Goal: Transaction & Acquisition: Purchase product/service

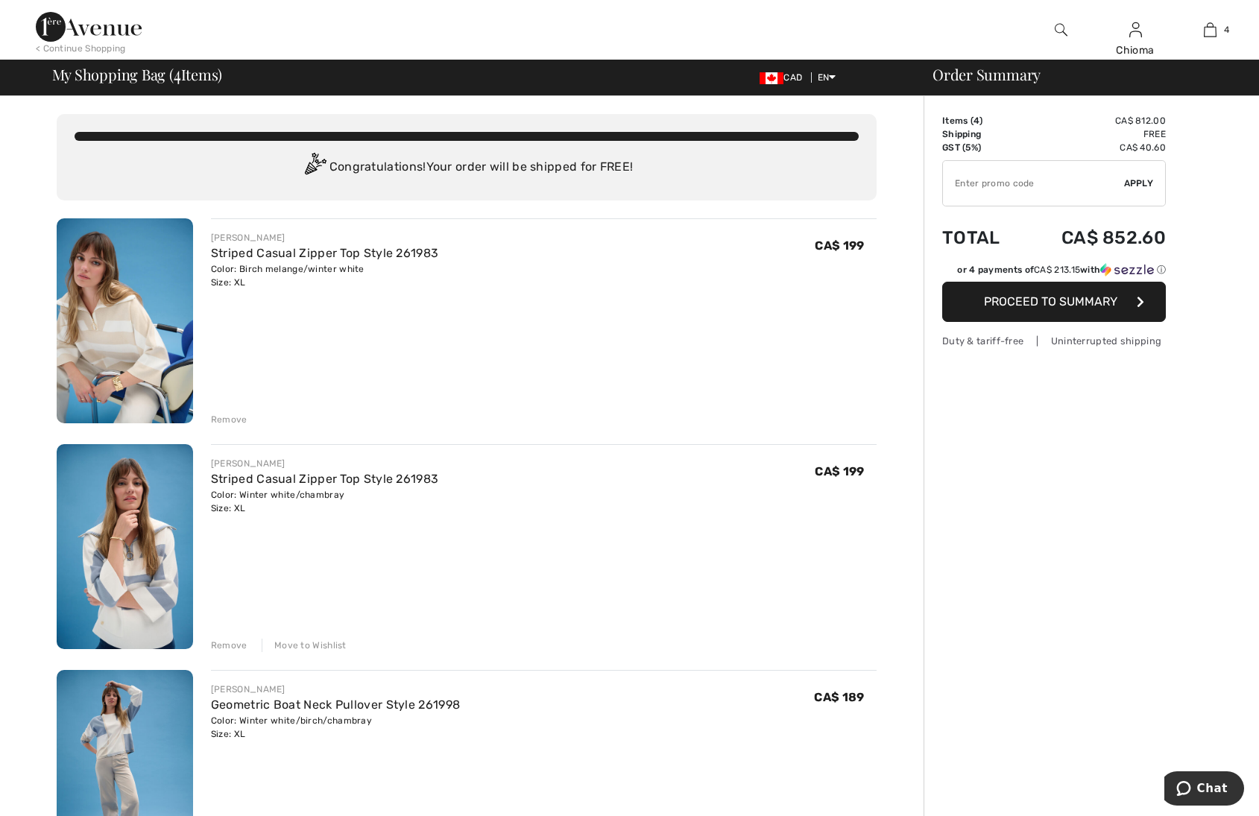
click at [1065, 189] on input "TEXT" at bounding box center [1033, 183] width 181 height 45
paste input "GC005051480"
click at [1138, 195] on div "✔ Apply Remove" at bounding box center [1054, 183] width 224 height 46
click at [1141, 182] on span "Apply" at bounding box center [1139, 183] width 30 height 13
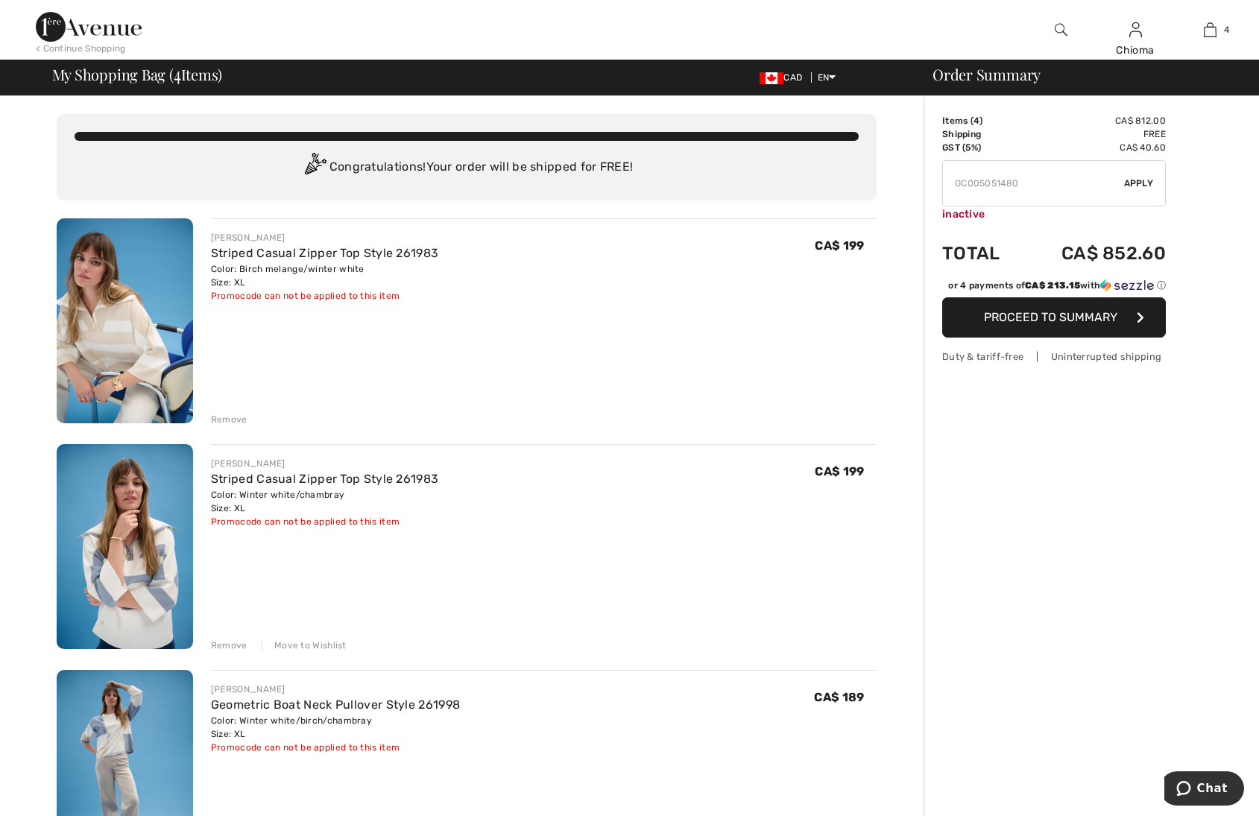
click at [1007, 184] on input "TEXT" at bounding box center [1033, 183] width 181 height 45
click at [1143, 183] on span "Apply" at bounding box center [1139, 183] width 30 height 13
click at [1005, 183] on input "TEXT" at bounding box center [1033, 183] width 181 height 45
click at [1010, 182] on input "TEXT" at bounding box center [1033, 183] width 181 height 45
click at [1141, 179] on span "Apply" at bounding box center [1139, 183] width 30 height 13
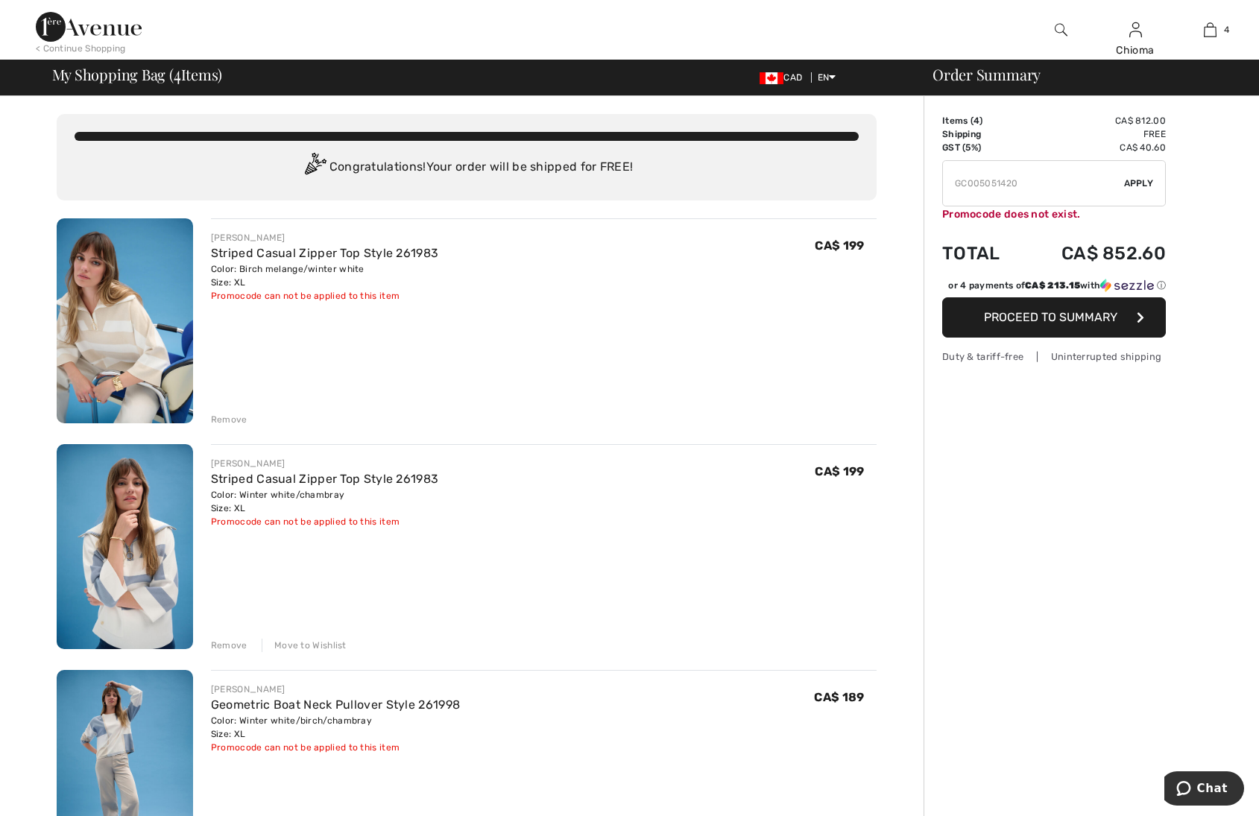
drag, startPoint x: 1050, startPoint y: 180, endPoint x: 936, endPoint y: 192, distance: 113.9
click at [1014, 184] on input "TEXT" at bounding box center [1033, 183] width 181 height 45
click at [1020, 184] on input "TEXT" at bounding box center [1033, 183] width 181 height 45
type input "GC005051422"
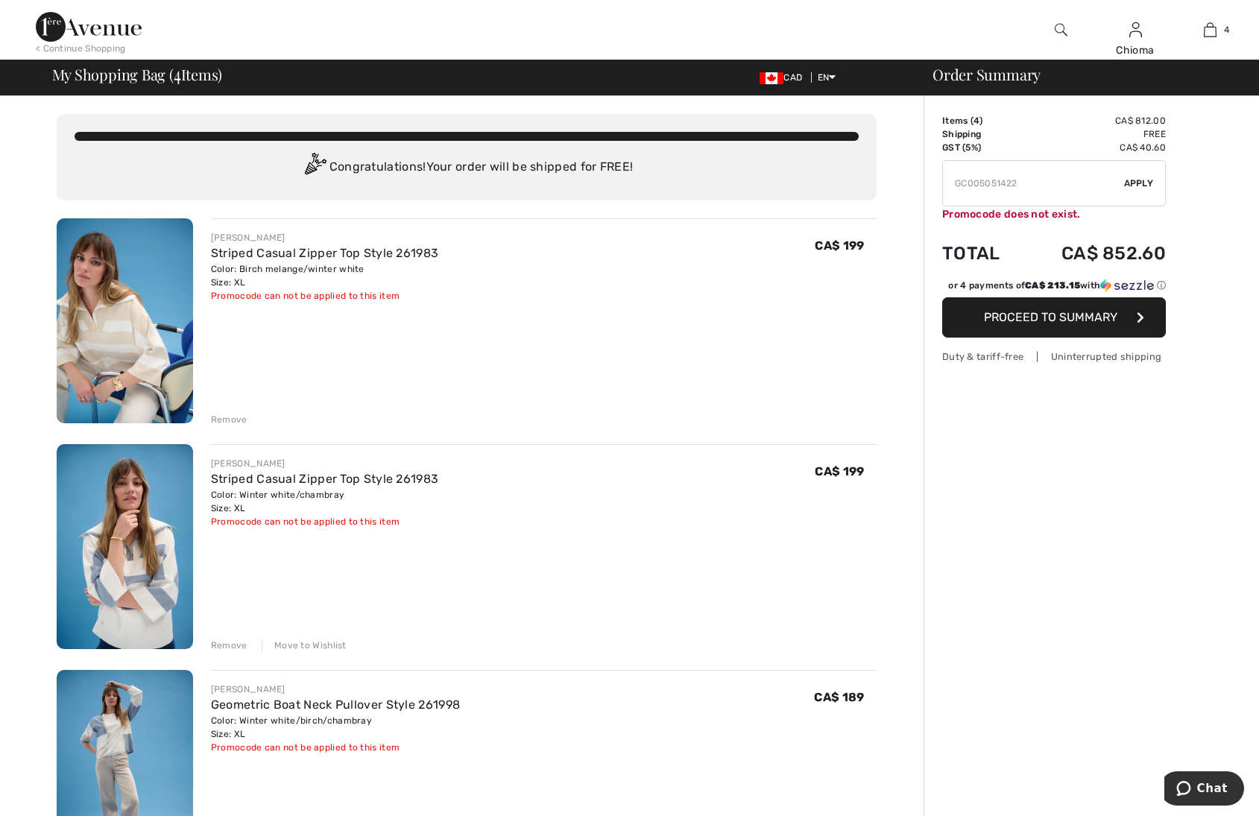
click at [1129, 183] on span "Apply" at bounding box center [1139, 183] width 30 height 13
drag, startPoint x: 1040, startPoint y: 180, endPoint x: 933, endPoint y: 189, distance: 107.0
click at [1062, 185] on input "TEXT" at bounding box center [1033, 183] width 181 height 45
paste input "AFP108EB097"
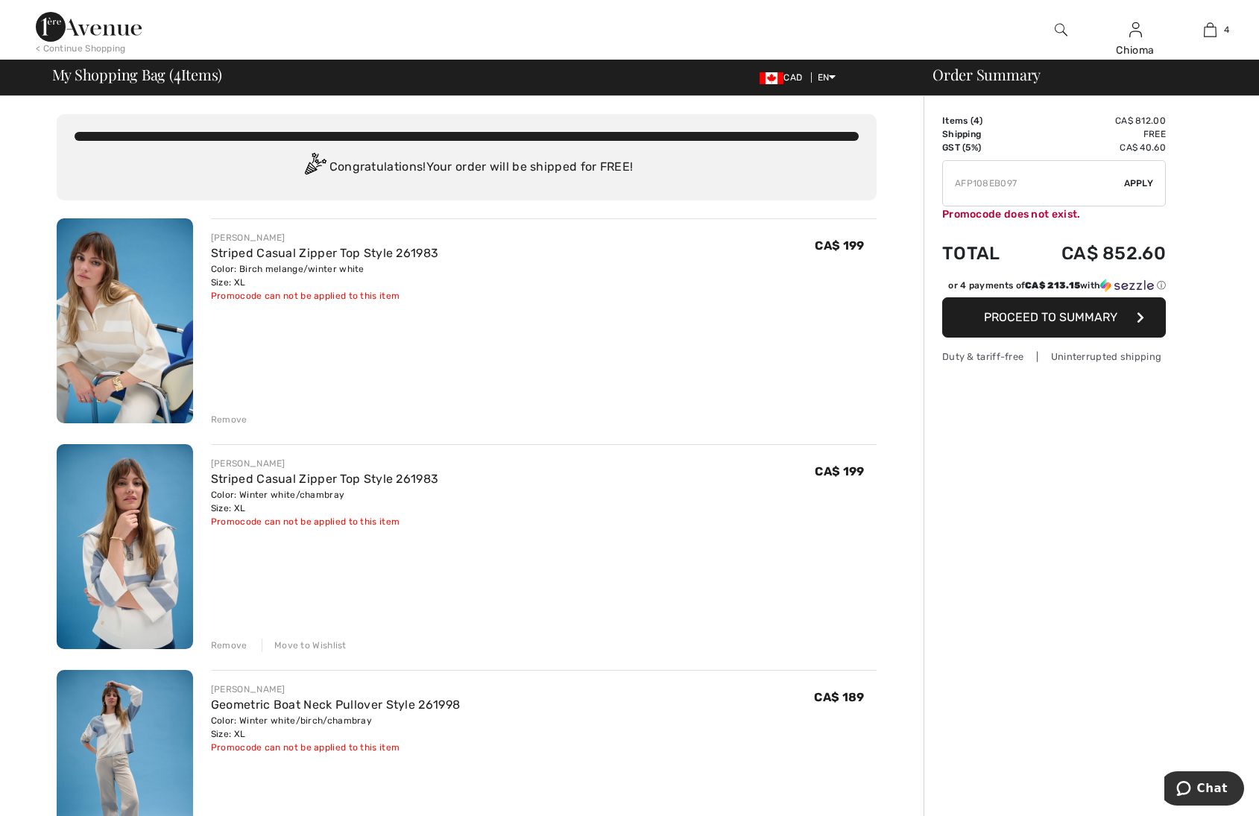
type input "AFP108EB097"
click at [1141, 172] on div "✔ Apply Remove" at bounding box center [1054, 183] width 224 height 46
click at [1140, 180] on span "Apply" at bounding box center [1139, 183] width 30 height 13
drag, startPoint x: 1044, startPoint y: 179, endPoint x: 936, endPoint y: 179, distance: 107.3
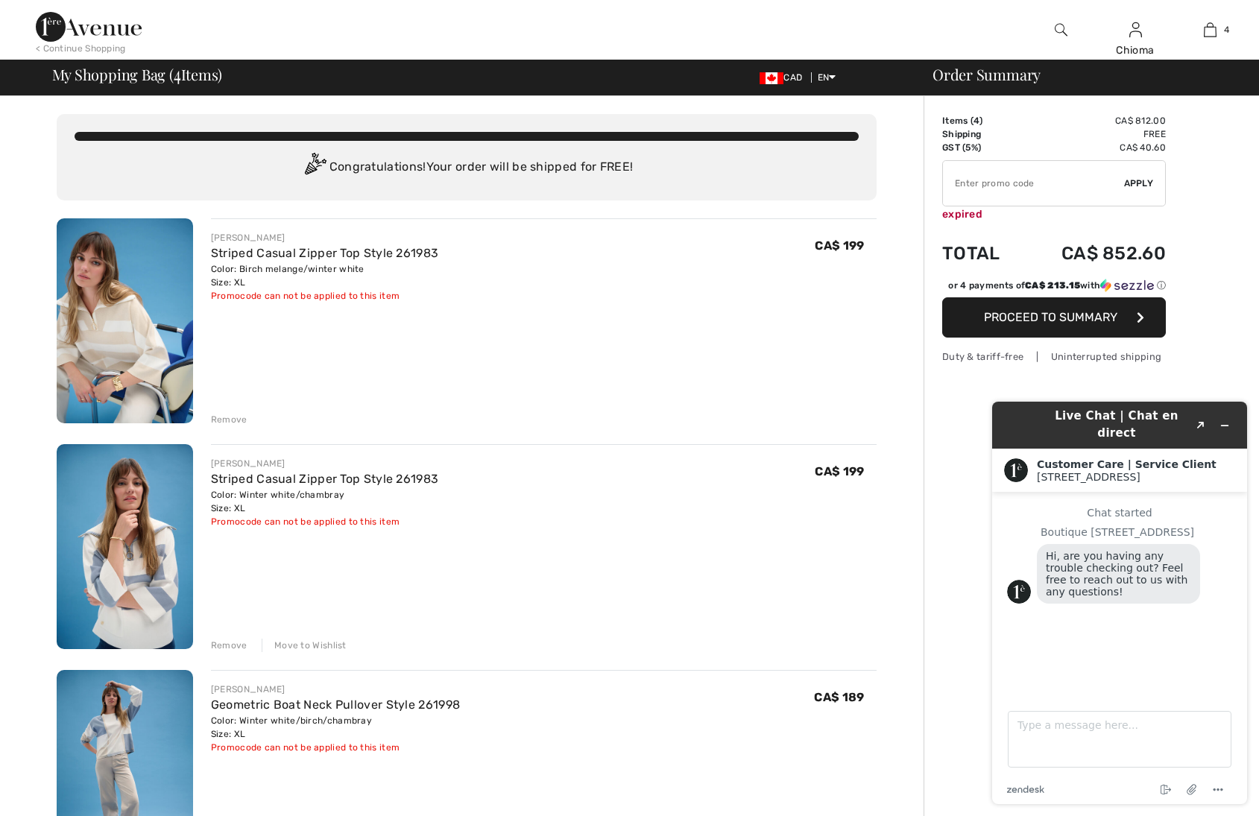
click at [1043, 183] on input "TEXT" at bounding box center [1033, 183] width 181 height 45
paste input "GC005051480"
drag, startPoint x: 992, startPoint y: 183, endPoint x: 1019, endPoint y: 180, distance: 26.9
click at [1019, 180] on input "TEXT" at bounding box center [1033, 183] width 181 height 45
type input "GC005097635"
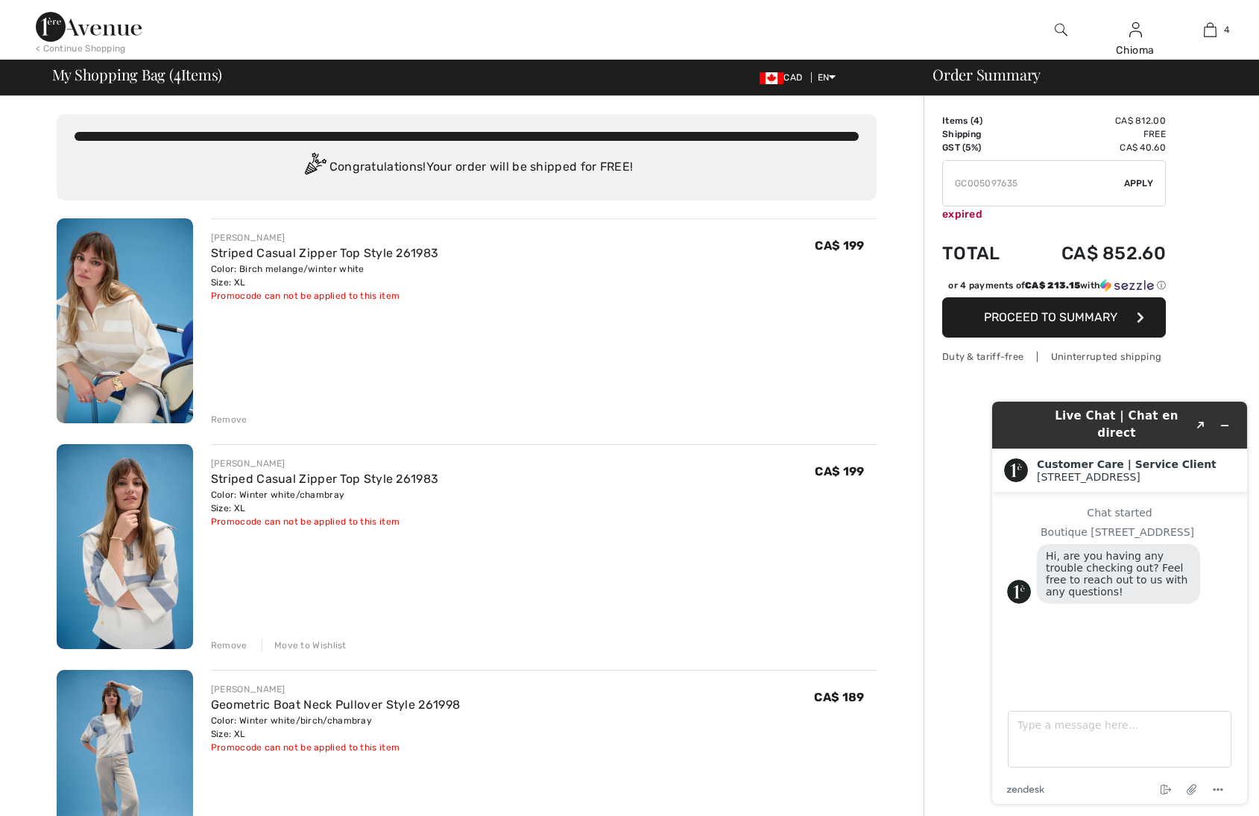
click at [1137, 183] on span "Apply" at bounding box center [1139, 183] width 30 height 13
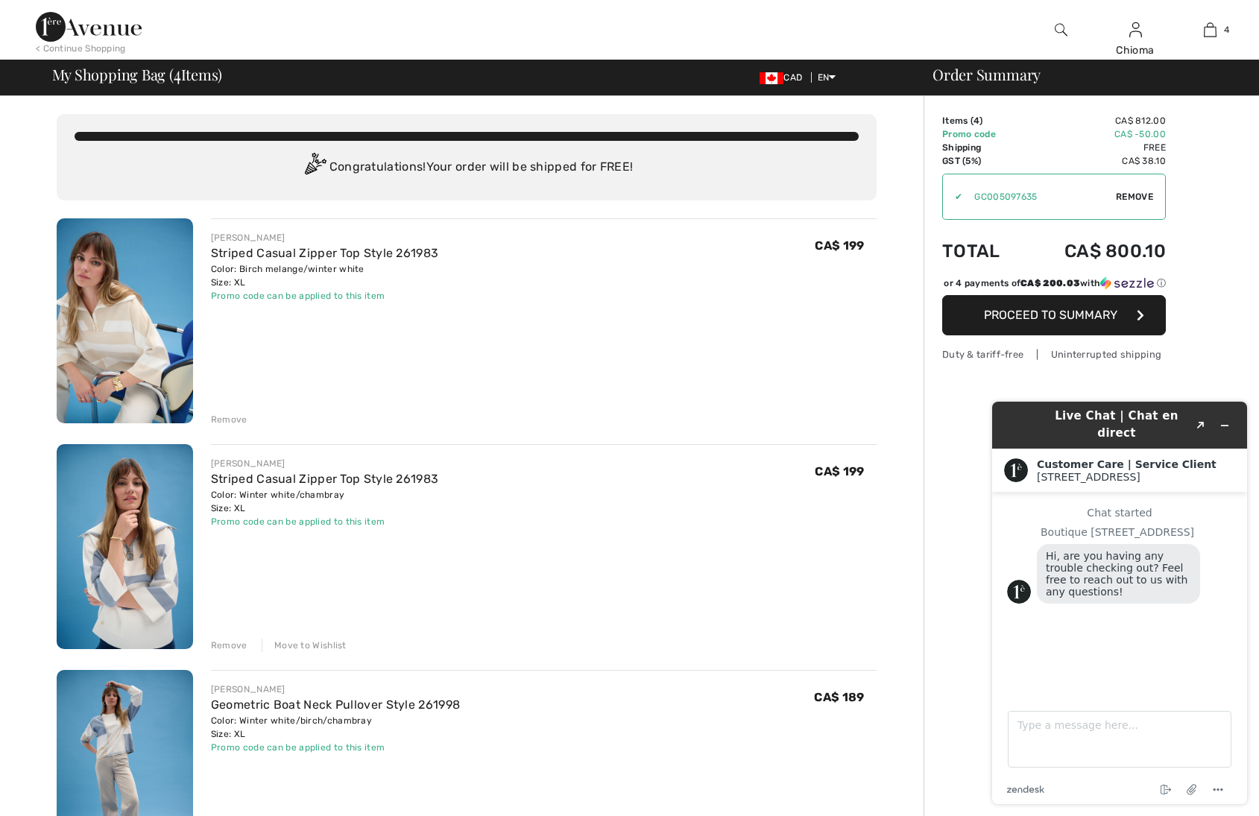
click at [311, 646] on div "Move to Wishlist" at bounding box center [304, 645] width 85 height 13
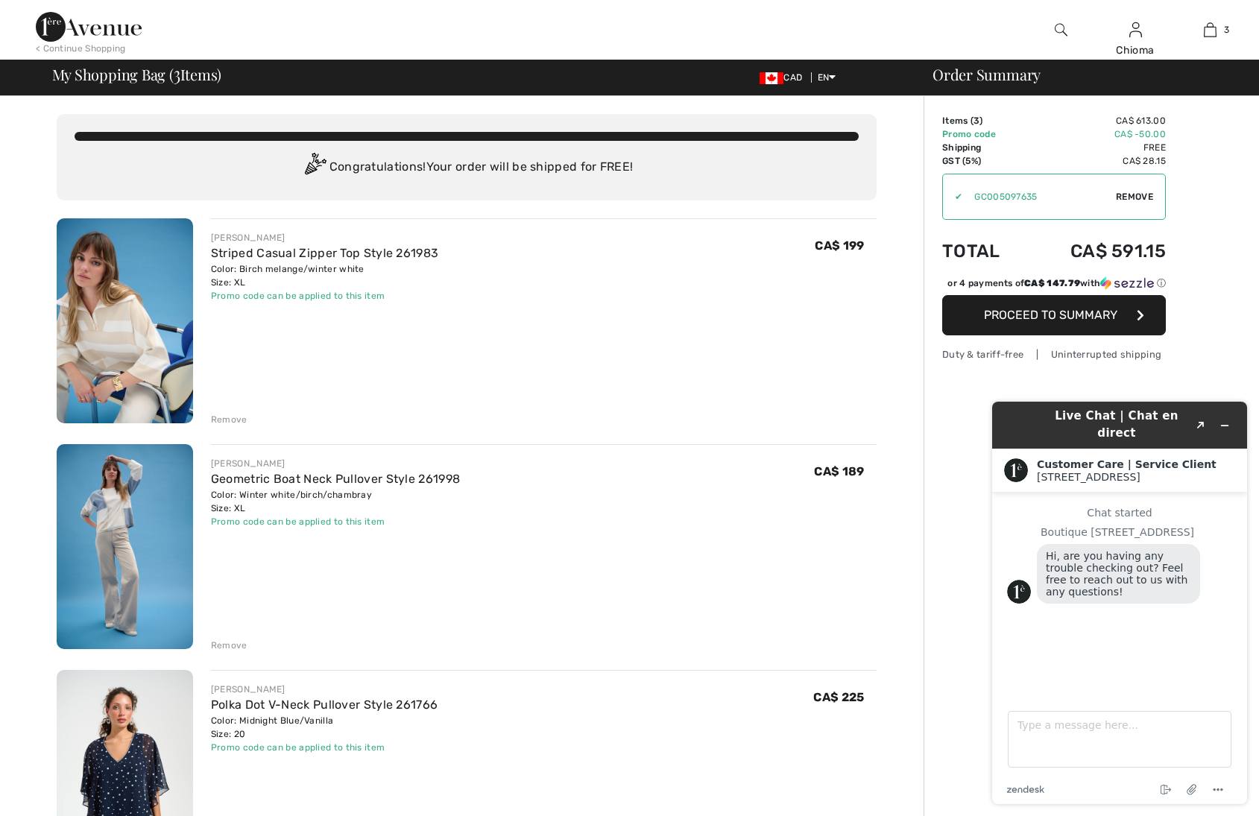
click at [235, 646] on div "Remove" at bounding box center [229, 645] width 37 height 13
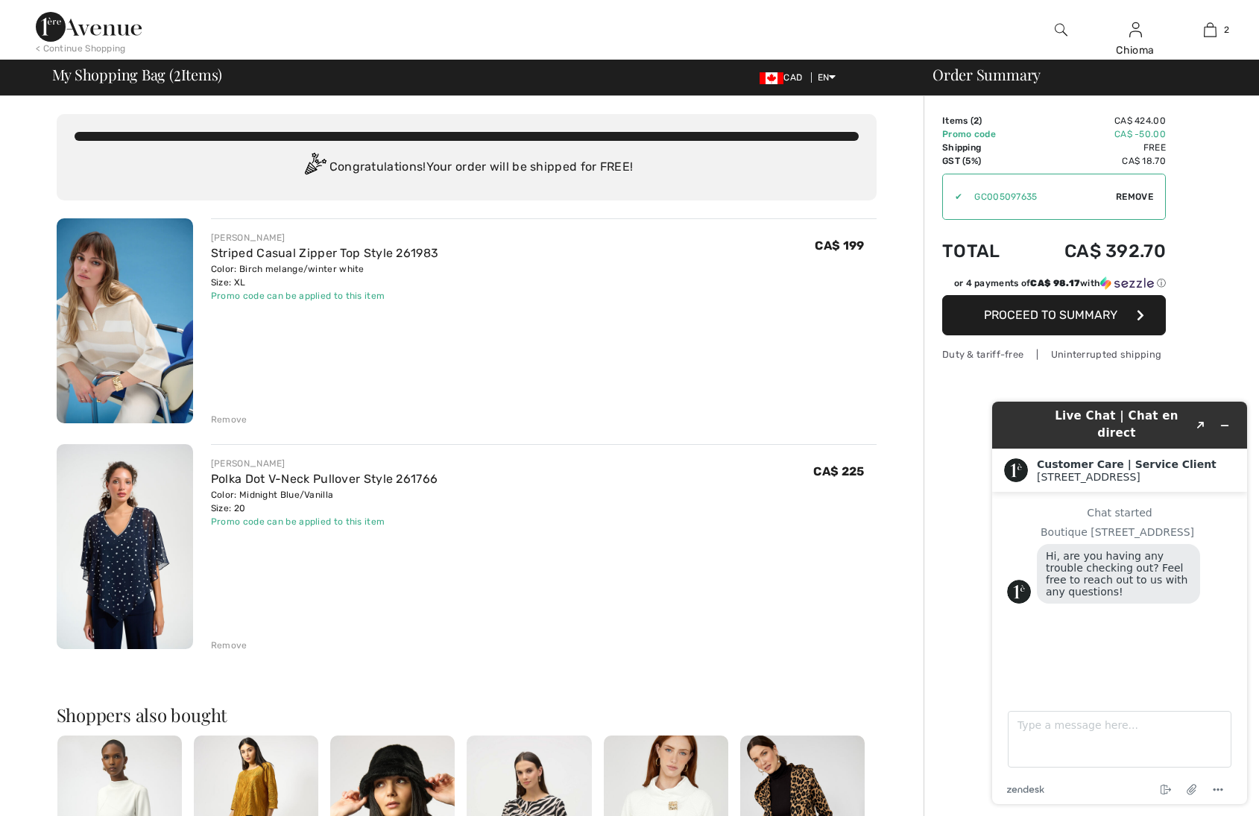
click at [235, 646] on div "Remove" at bounding box center [229, 645] width 37 height 13
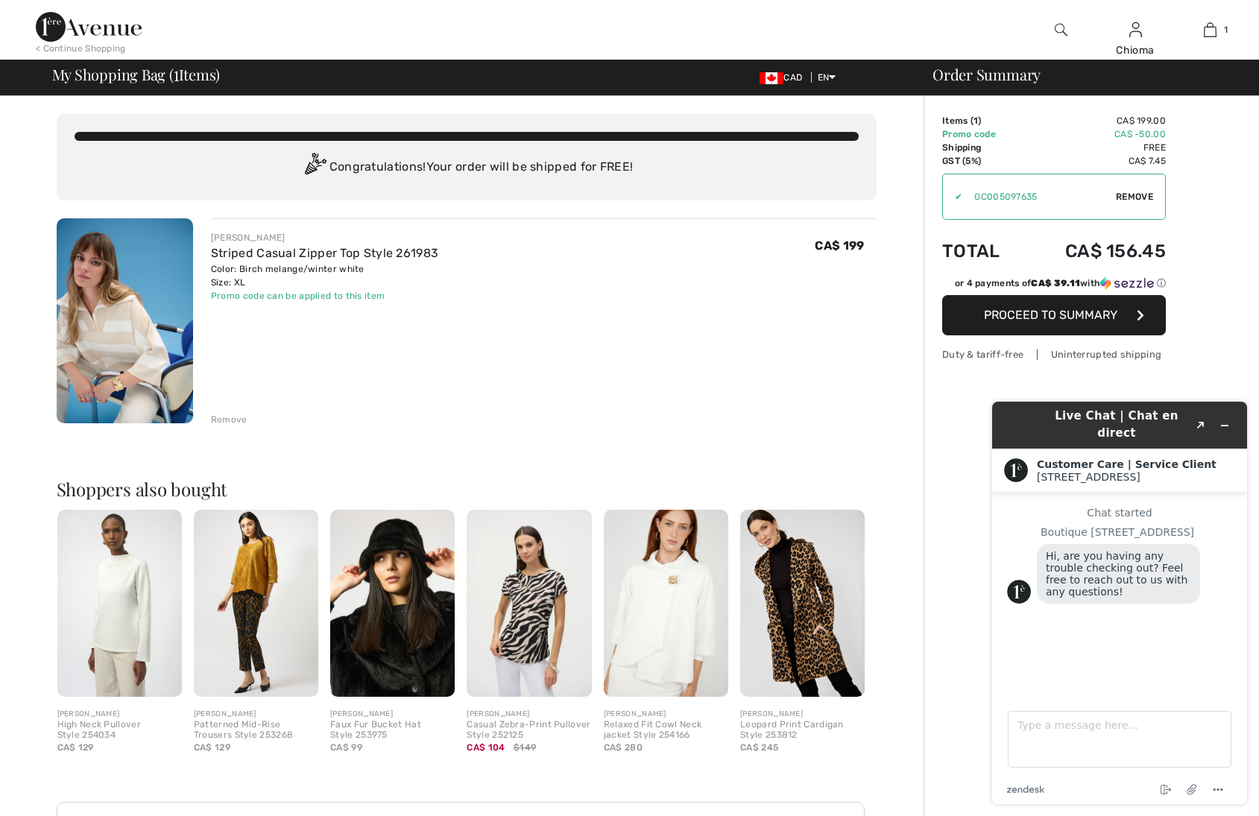
click at [1051, 312] on span "Proceed to Summary" at bounding box center [1050, 315] width 133 height 14
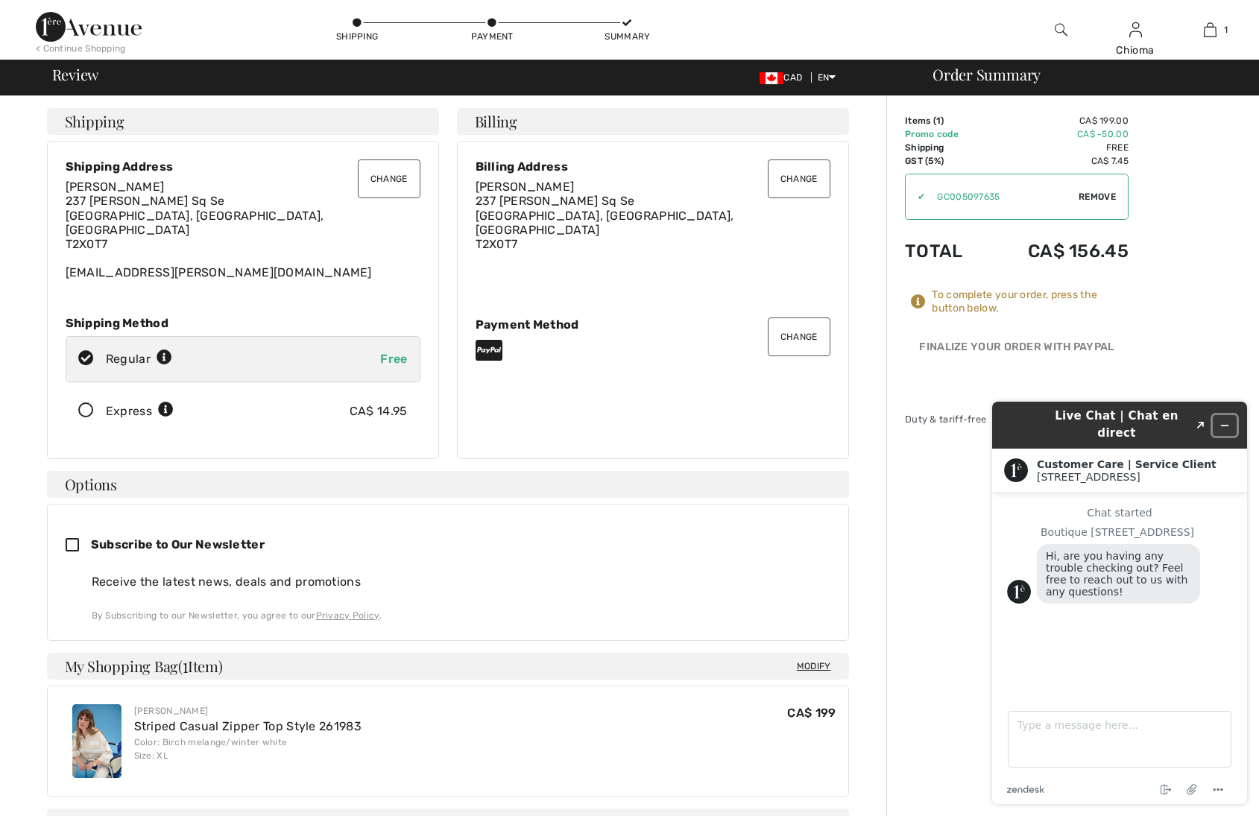
click at [1226, 420] on icon "Minimize widget" at bounding box center [1225, 425] width 10 height 10
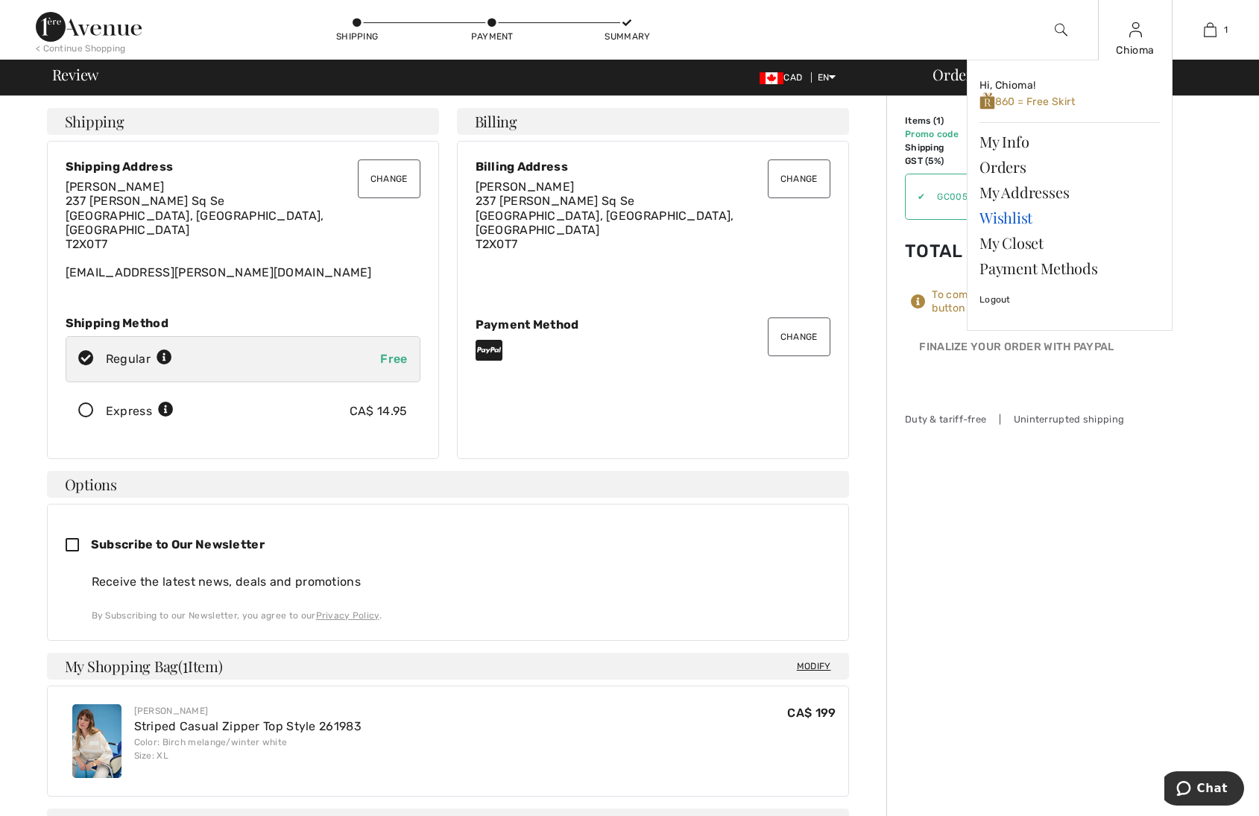
click at [986, 219] on link "Wishlist" at bounding box center [1070, 217] width 180 height 25
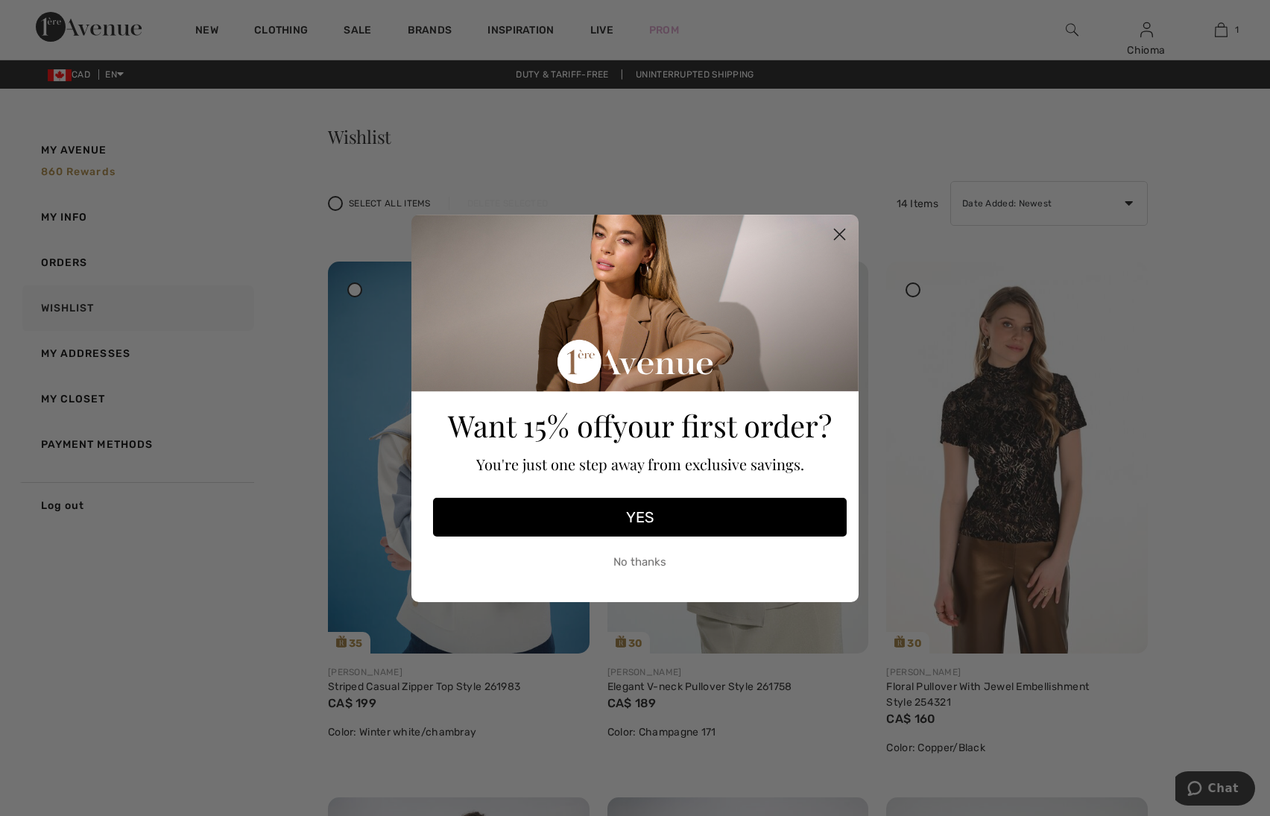
click at [836, 228] on circle "Close dialog" at bounding box center [839, 233] width 25 height 25
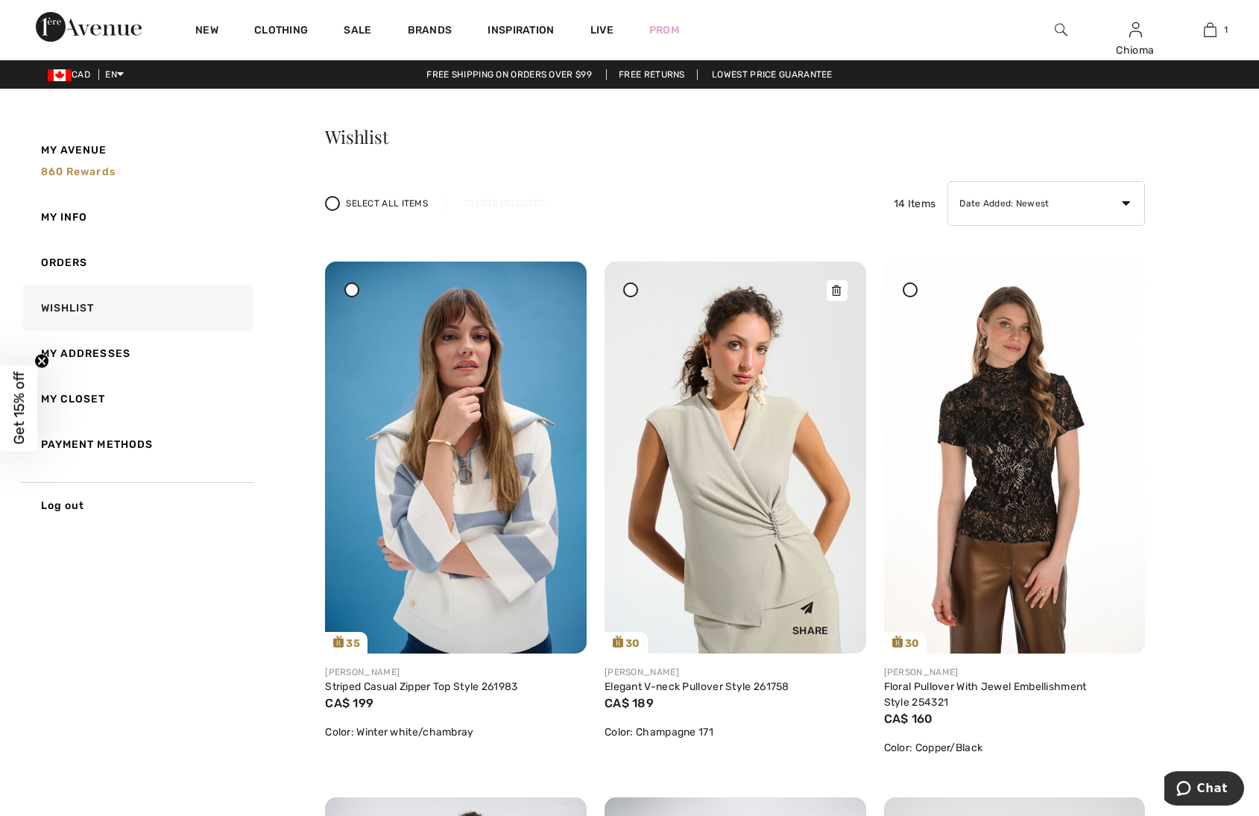
click at [838, 289] on icon at bounding box center [836, 291] width 9 height 10
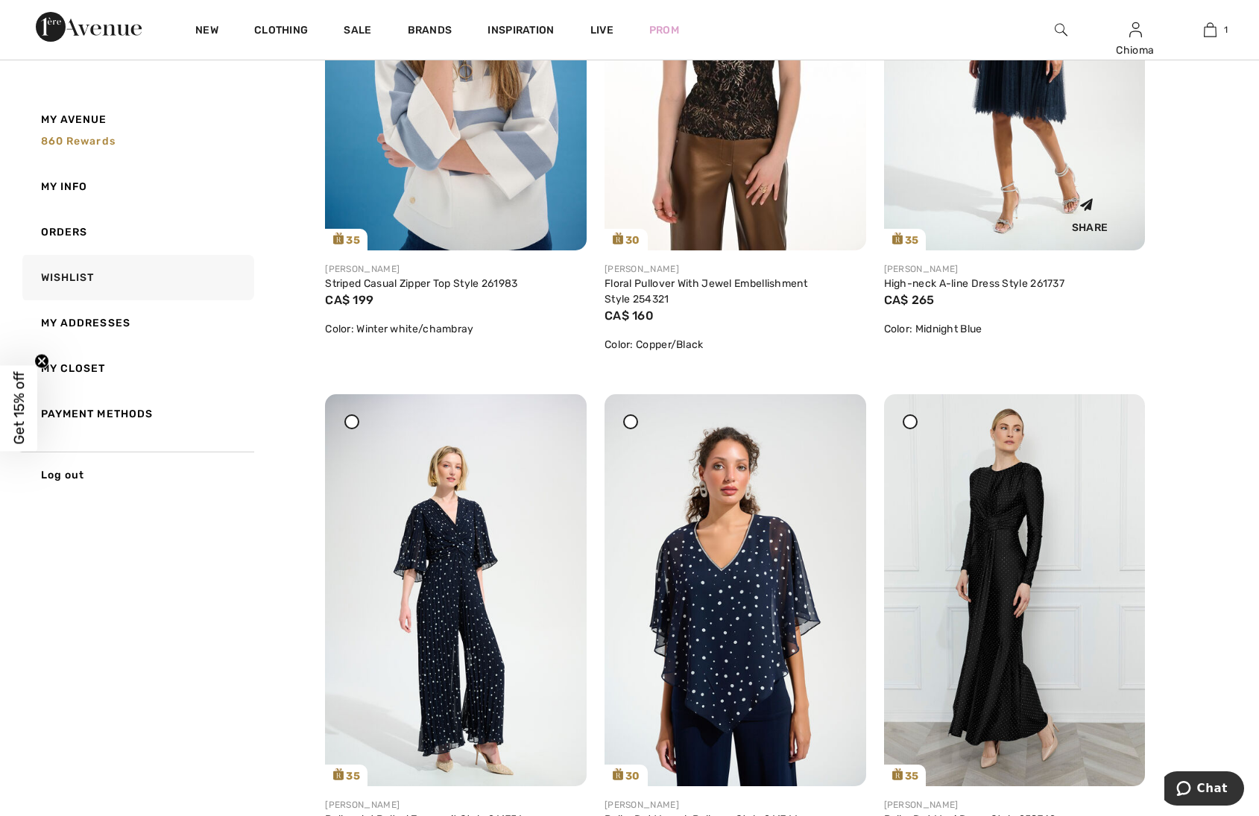
scroll to position [447, 0]
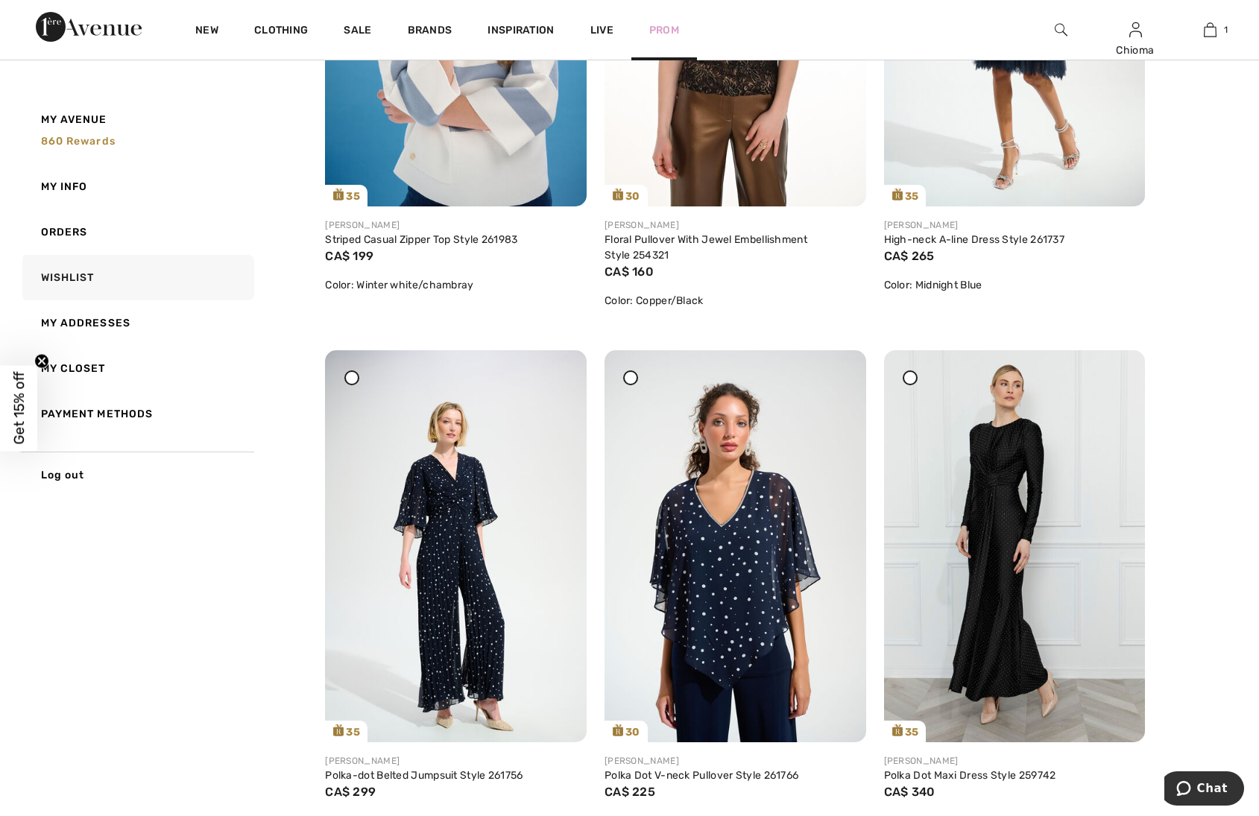
drag, startPoint x: 555, startPoint y: 373, endPoint x: 696, endPoint y: 49, distance: 353.9
click at [555, 366] on icon at bounding box center [557, 361] width 9 height 10
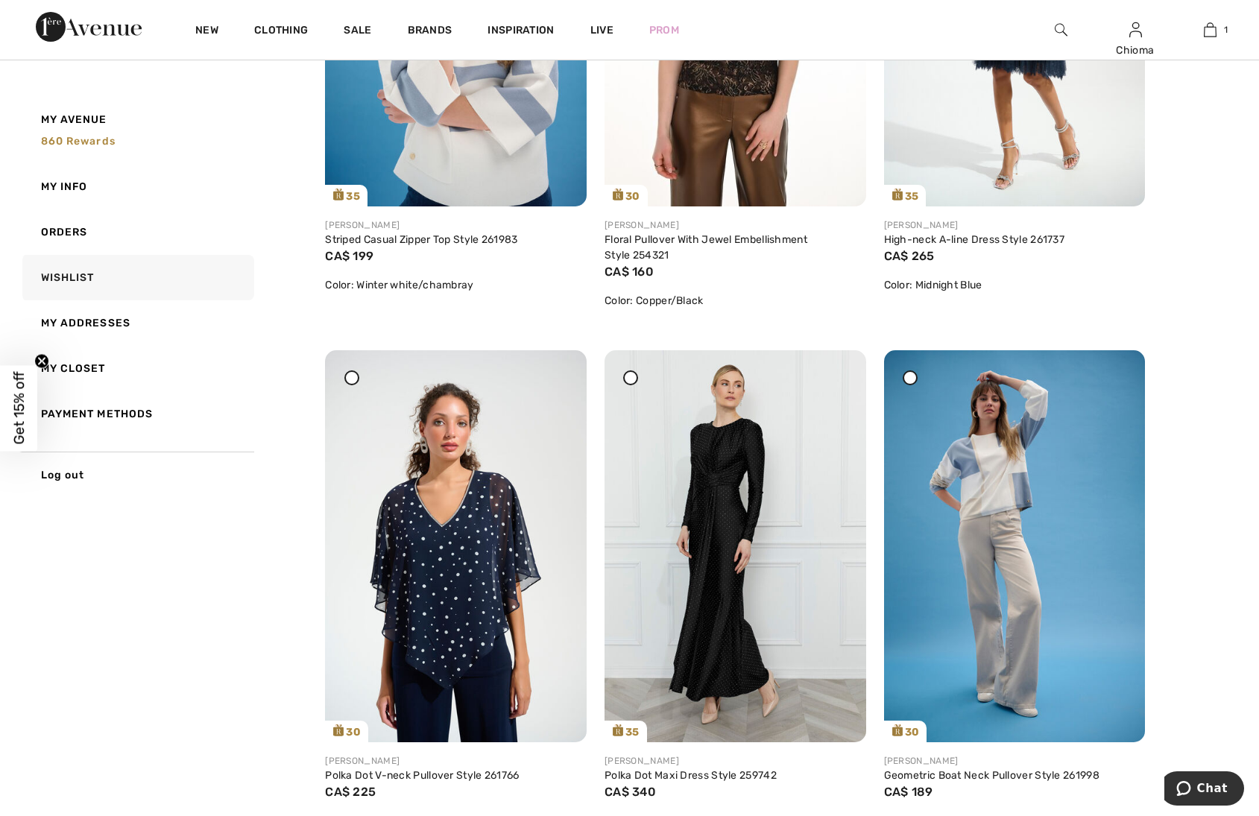
drag, startPoint x: 1114, startPoint y: 381, endPoint x: 704, endPoint y: 48, distance: 527.9
click at [1114, 366] on icon at bounding box center [1115, 361] width 9 height 10
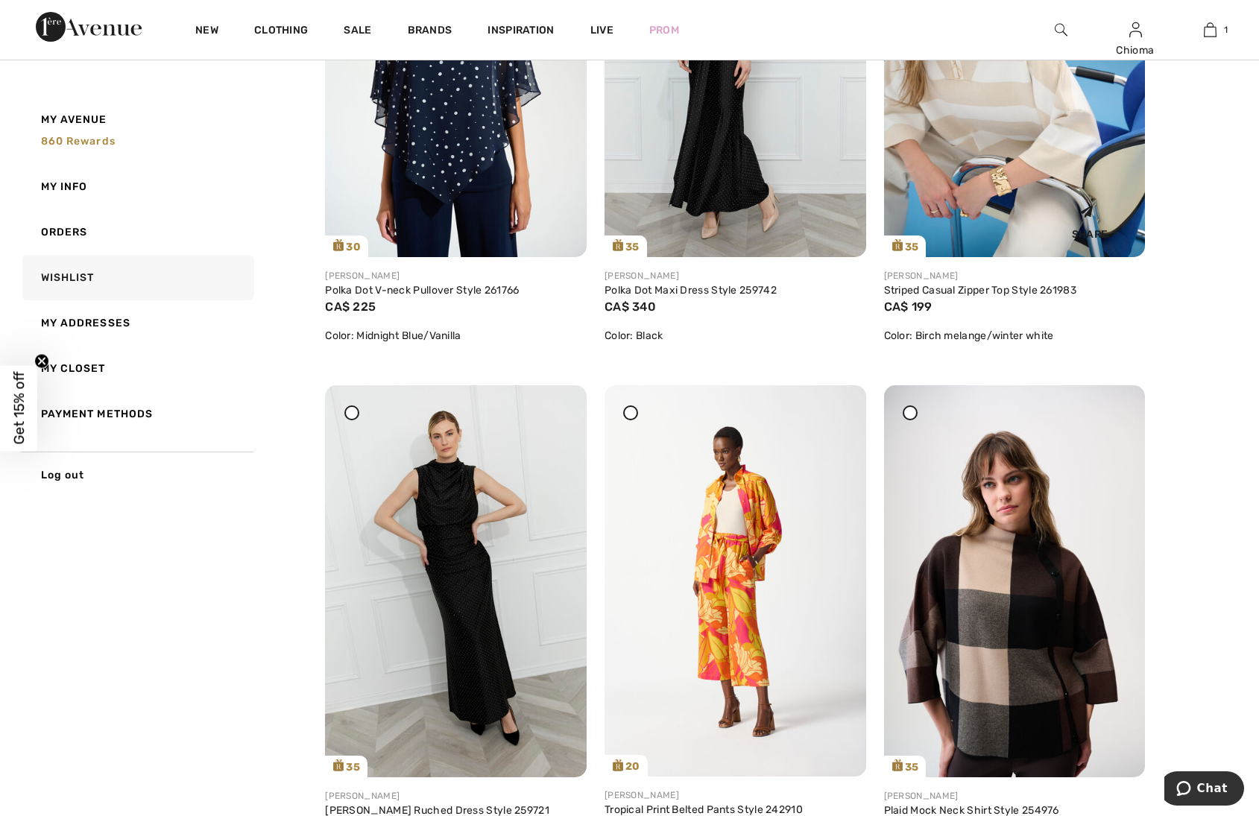
scroll to position [969, 0]
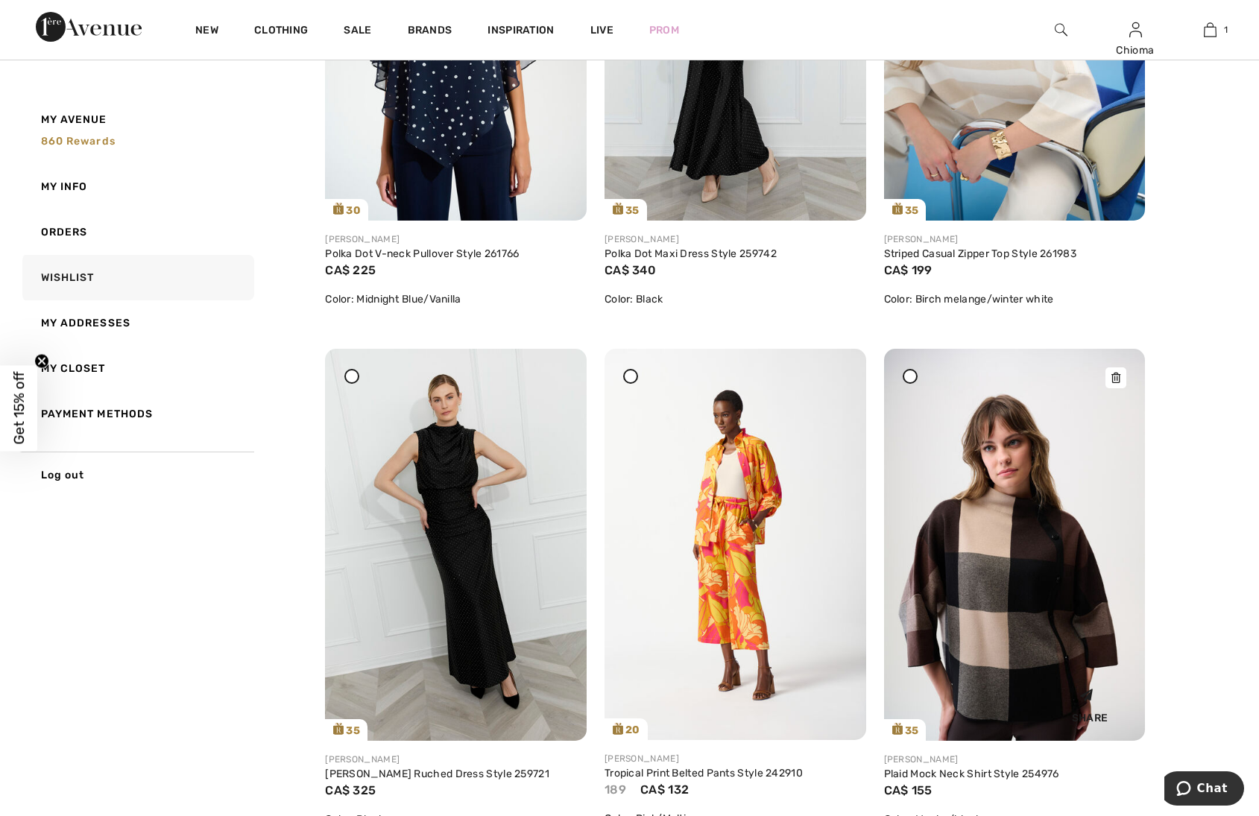
click at [1120, 373] on icon at bounding box center [1115, 378] width 9 height 10
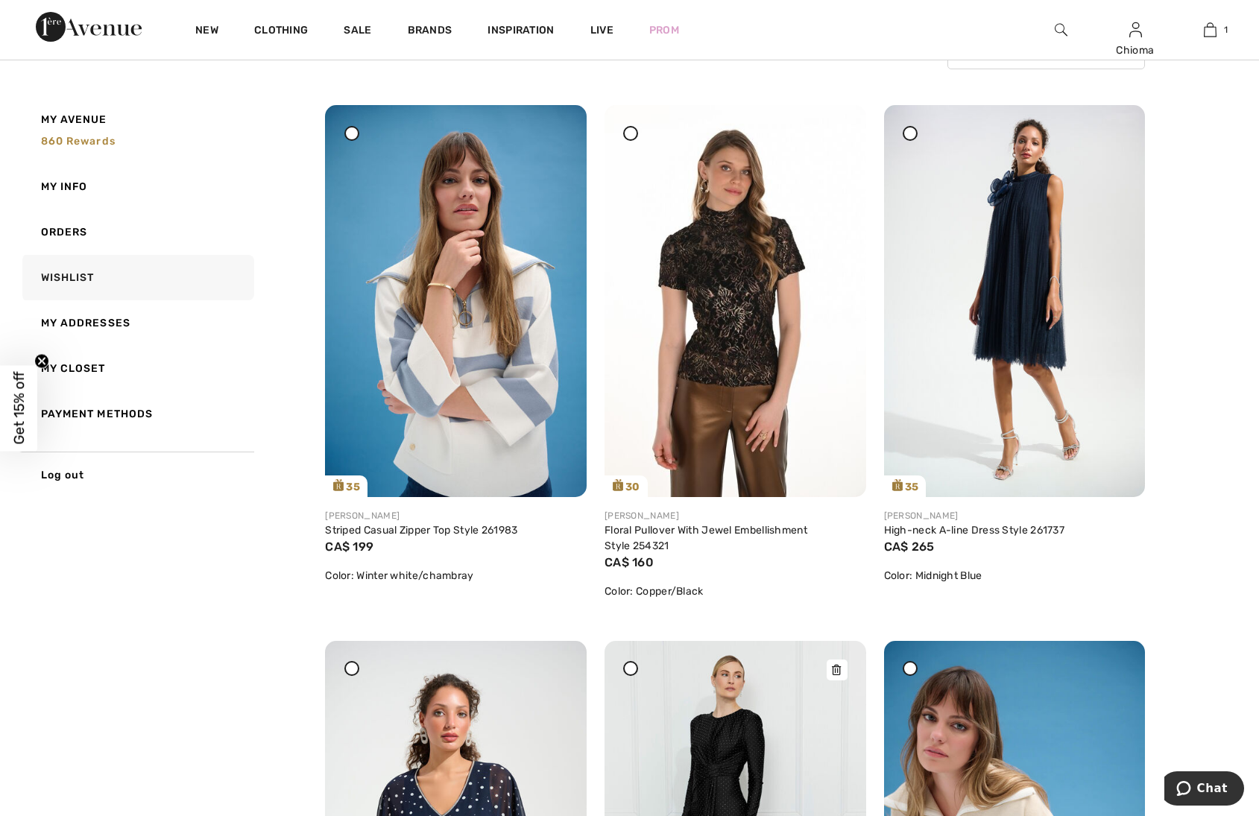
scroll to position [149, 0]
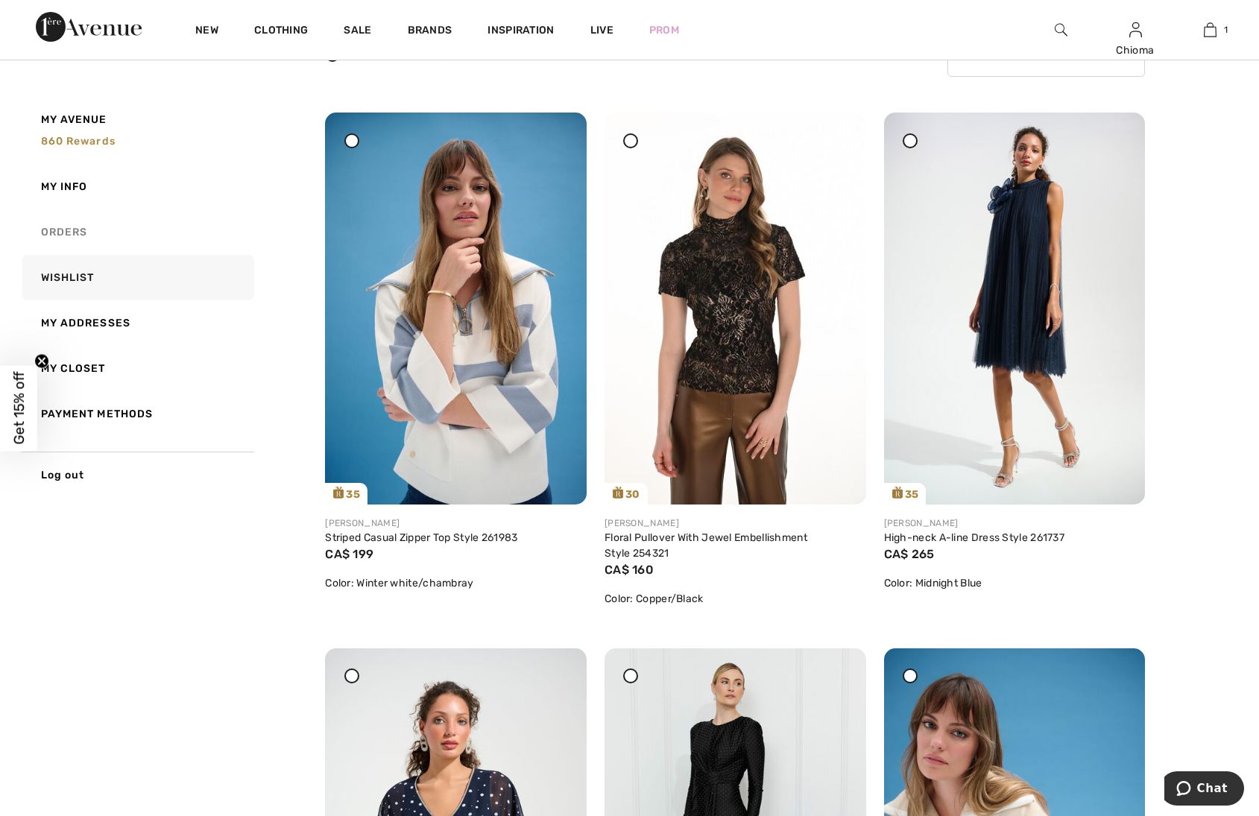
click at [65, 233] on link "Orders" at bounding box center [136, 231] width 235 height 45
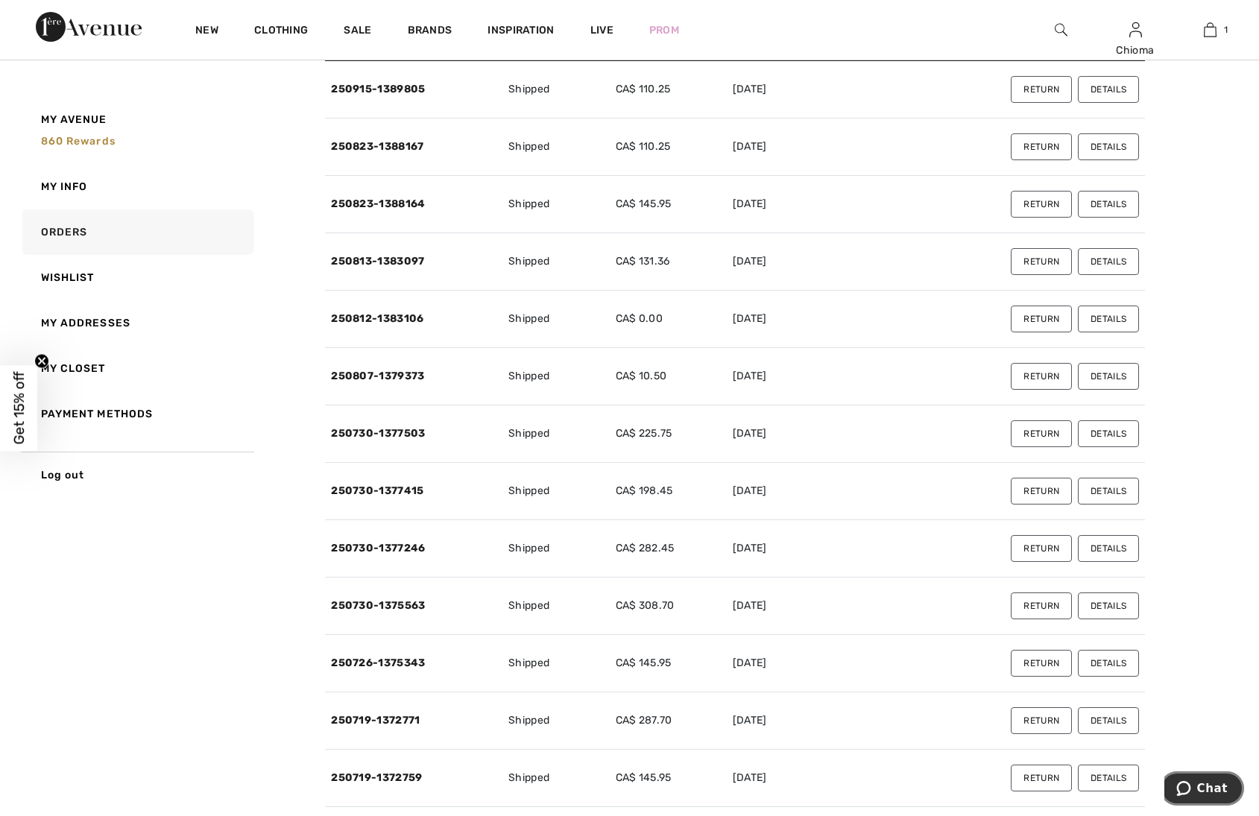
click at [1217, 785] on span "Chat" at bounding box center [1212, 788] width 31 height 13
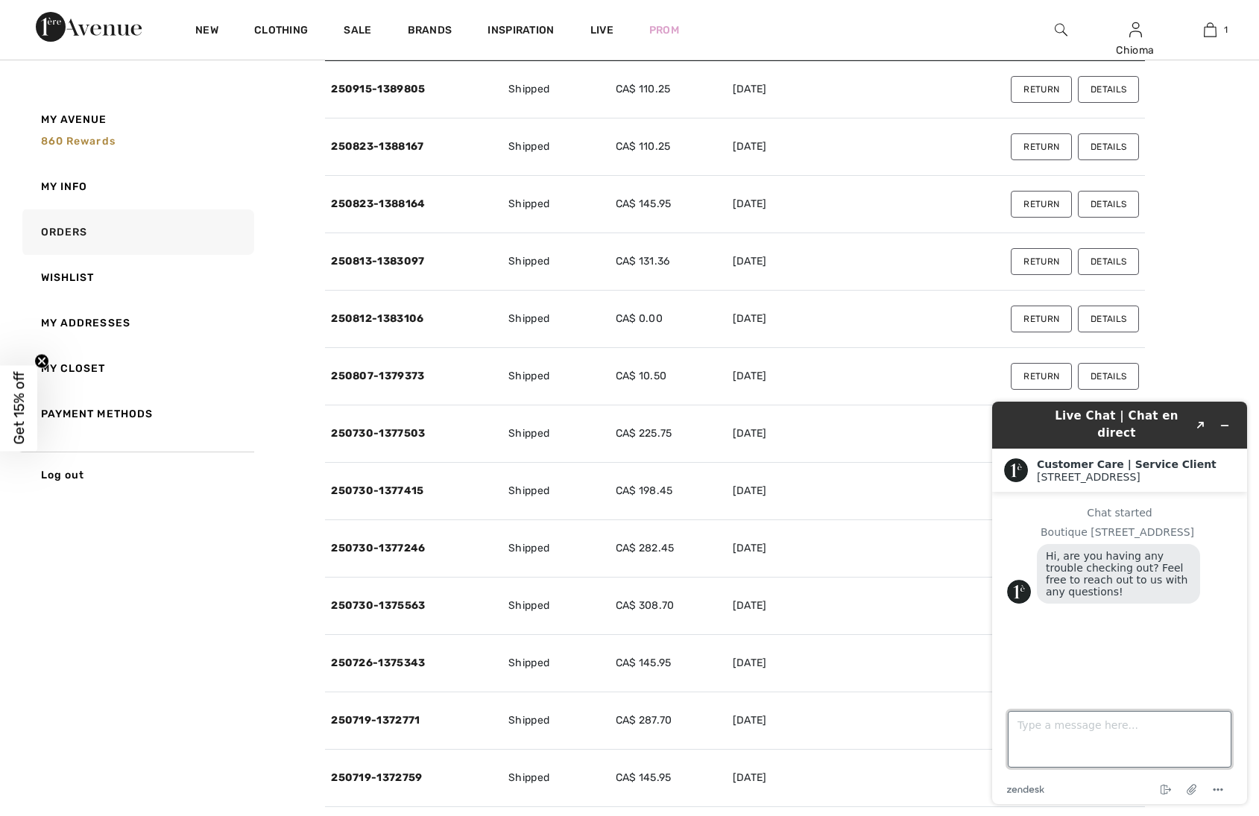
click at [1114, 734] on textarea "Type a message here..." at bounding box center [1120, 739] width 224 height 57
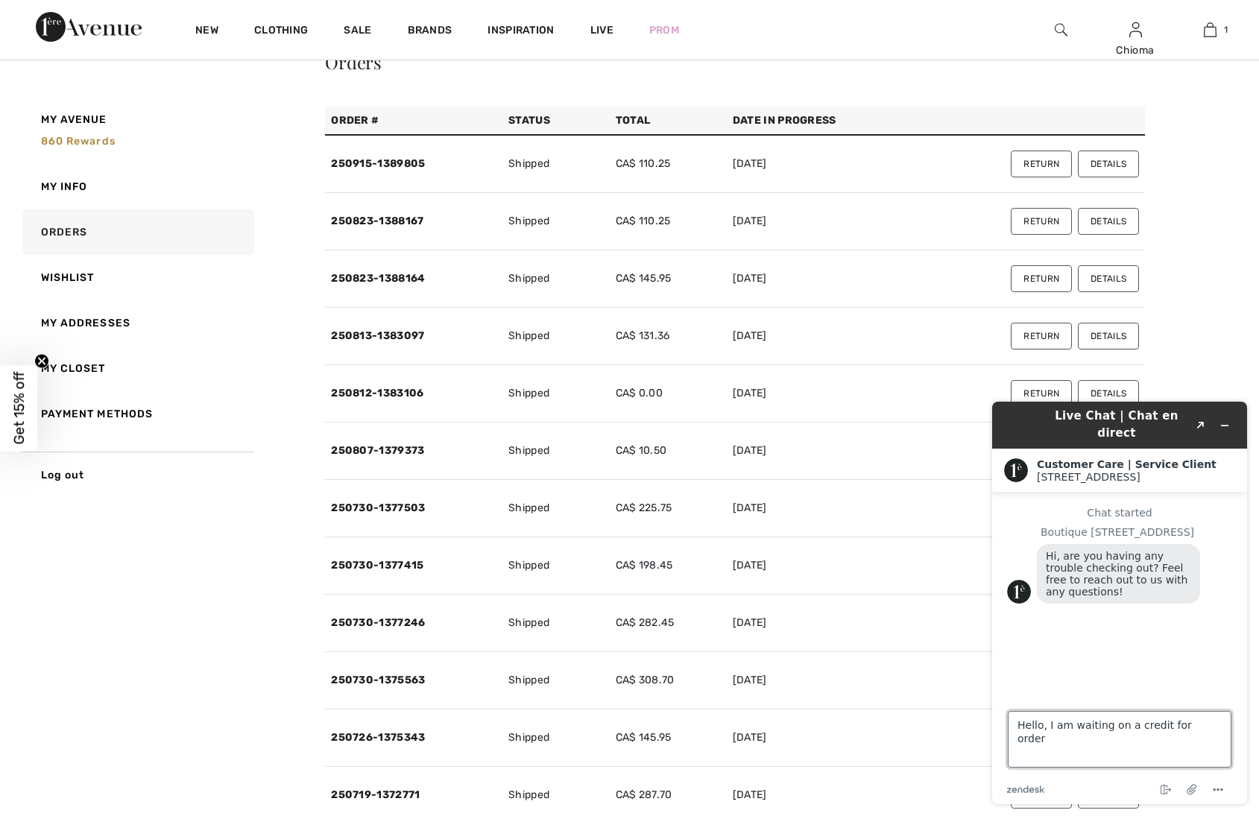
click at [1210, 725] on textarea "Hello, I am waiting on a credit for order" at bounding box center [1120, 739] width 224 height 57
paste textarea "250823-1388167"
type textarea "Hello, I am waiting on a credit for order 250823-1388167. Do you know when it w…"
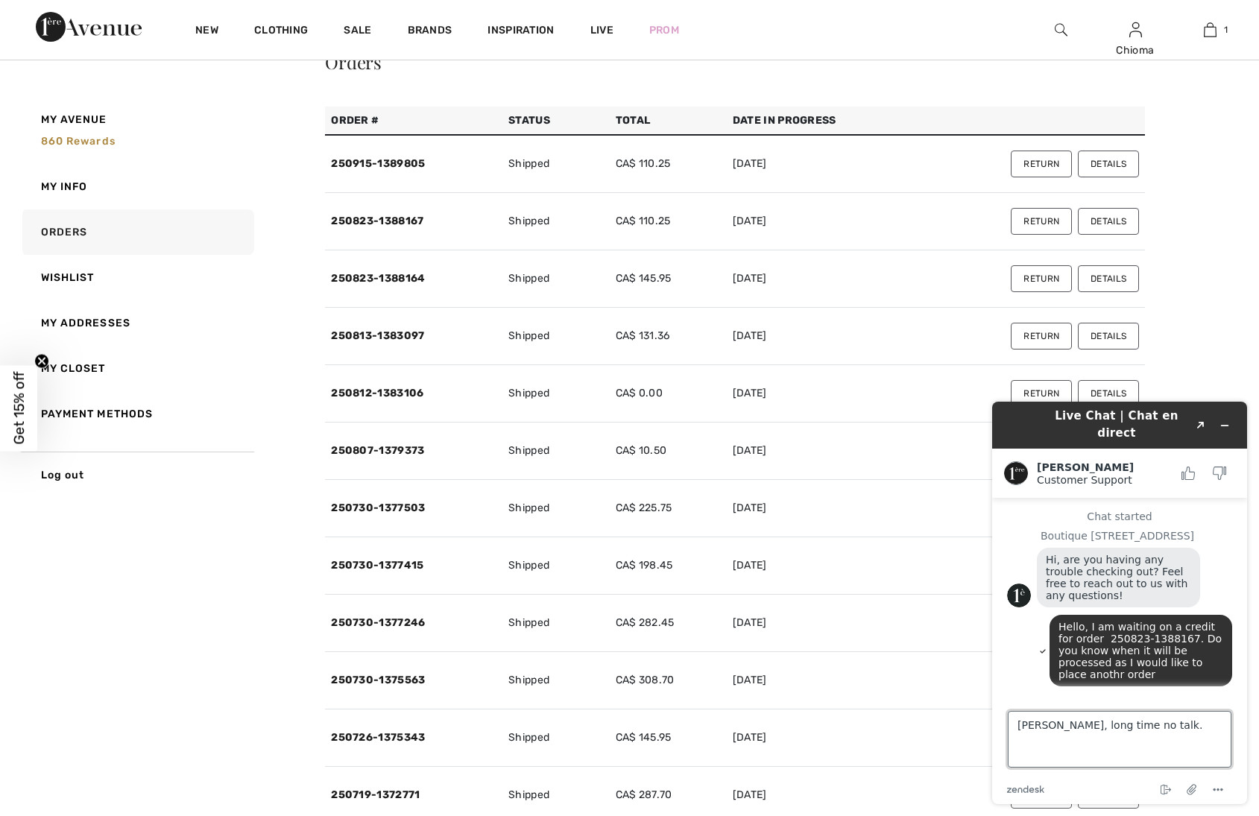
scroll to position [54, 0]
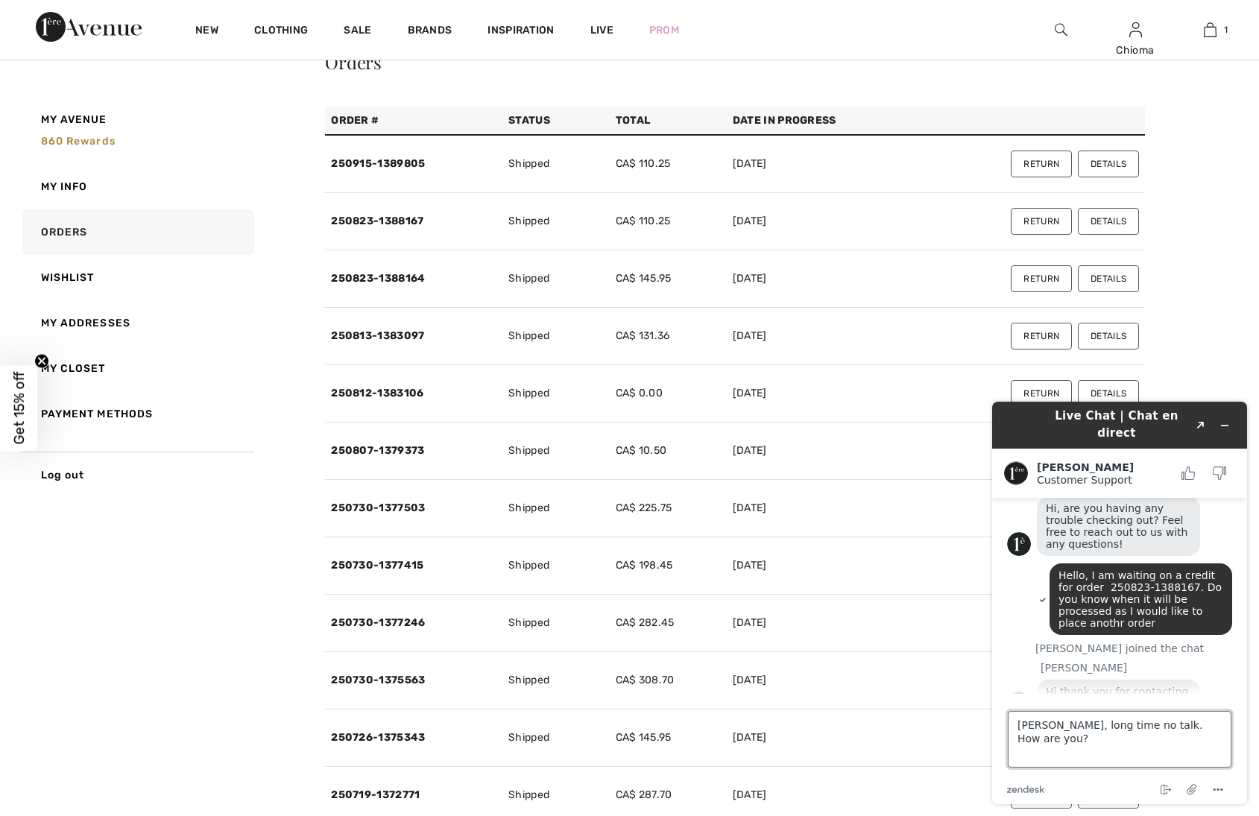
click at [1015, 722] on textarea "AMANDA, long time no talk. How are you?" at bounding box center [1120, 739] width 224 height 57
type textarea "Hi [PERSON_NAME], long time no talk. How are you?"
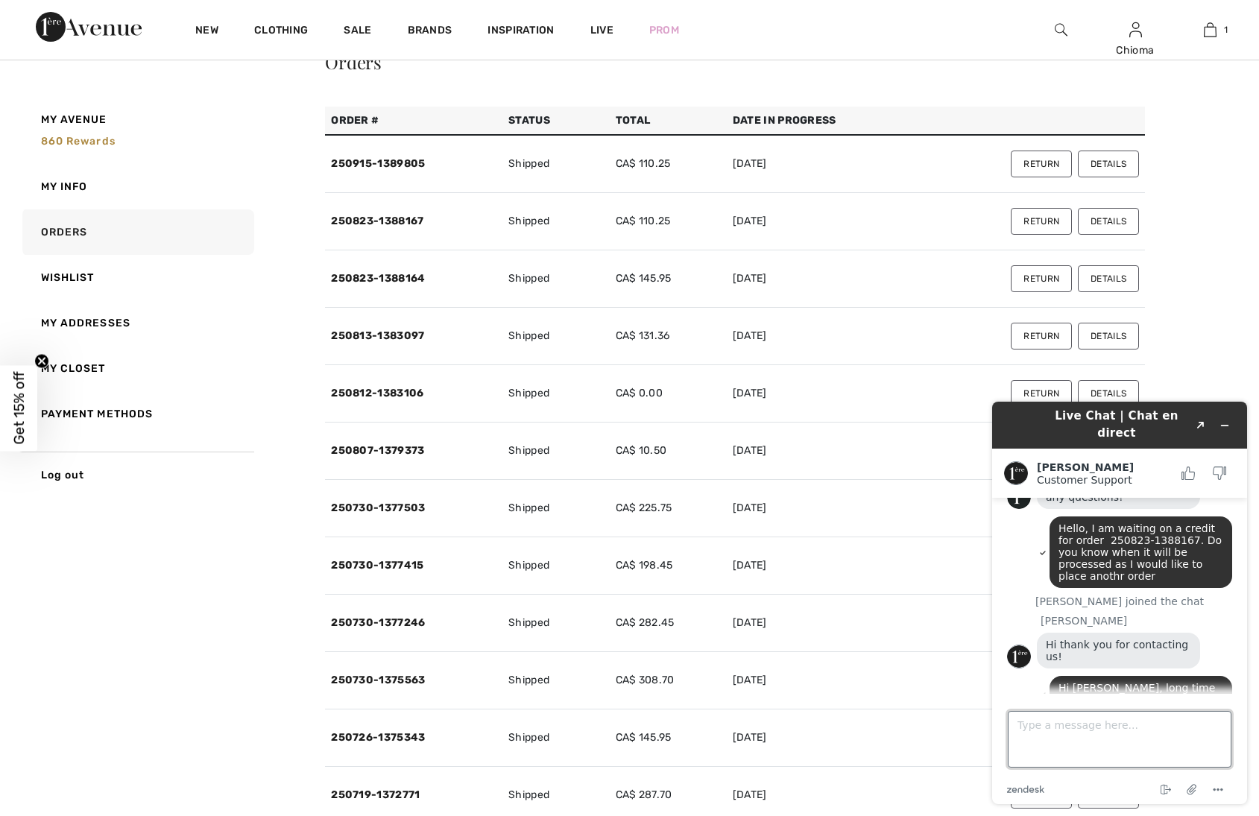
scroll to position [151, 0]
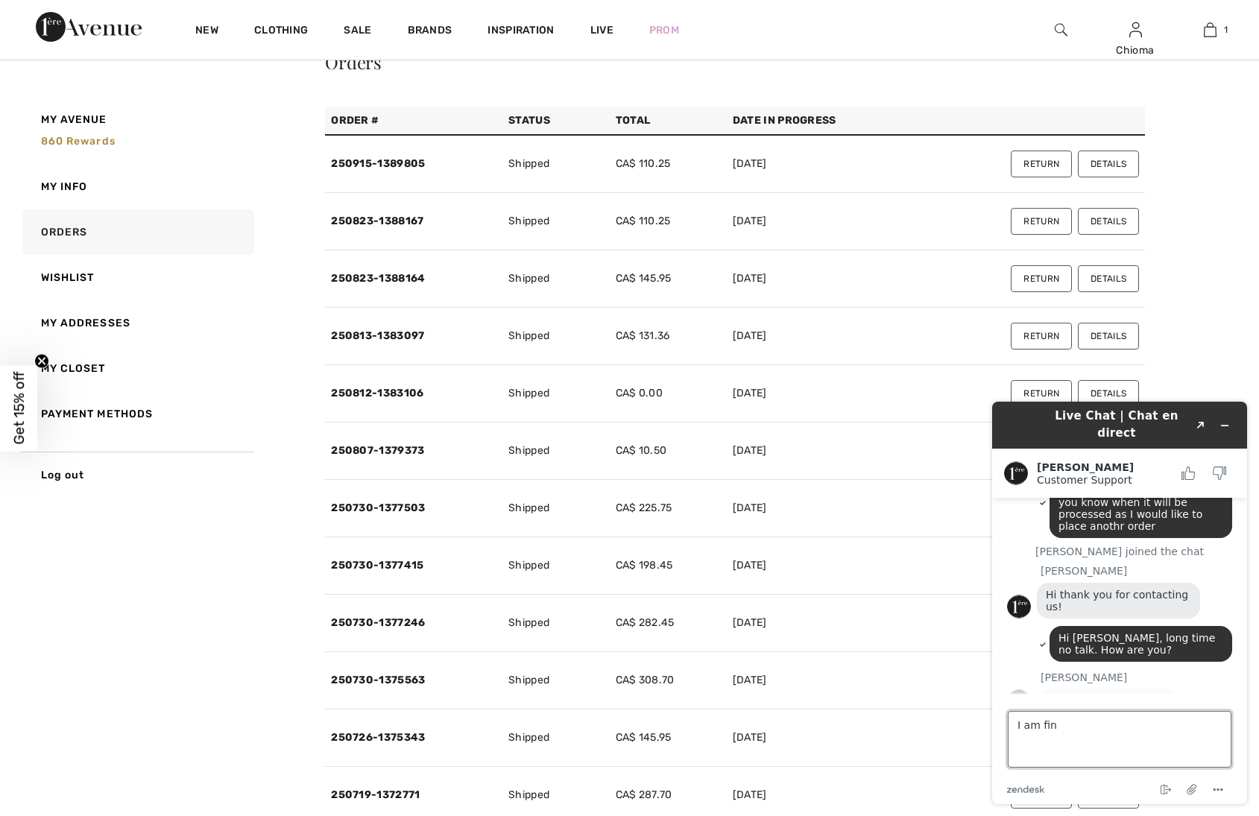
type textarea "I am fine"
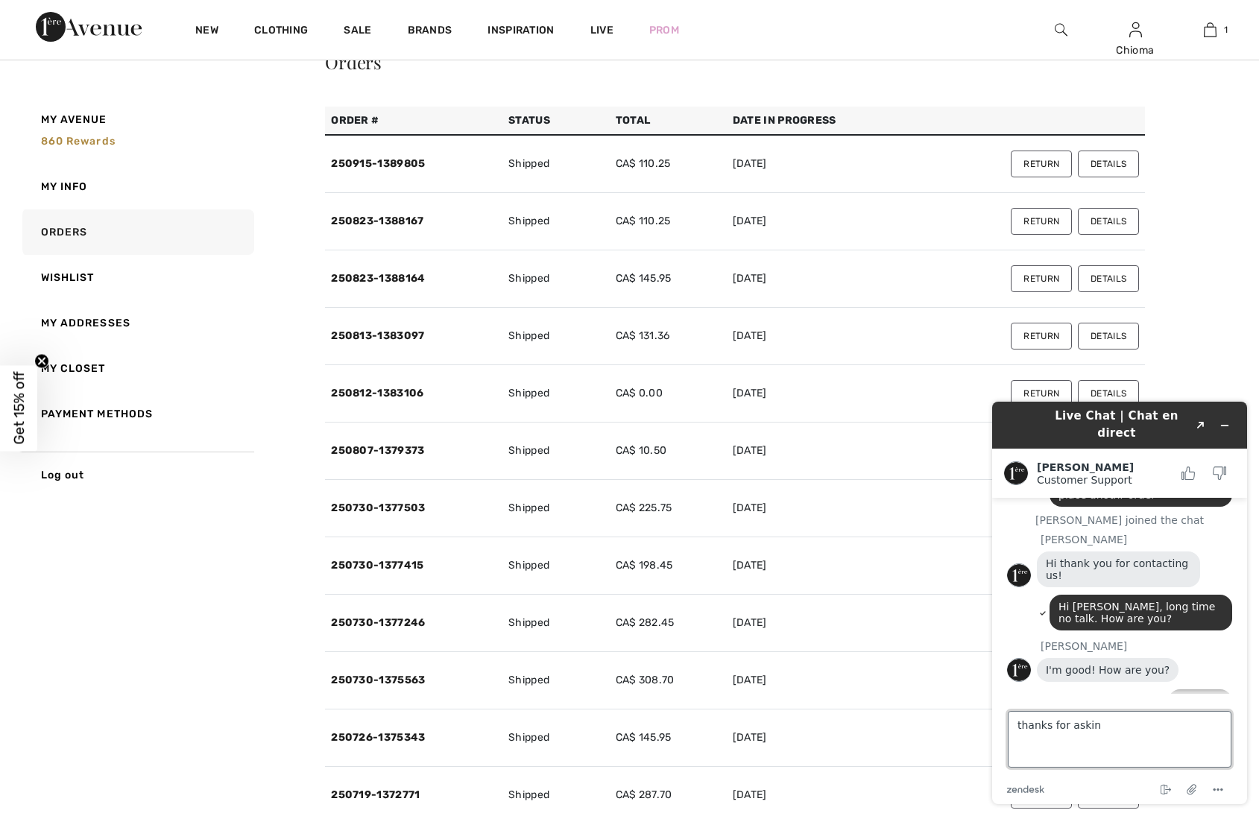
type textarea "thanks for asking"
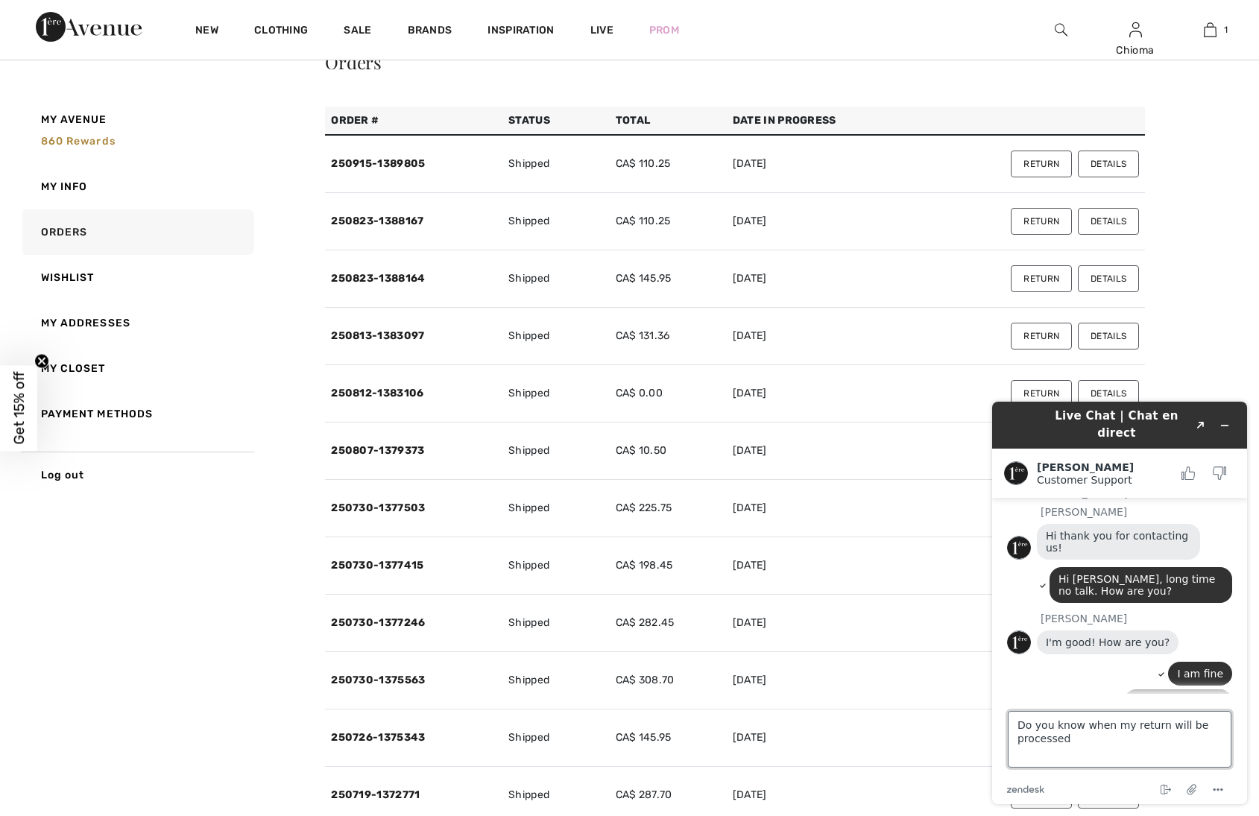
type textarea "Do you know when my return will be processed?"
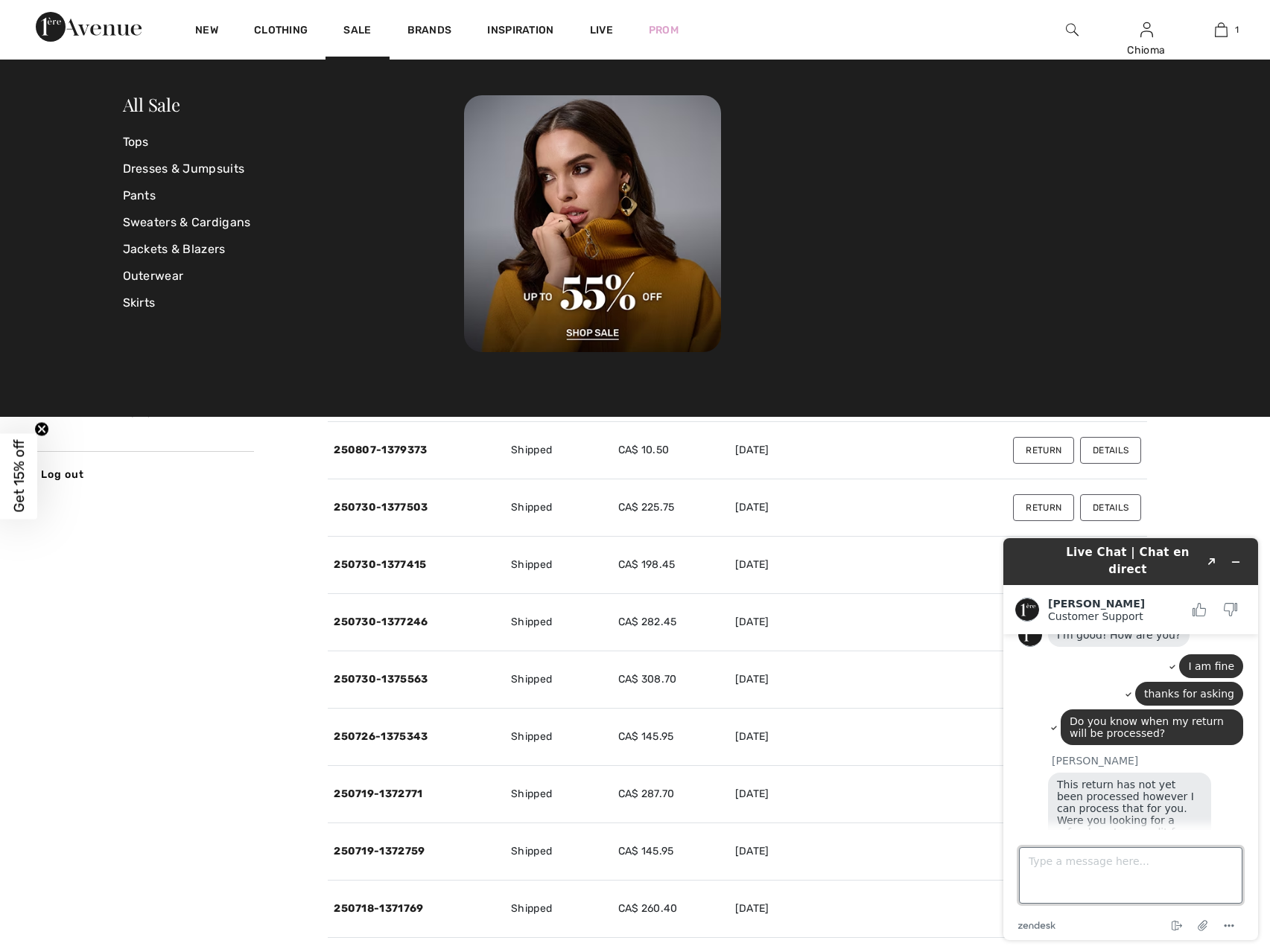
scroll to position [350, 0]
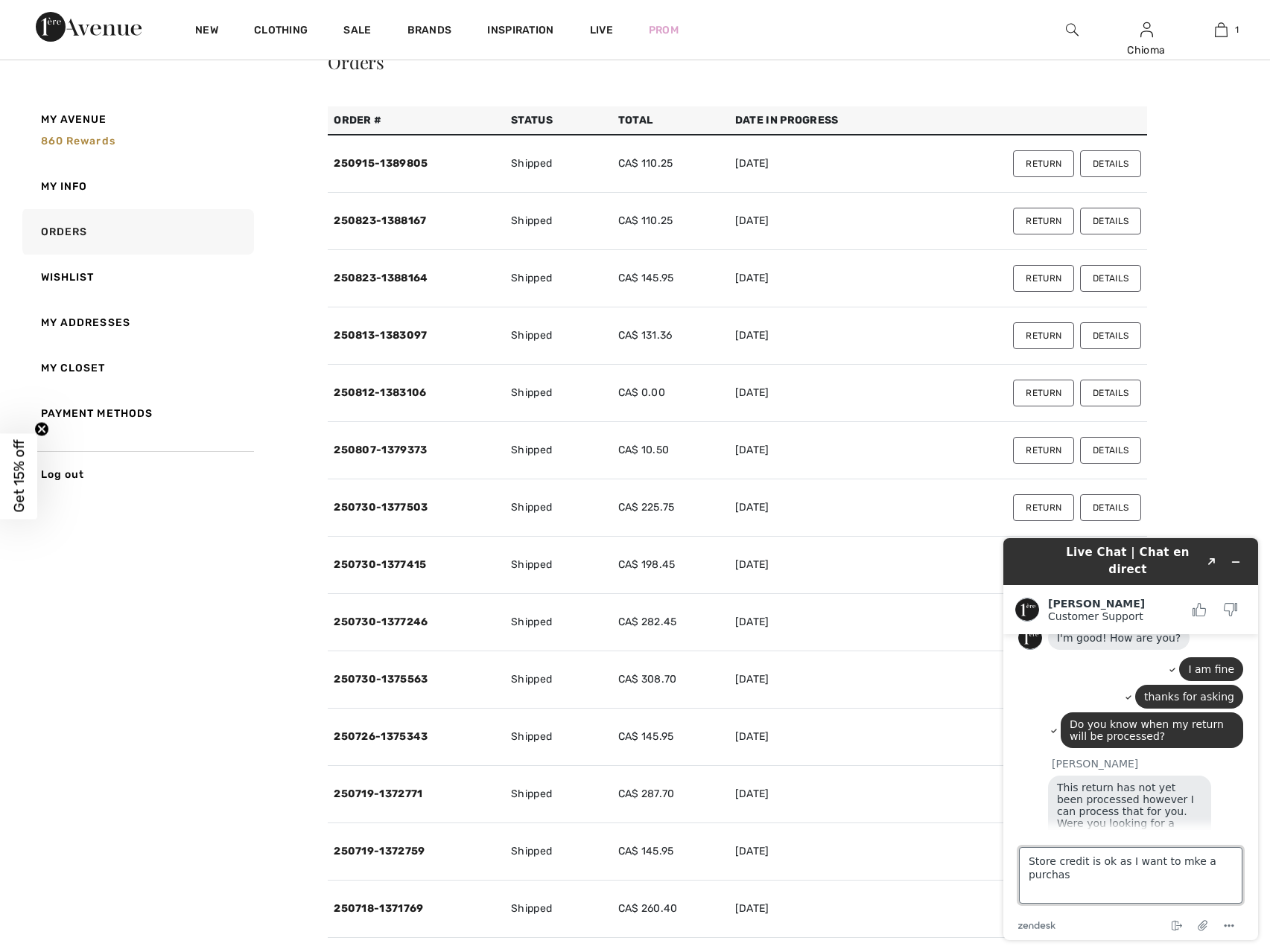
type textarea "Store credit is ok as I want to mke a purchase"
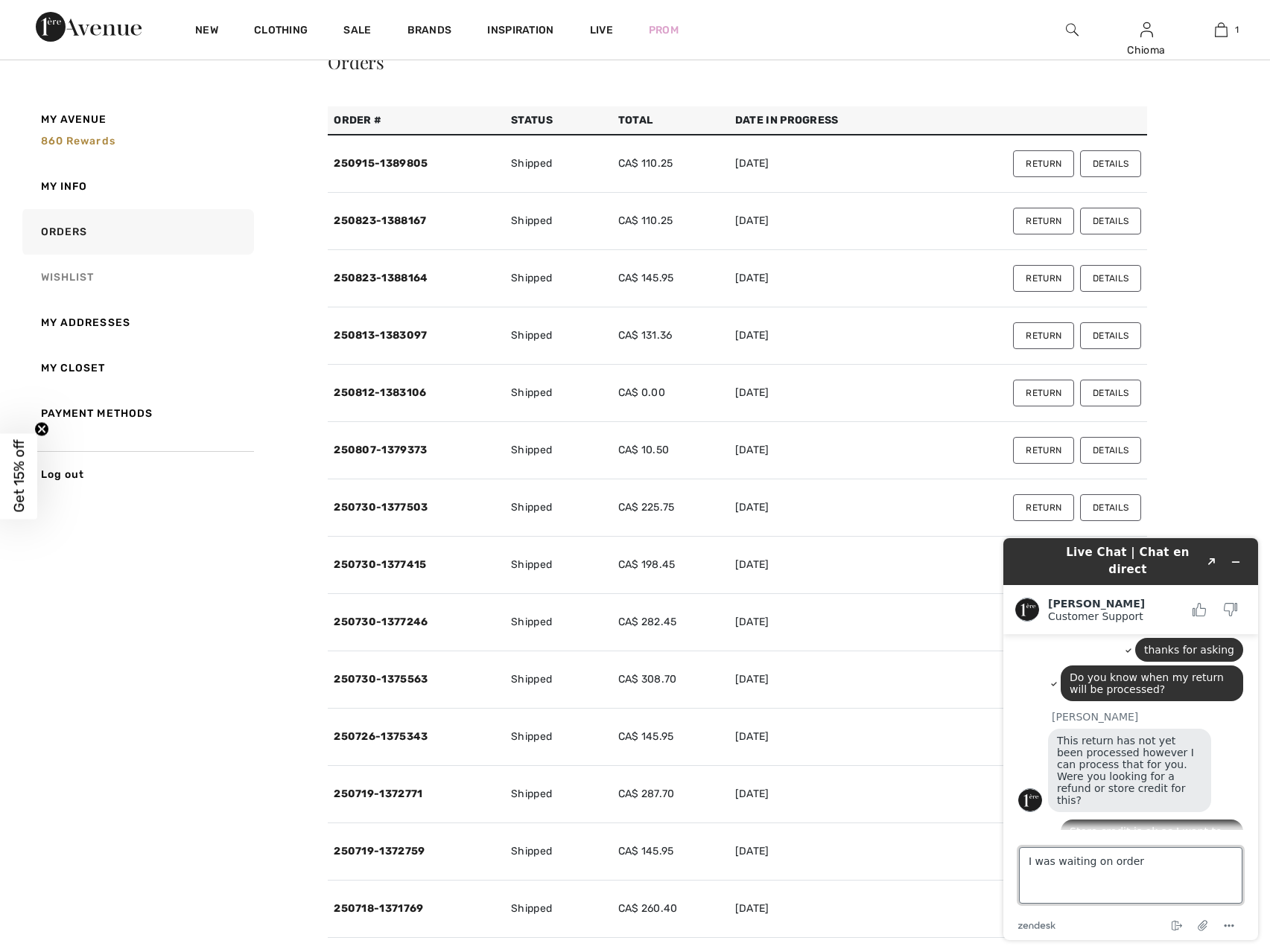
scroll to position [459, 0]
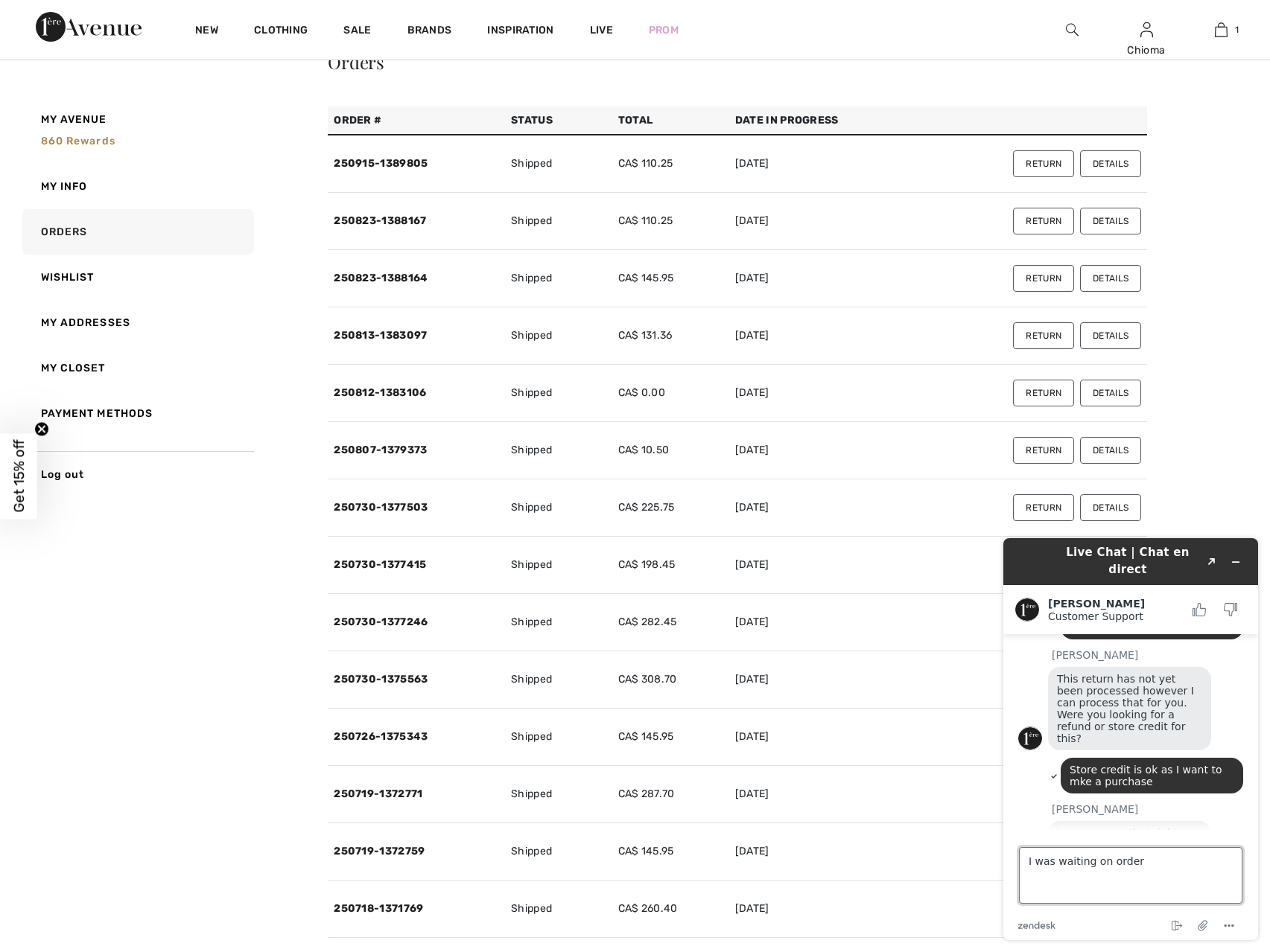
drag, startPoint x: 1036, startPoint y: 864, endPoint x: 1134, endPoint y: 867, distance: 98.0
click at [1134, 815] on textarea "I was waiting on order" at bounding box center [1131, 875] width 224 height 57
paste textarea "order 250612-1356160"
click at [1116, 815] on textarea "I am not too happy.I waited on order order 250612-1356160" at bounding box center [1131, 875] width 224 height 57
click at [1118, 815] on textarea "I am not too happy.I waited on order order 250612-1356160" at bounding box center [1131, 875] width 224 height 57
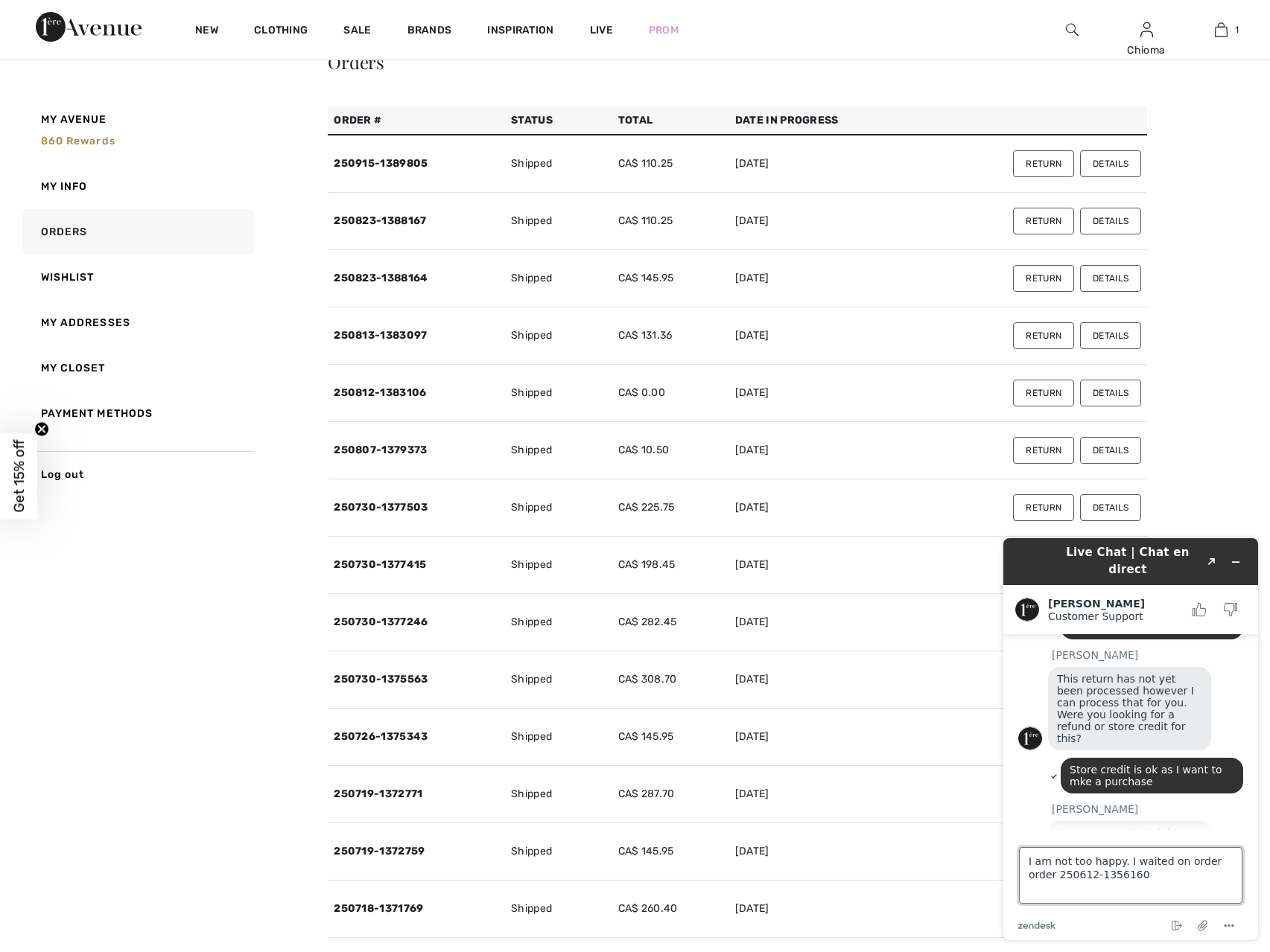
drag, startPoint x: 1178, startPoint y: 863, endPoint x: 1205, endPoint y: 864, distance: 27.0
click at [1205, 815] on textarea "I am not too happy. I waited on order order 250612-1356160" at bounding box center [1131, 875] width 224 height 57
click at [1208, 815] on textarea "I am not too happy. I waited on order 250612-1356160" at bounding box center [1131, 875] width 224 height 57
paste textarea "Style 253015"
drag, startPoint x: 1065, startPoint y: 875, endPoint x: 1137, endPoint y: 859, distance: 73.8
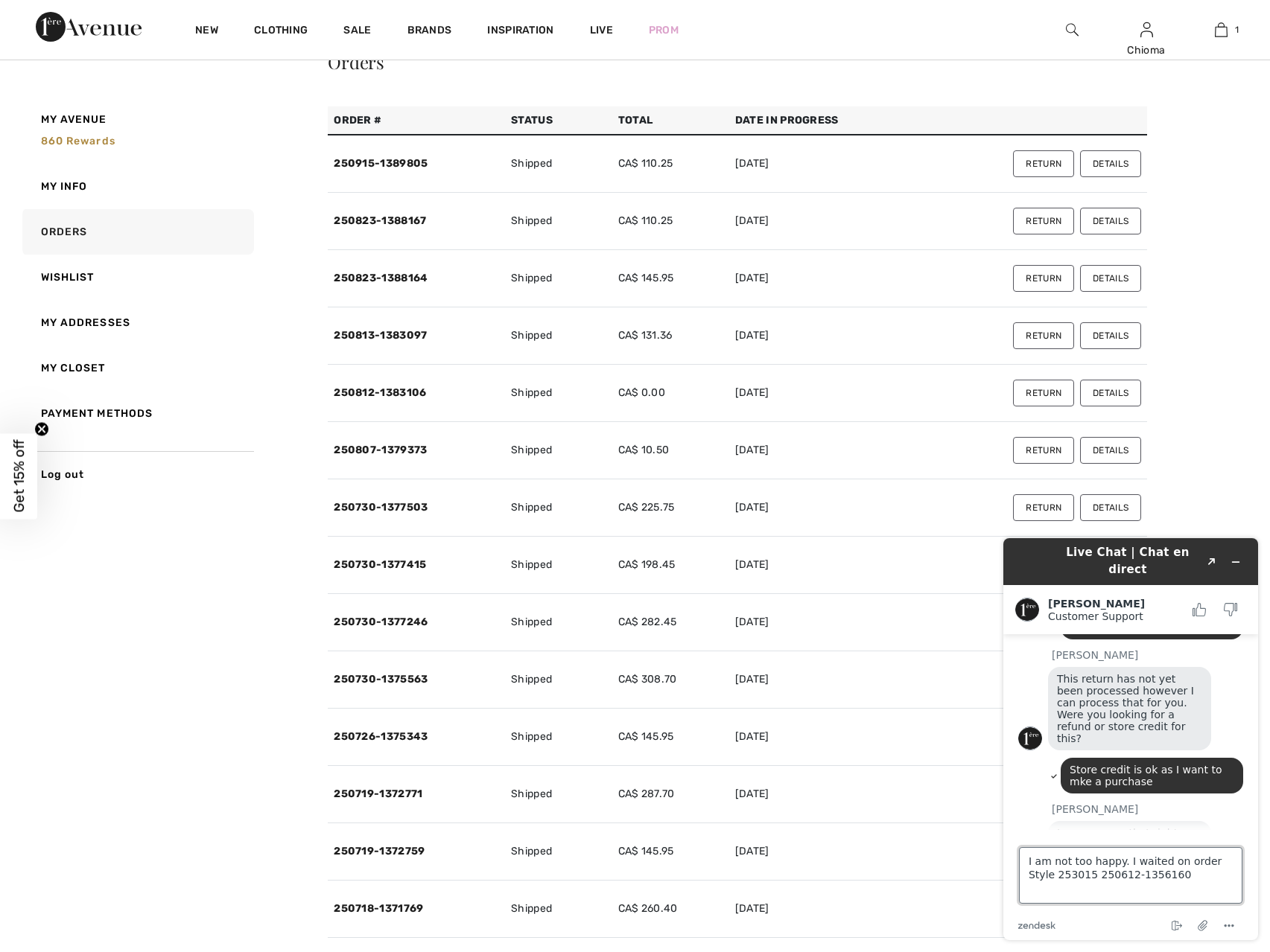
click at [1147, 815] on textarea "I am not too happy. I waited on order Style 253015 250612-1356160" at bounding box center [1131, 875] width 224 height 57
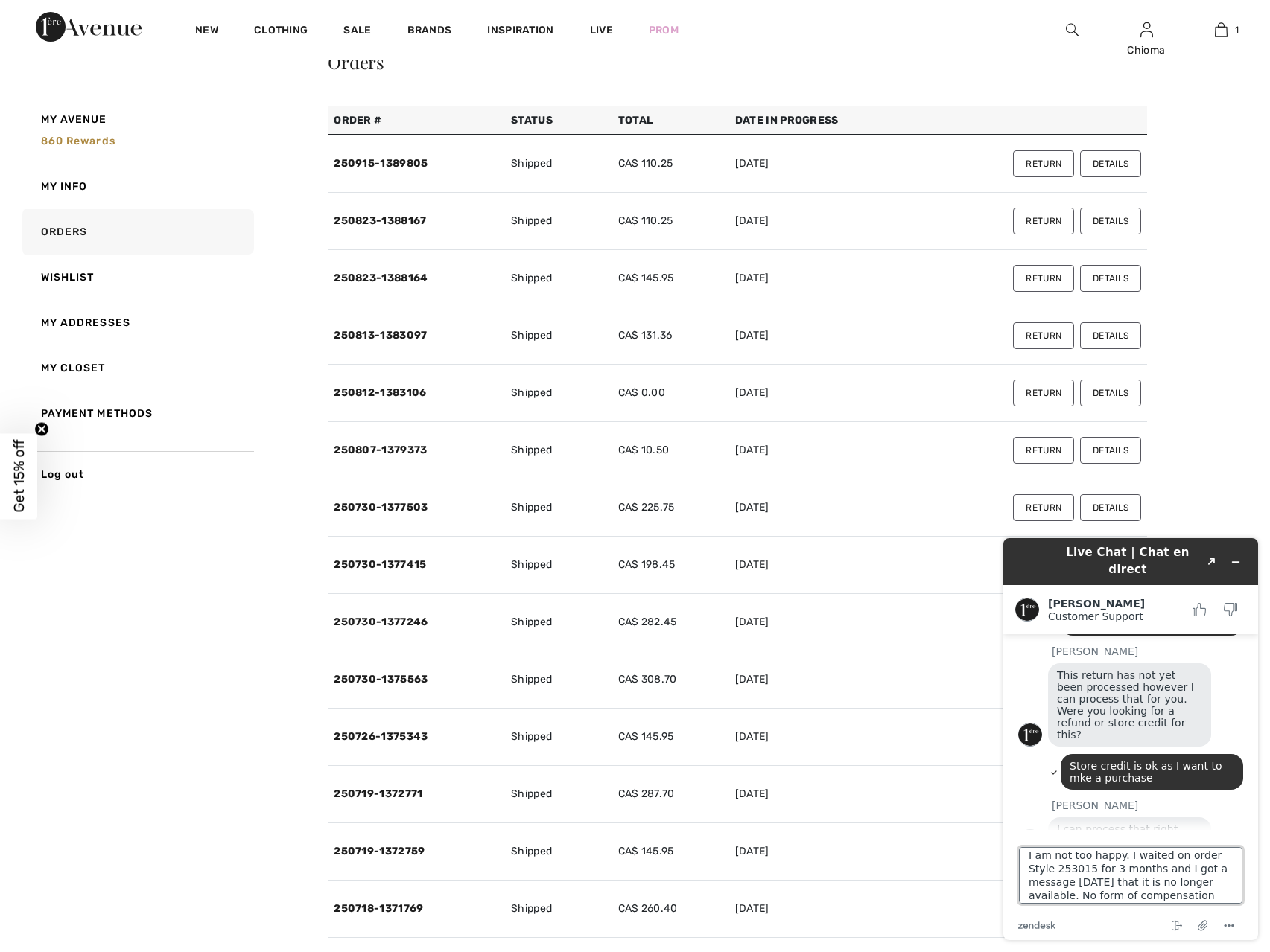
click at [1128, 815] on textarea "I am not too happy. I waited on order Style 253015 for 3 months and I got a mes…" at bounding box center [1131, 875] width 224 height 57
type textarea "I am not too happy. I paid & waited on order Style 253015 for 3 months and I go…"
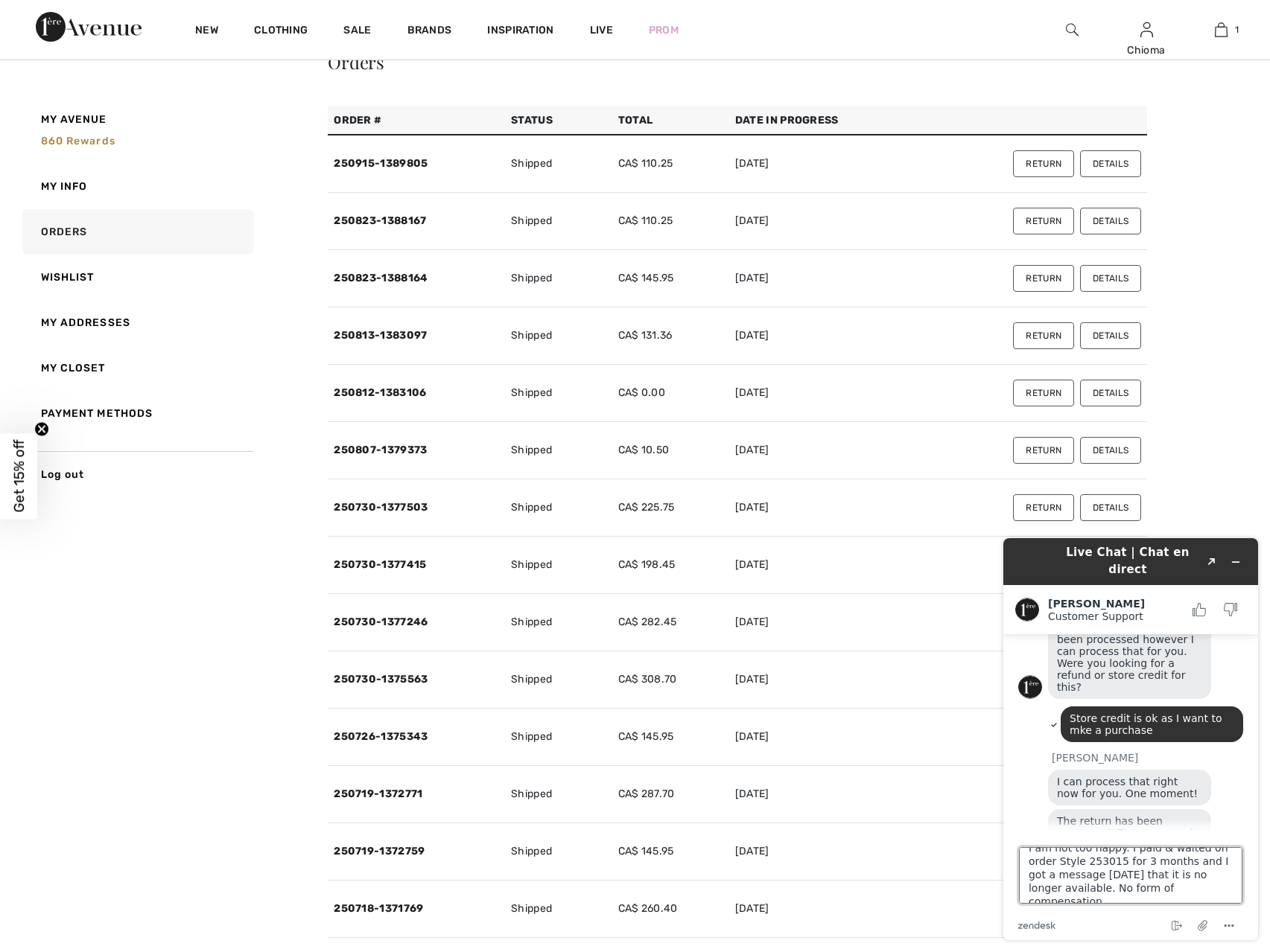
drag, startPoint x: 1027, startPoint y: 860, endPoint x: 1219, endPoint y: 900, distance: 196.1
click at [1219, 815] on textarea "I am not too happy. I paid & waited on order Style 253015 for 3 months and I go…" at bounding box center [1131, 875] width 224 height 57
type textarea "Thanks you"
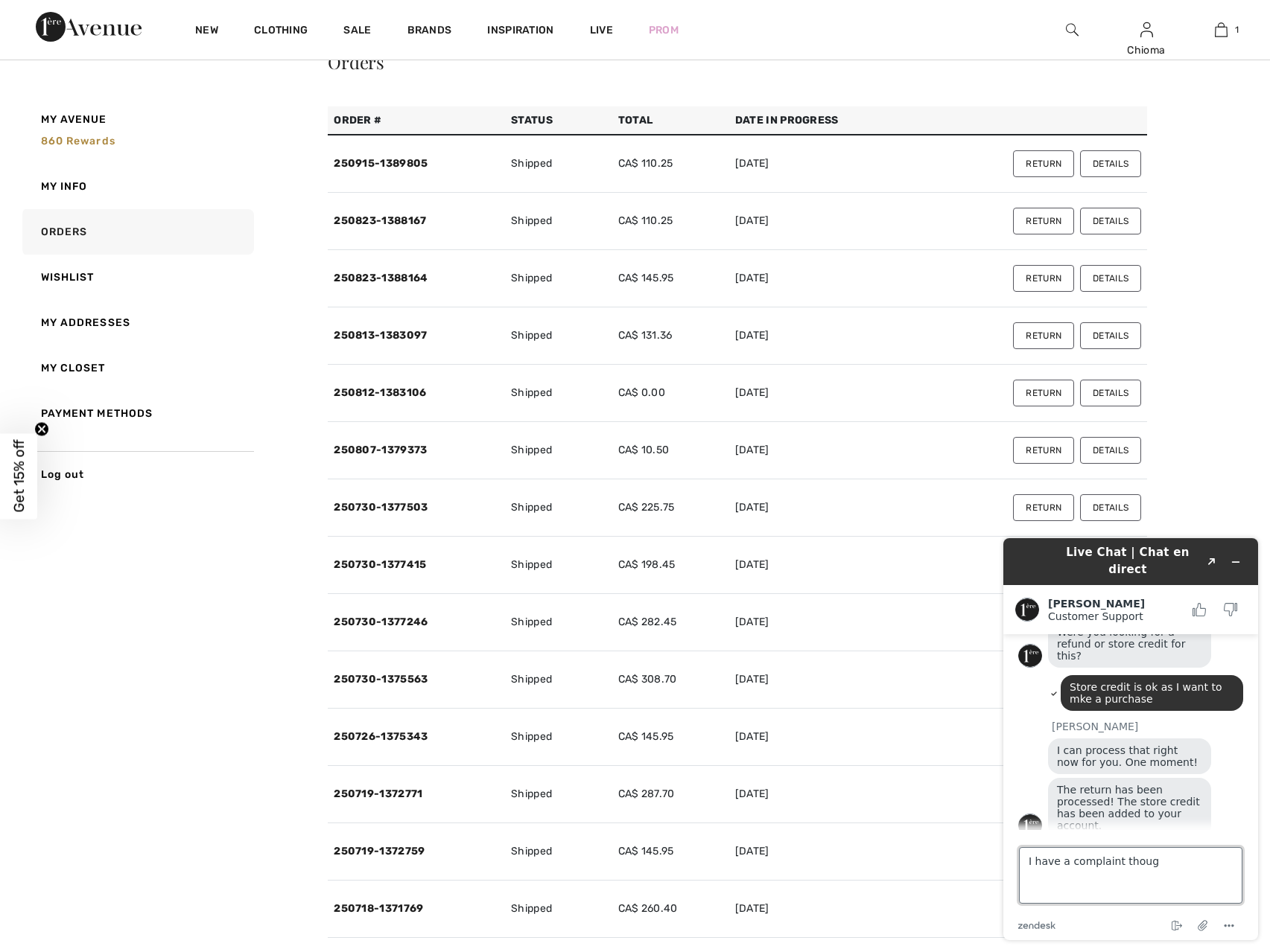
type textarea "I have a complaint though"
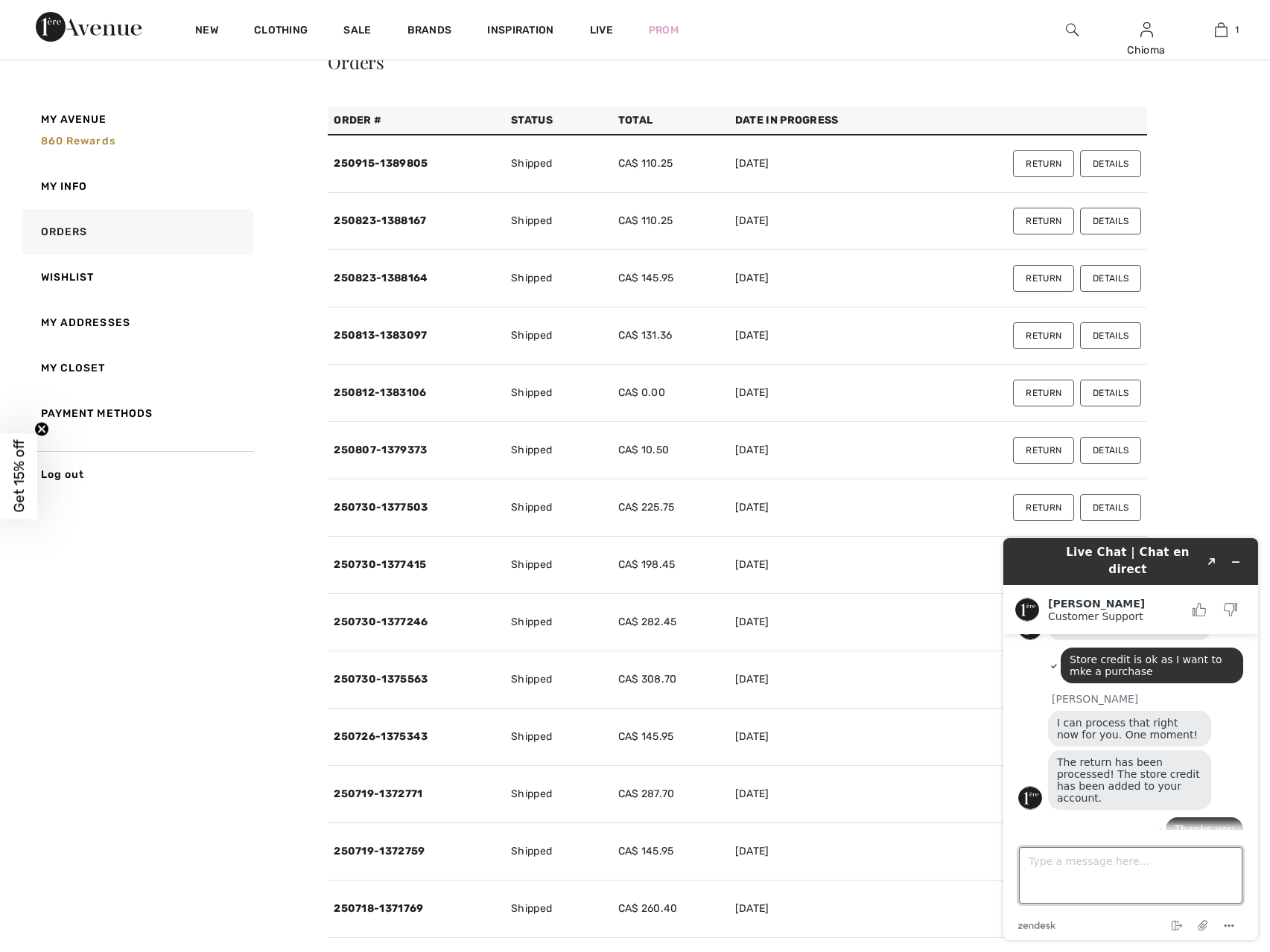
paste textarea "I am not too happy. I paid & waited on order Style 253015 for 3 months and I go…"
click at [1178, 815] on textarea "I am not too happy. I paid & waited on order Style 253015 for 3 months and I go…" at bounding box center [1131, 875] width 224 height 57
click at [1185, 815] on textarea "I am not too happy. I paid & waited on order Style 253015 for 3 months ( and I …" at bounding box center [1131, 875] width 224 height 57
click at [1182, 815] on textarea "I am not too happy. I paid & waited on order Style 253015 for 3 months ( and I …" at bounding box center [1131, 875] width 224 height 57
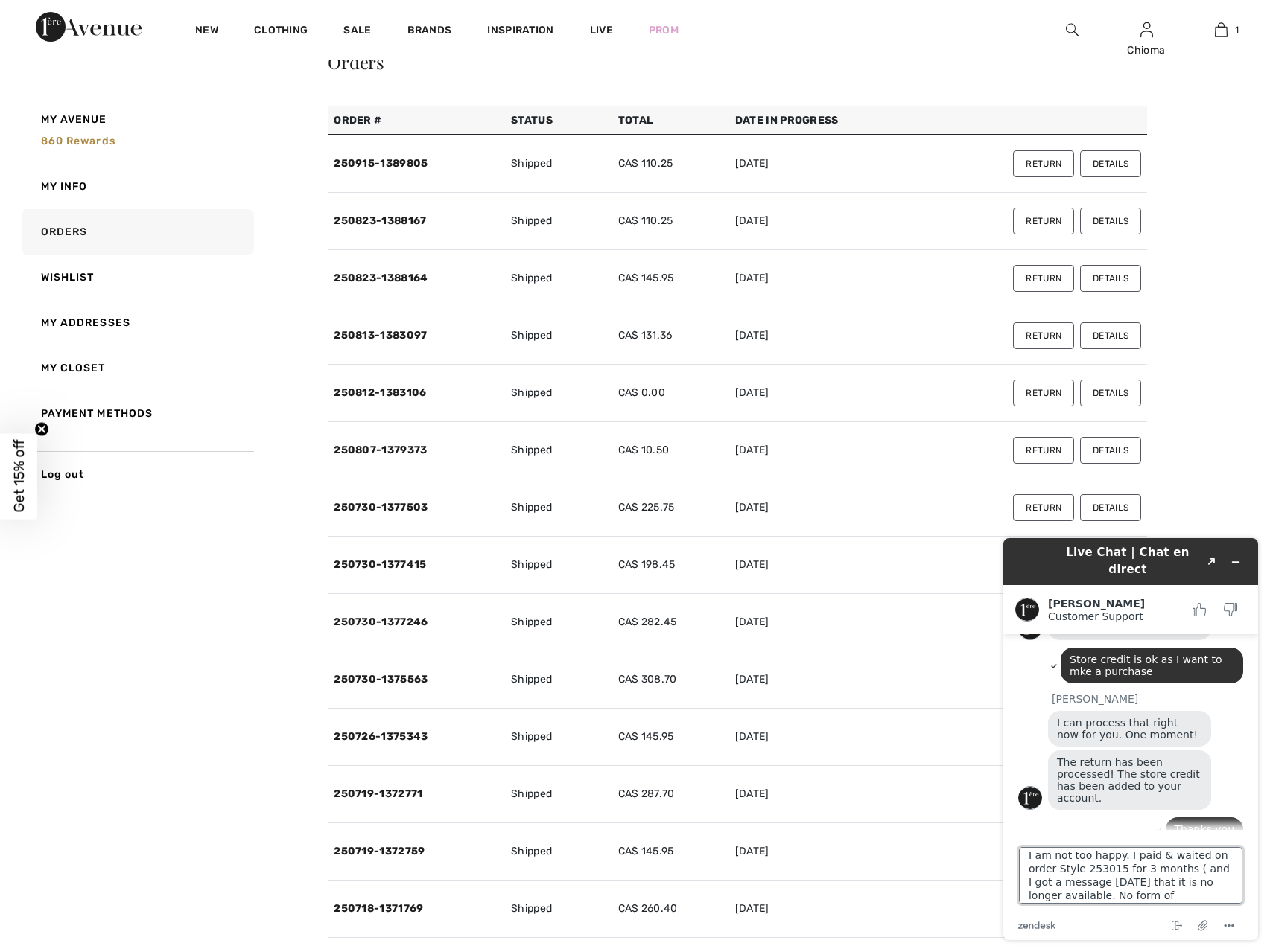
paste textarea "250612-1356160"
click at [1091, 815] on textarea "I am not too happy. I paid & waited on order Style 253015 for 3 months (250612-…" at bounding box center [1131, 875] width 224 height 57
click at [1057, 815] on textarea "I am not too happy. I paid & waited on order Style 253015 for 3 months (250612-…" at bounding box center [1131, 875] width 224 height 57
type textarea "I am not too happy. I paid & waited on order Style 253015 for 3 months (250612-…"
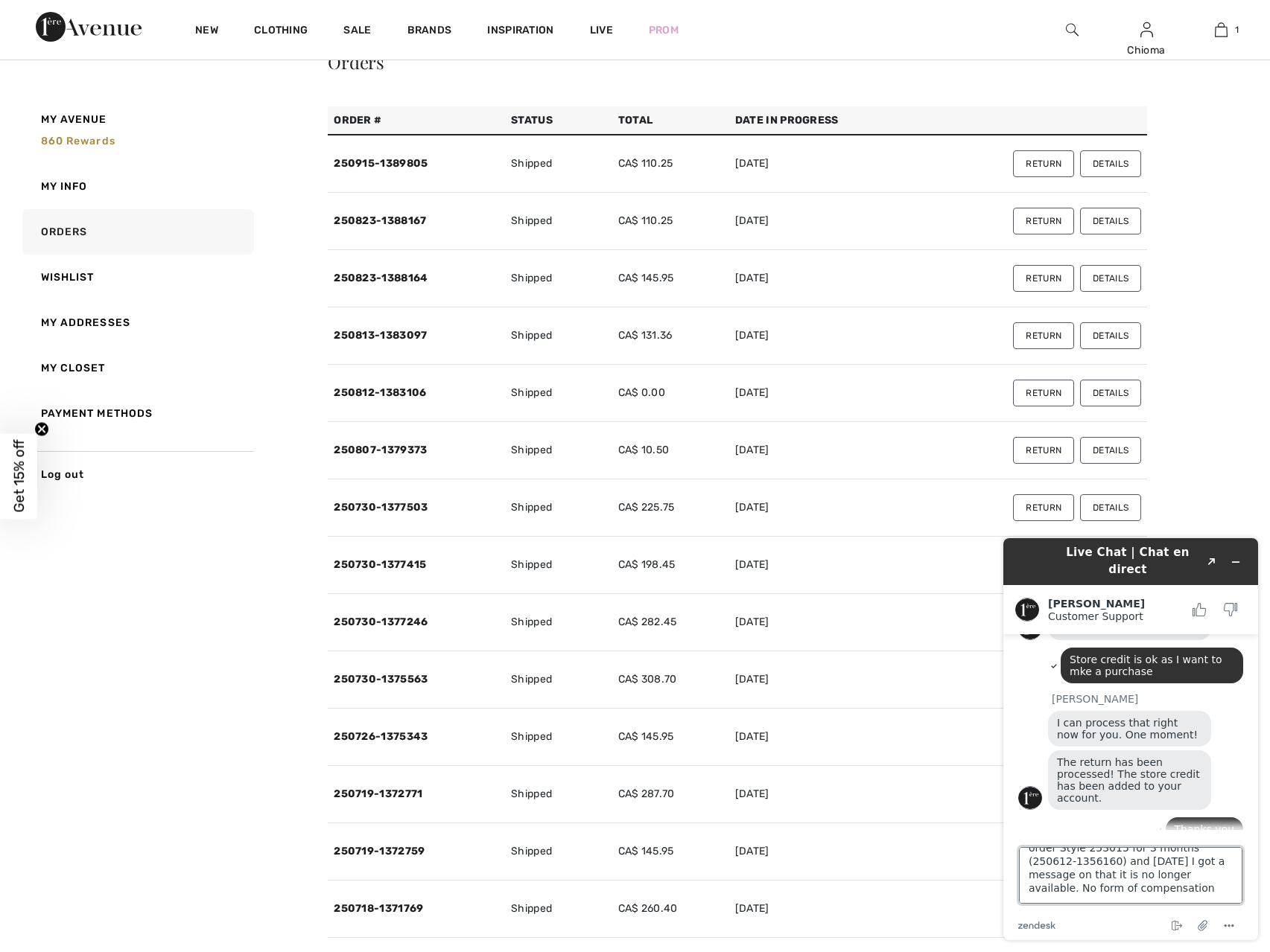
click at [1190, 815] on textarea "I am not too happy. I paid & waited on order Style 253015 for 3 months (250612-…" at bounding box center [1131, 875] width 224 height 57
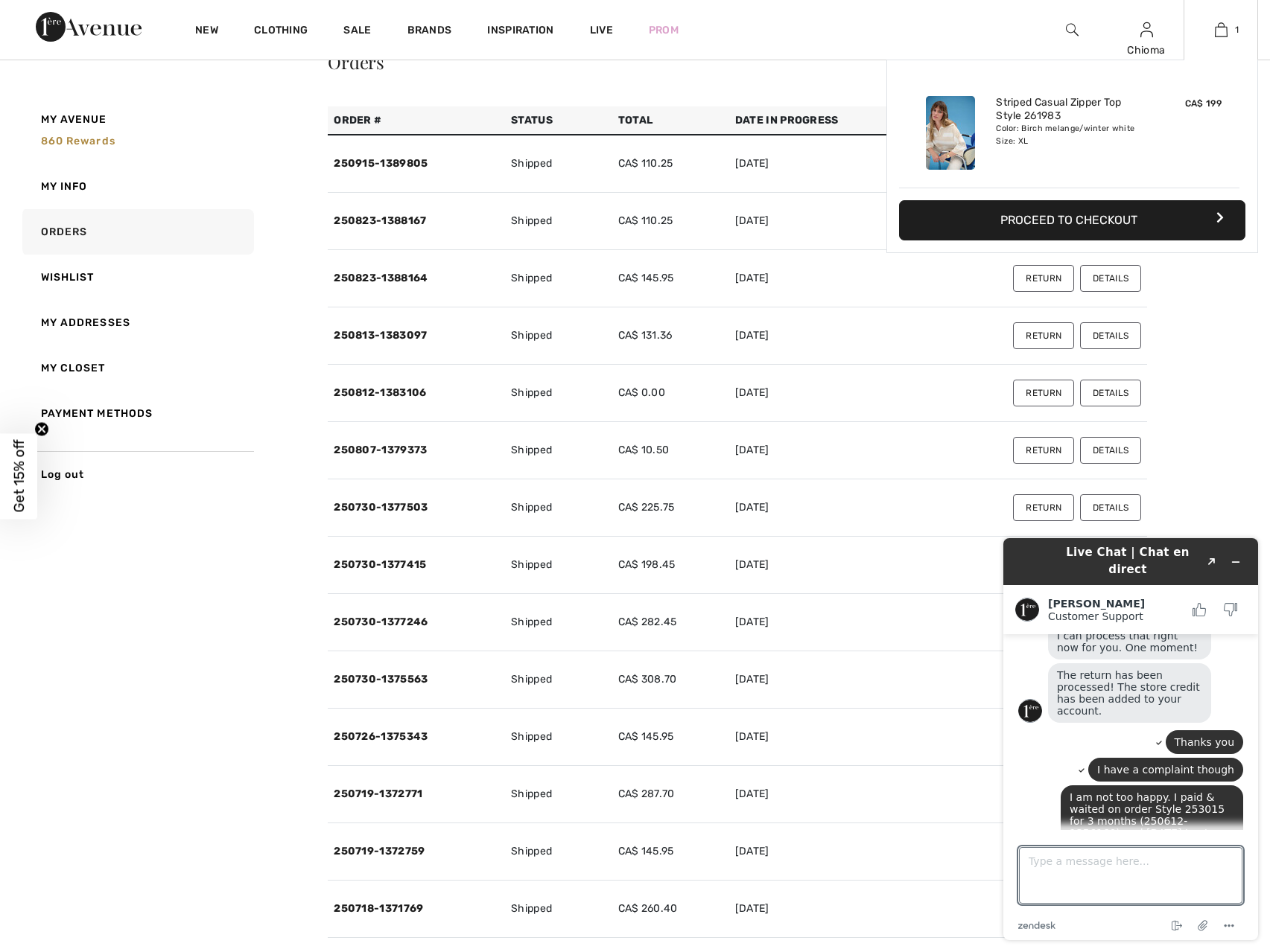
click at [1146, 223] on button "Proceed to Checkout" at bounding box center [1072, 221] width 347 height 40
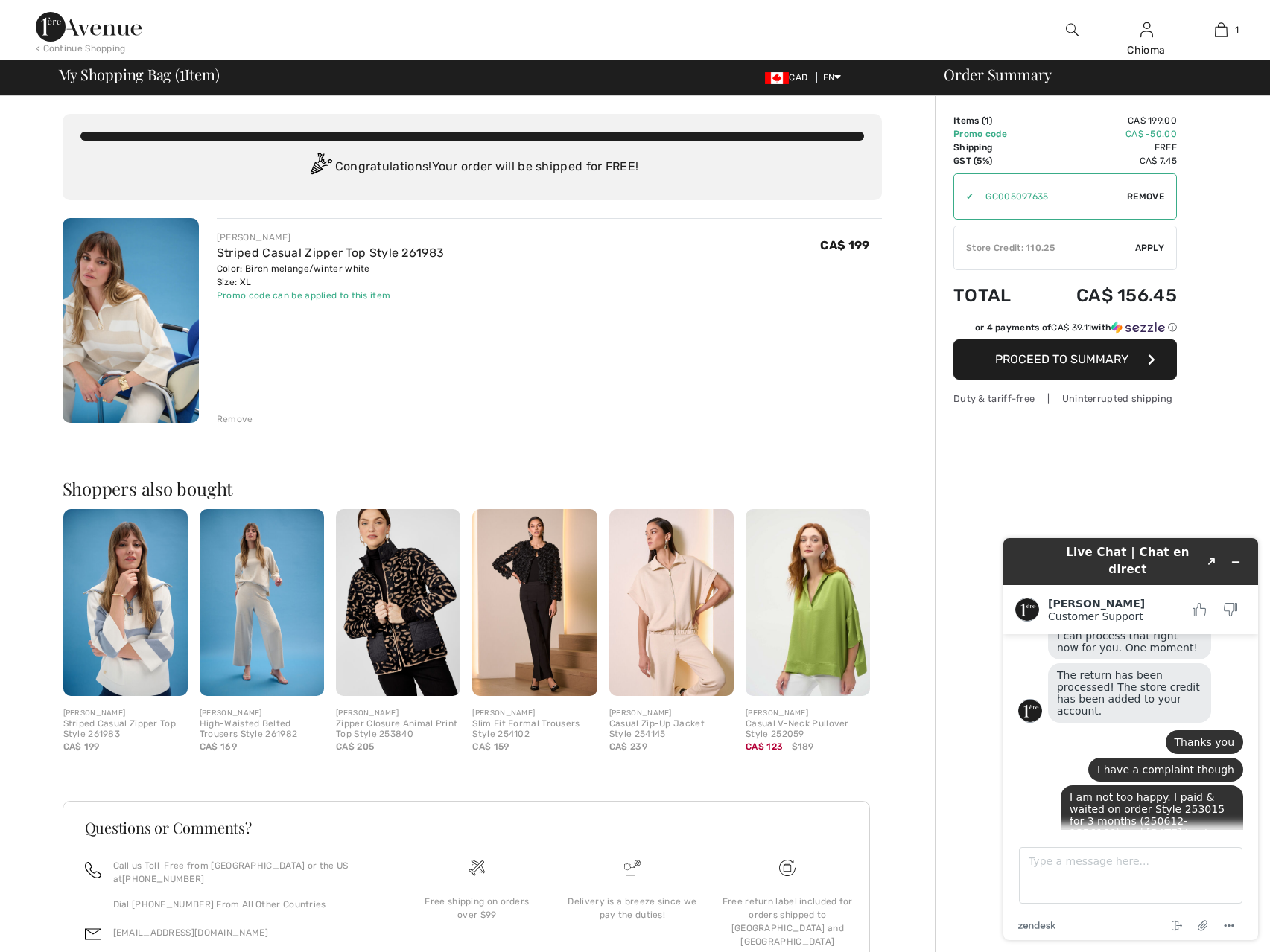
click at [1148, 249] on span "Apply" at bounding box center [1150, 248] width 30 height 13
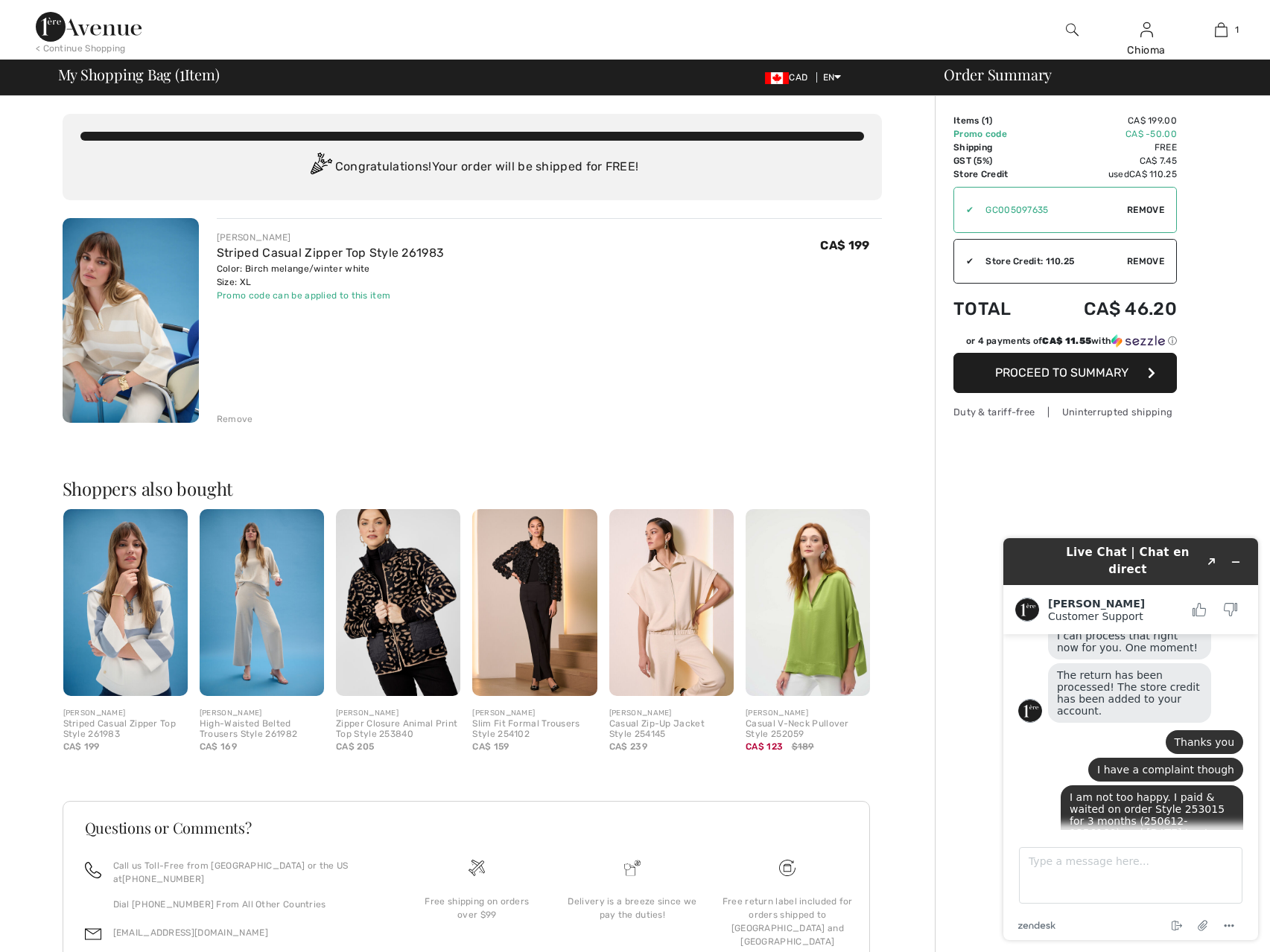
click at [1105, 378] on span "Proceed to Summary" at bounding box center [1061, 373] width 133 height 14
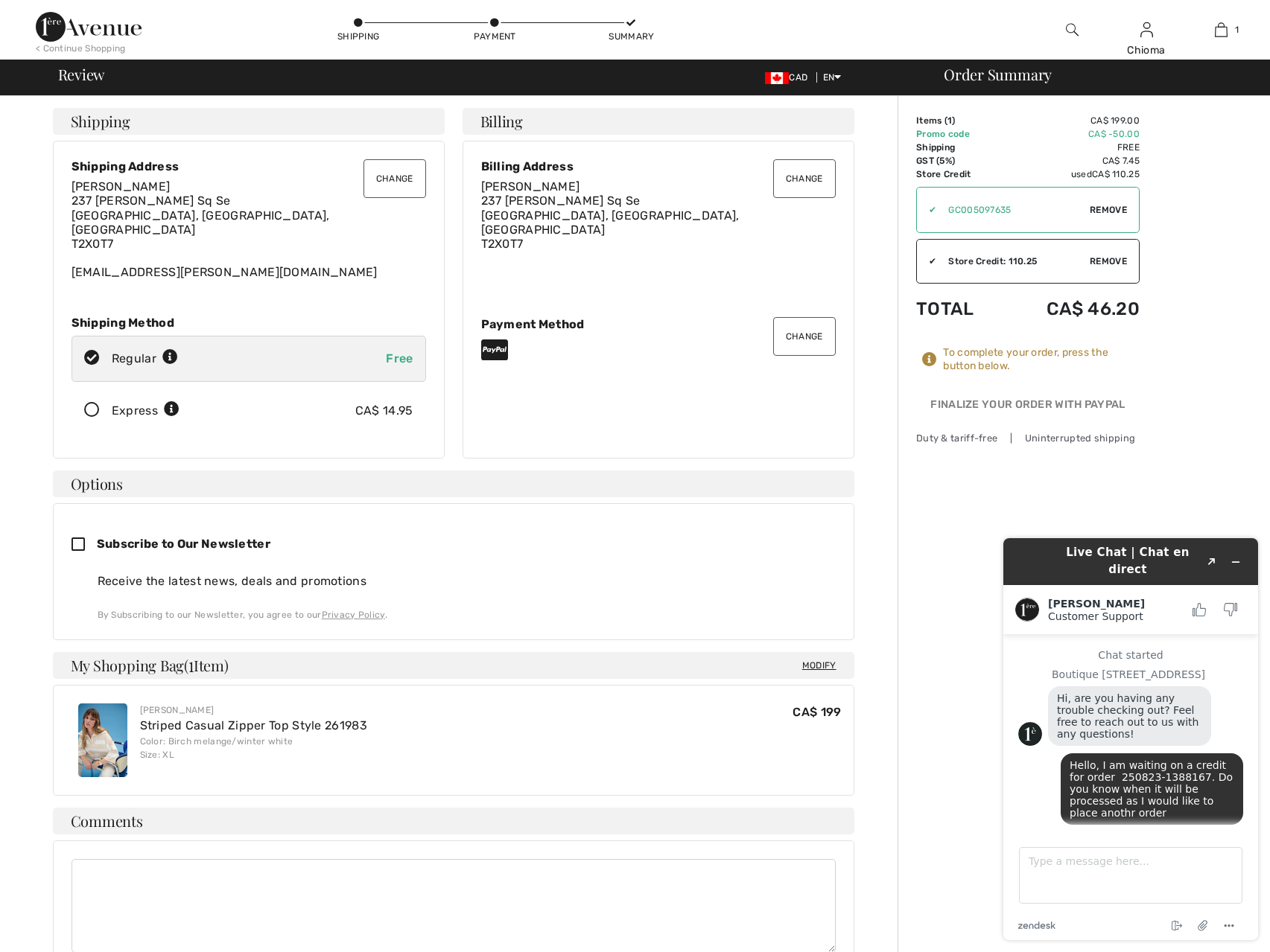
scroll to position [656, 0]
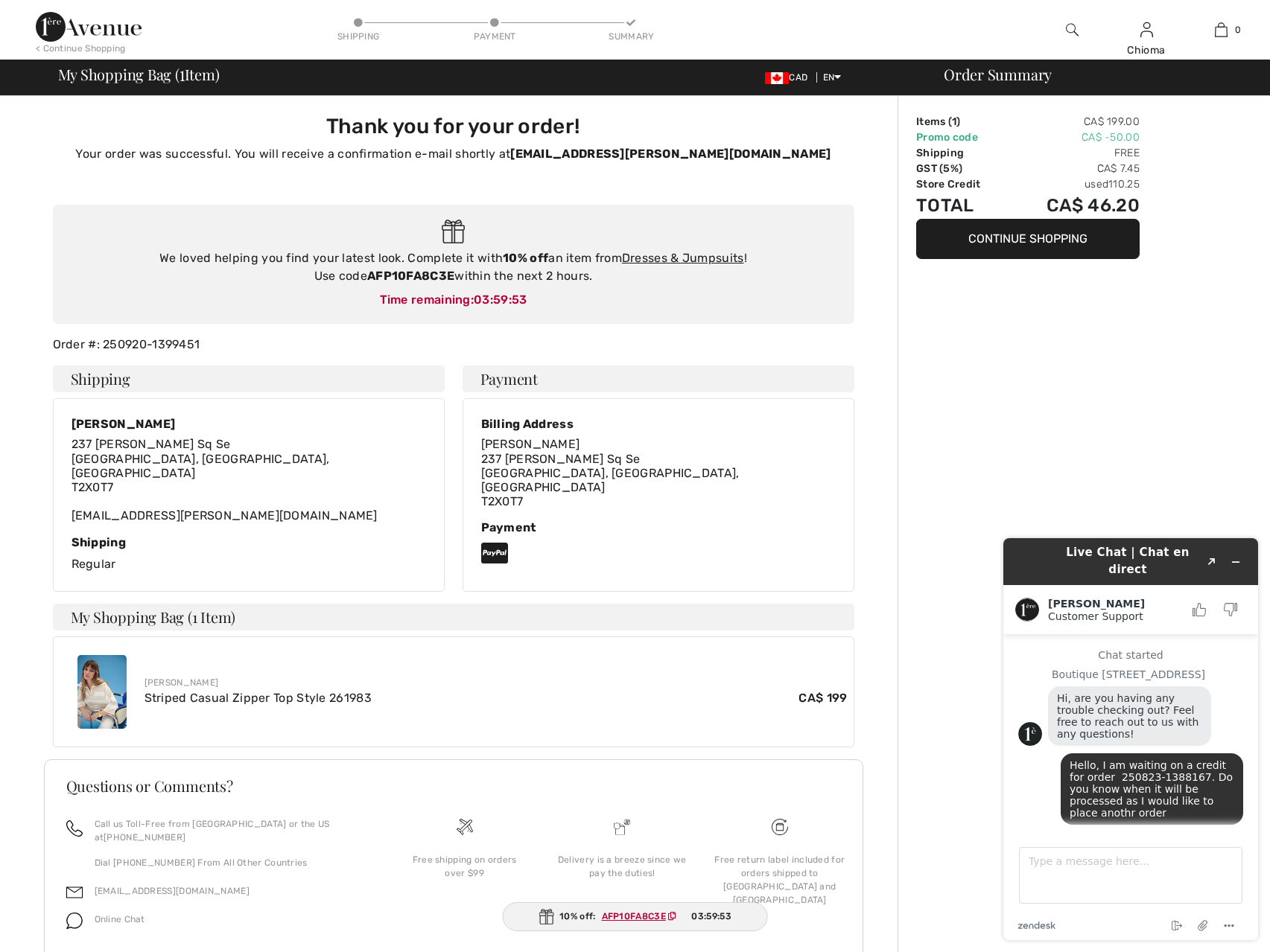
checkbox input "true"
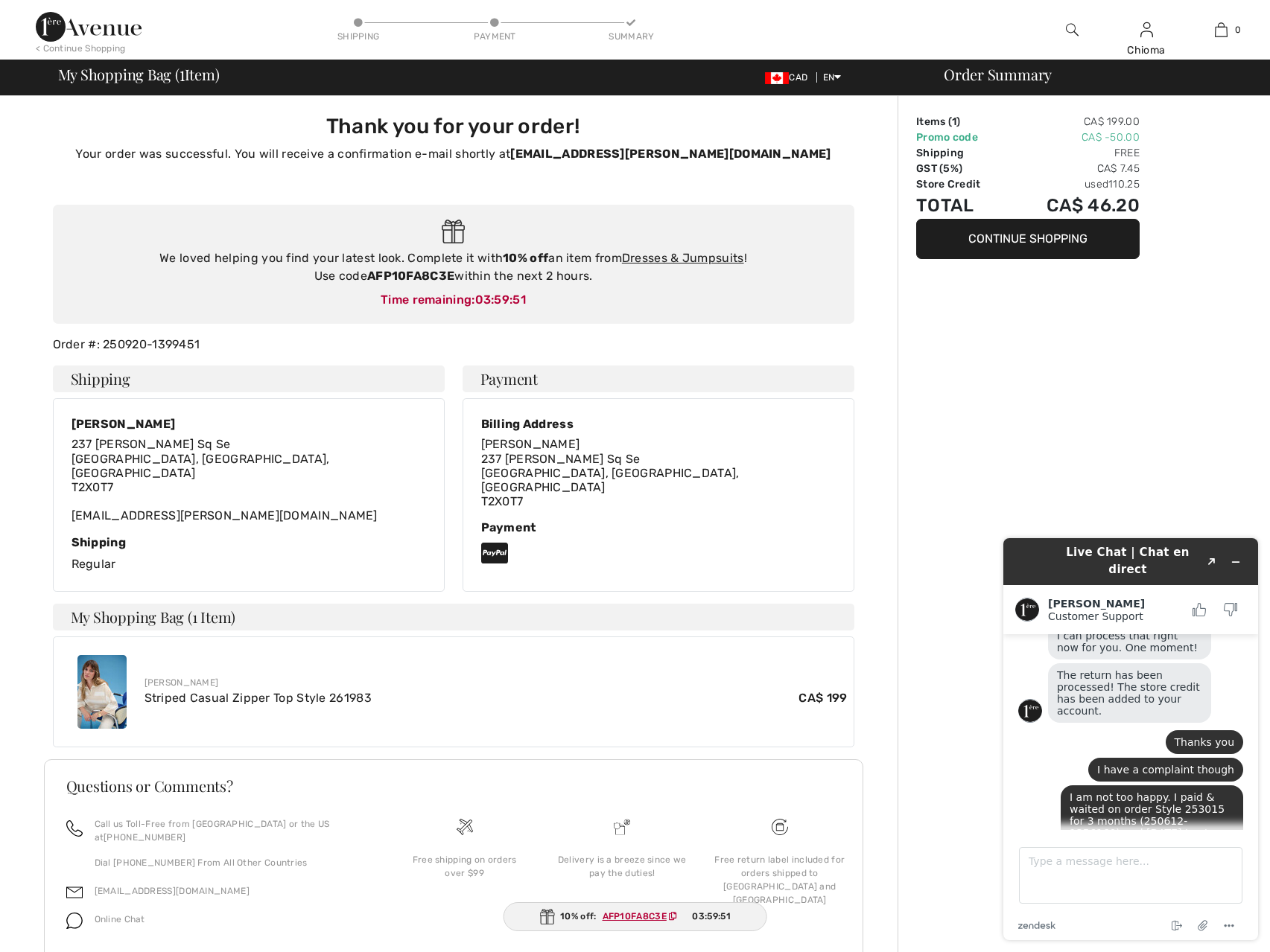
scroll to position [685, 0]
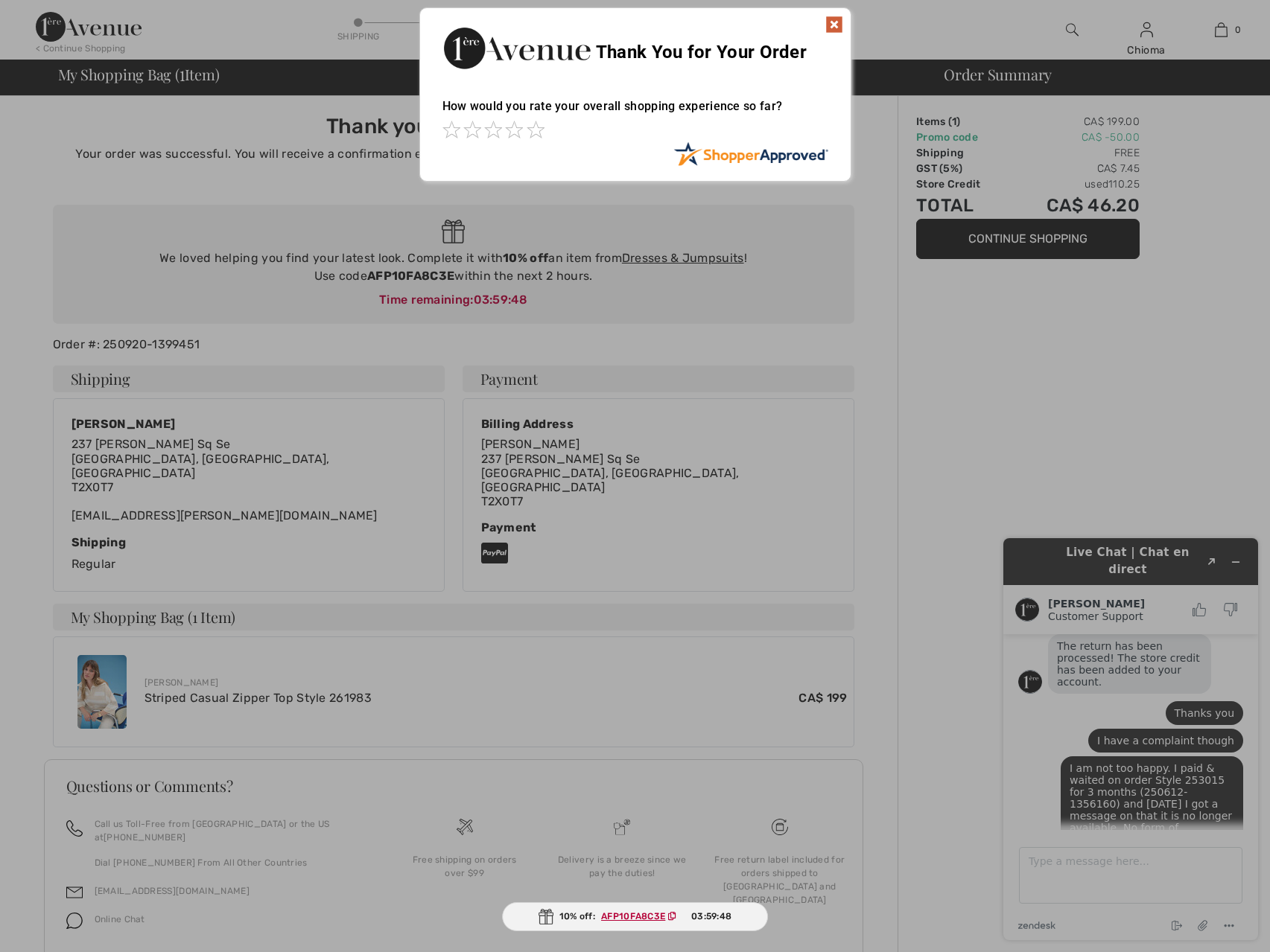
click at [835, 28] on img at bounding box center [834, 25] width 18 height 18
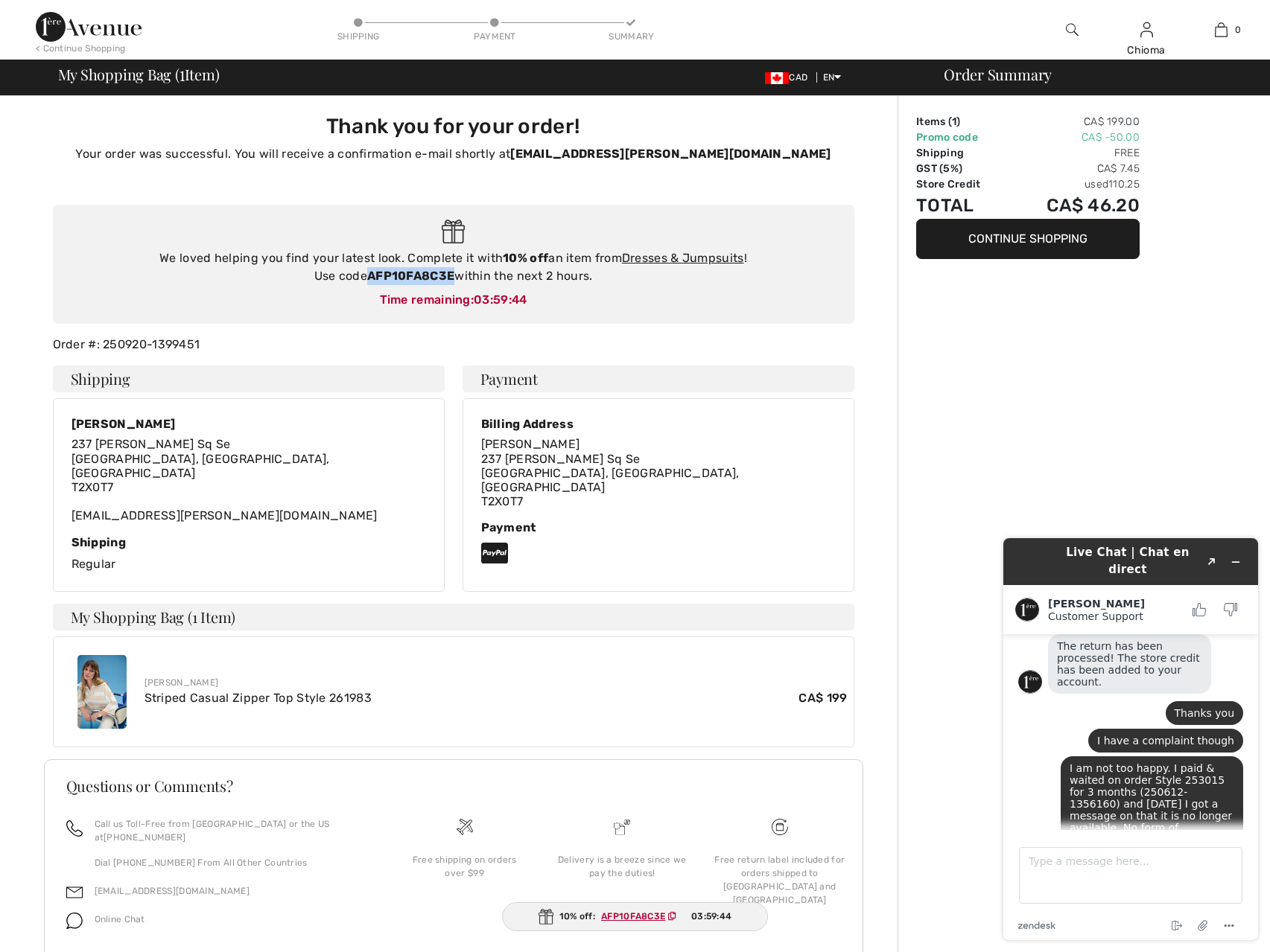
drag, startPoint x: 369, startPoint y: 276, endPoint x: 452, endPoint y: 274, distance: 83.0
click at [452, 274] on strong "AFP10FA8C3E" at bounding box center [411, 276] width 87 height 14
copy strong "AFP10FA8C3E"
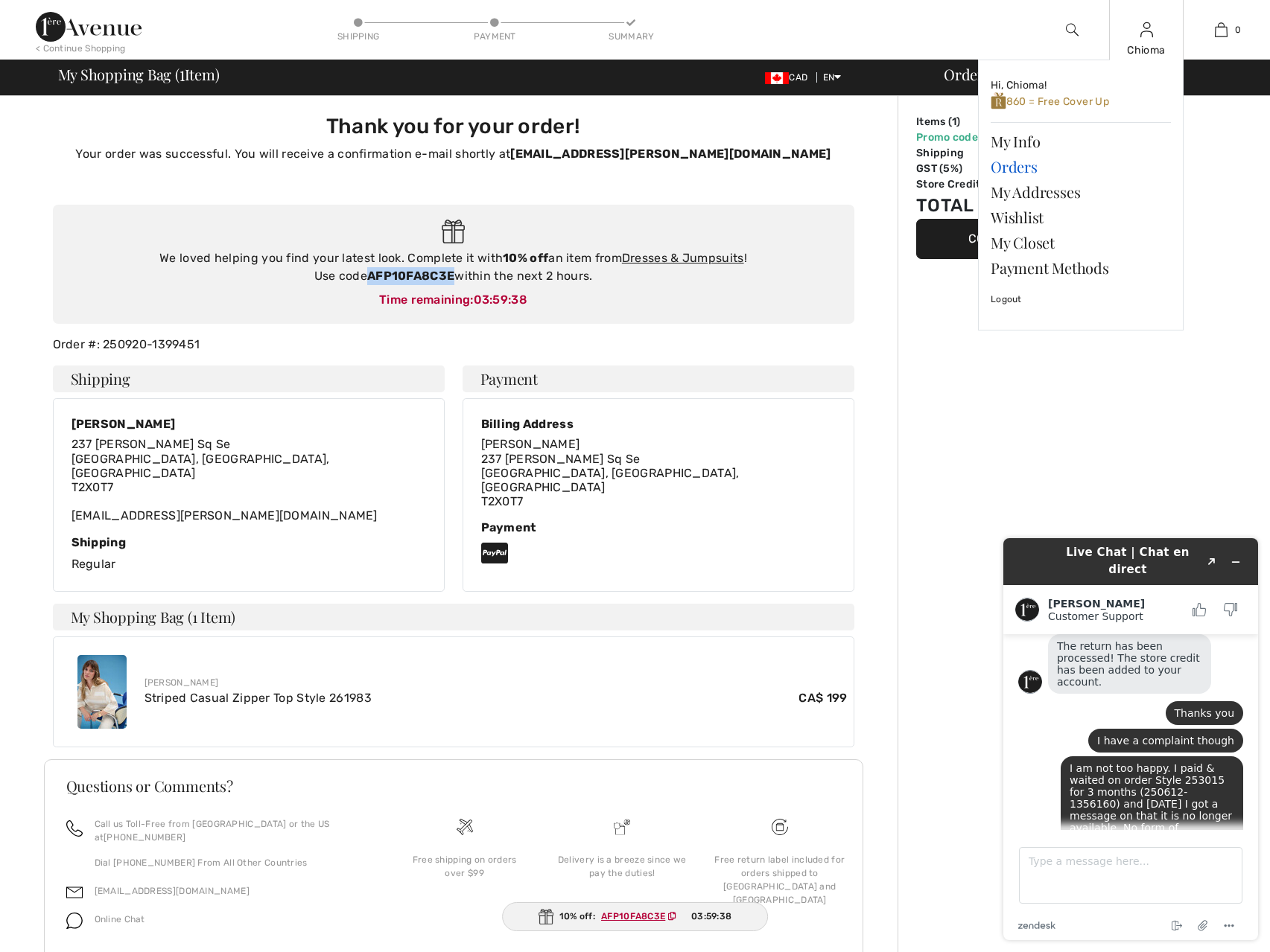
click at [1013, 168] on link "Orders" at bounding box center [1080, 166] width 180 height 25
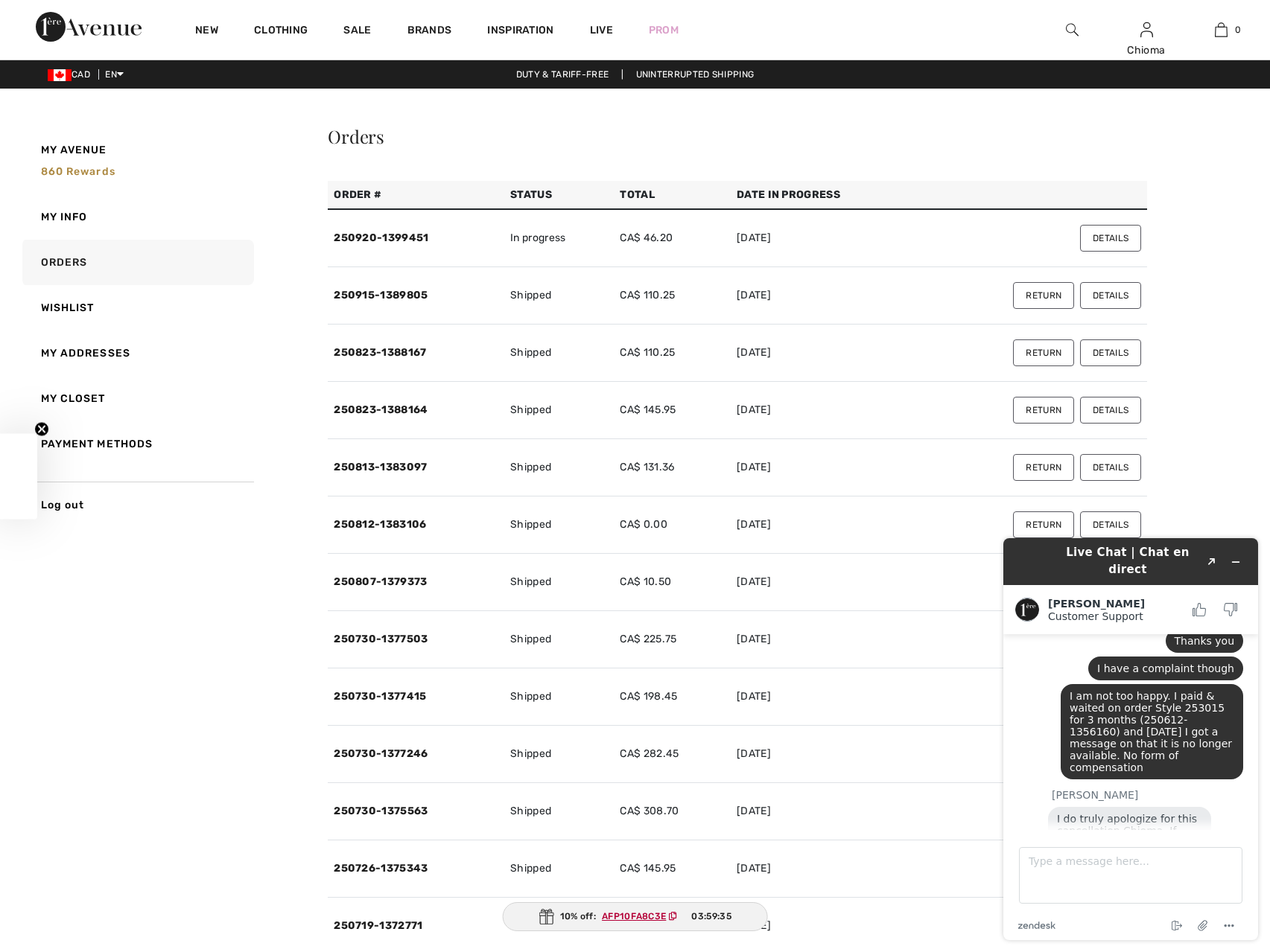
scroll to position [757, 0]
click at [1113, 879] on textarea "Type a message here..." at bounding box center [1131, 875] width 224 height 57
type textarea "No chance of that style color coming back ?"
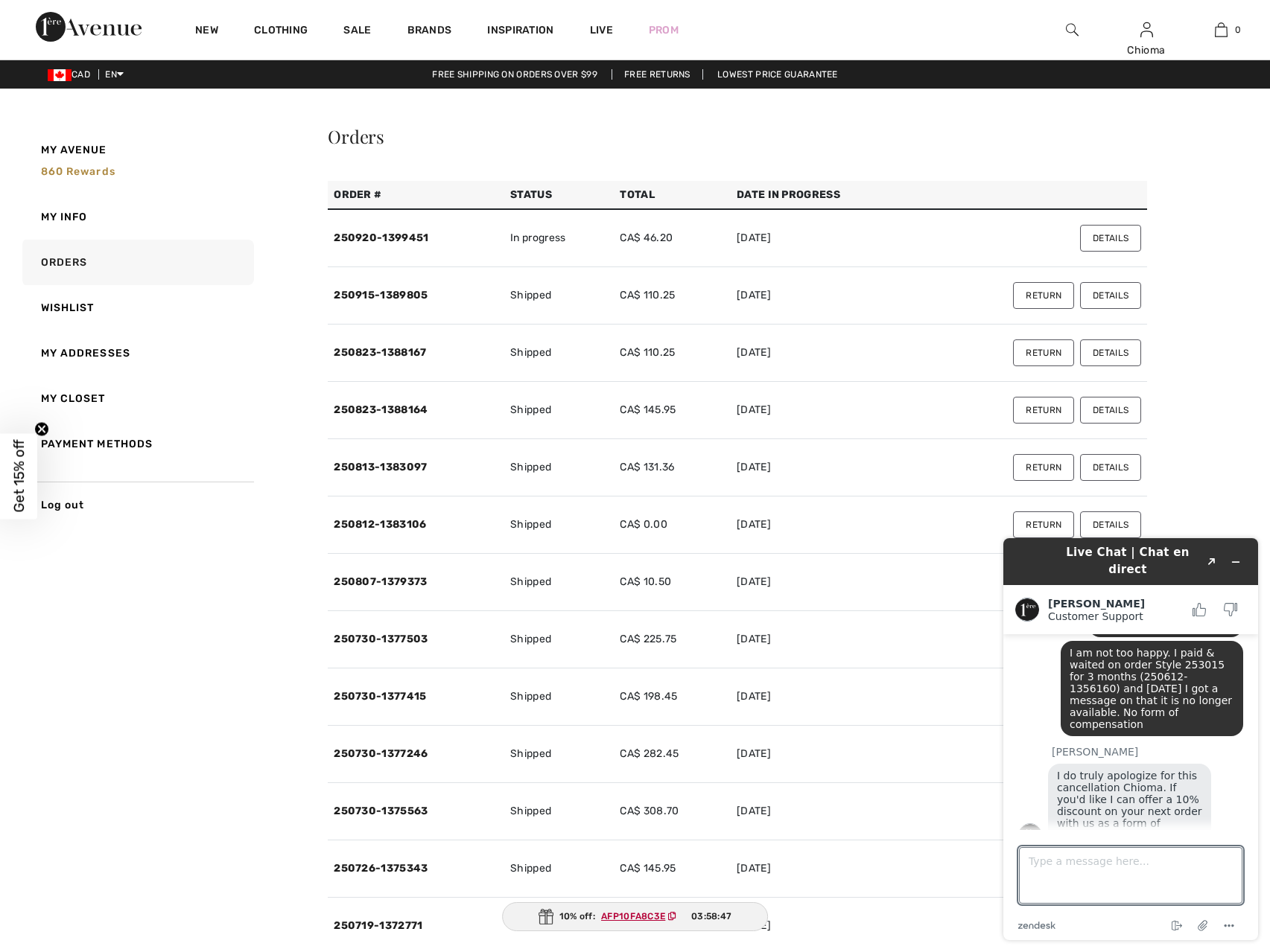
click at [1189, 770] on span "I do truly apologize for this cancellation Chioma. If you'd like I can offer a …" at bounding box center [1131, 806] width 148 height 72
click at [1072, 866] on textarea "Type a message here..." at bounding box center [1131, 875] width 224 height 57
type textarea "I would appreciate the 10%"
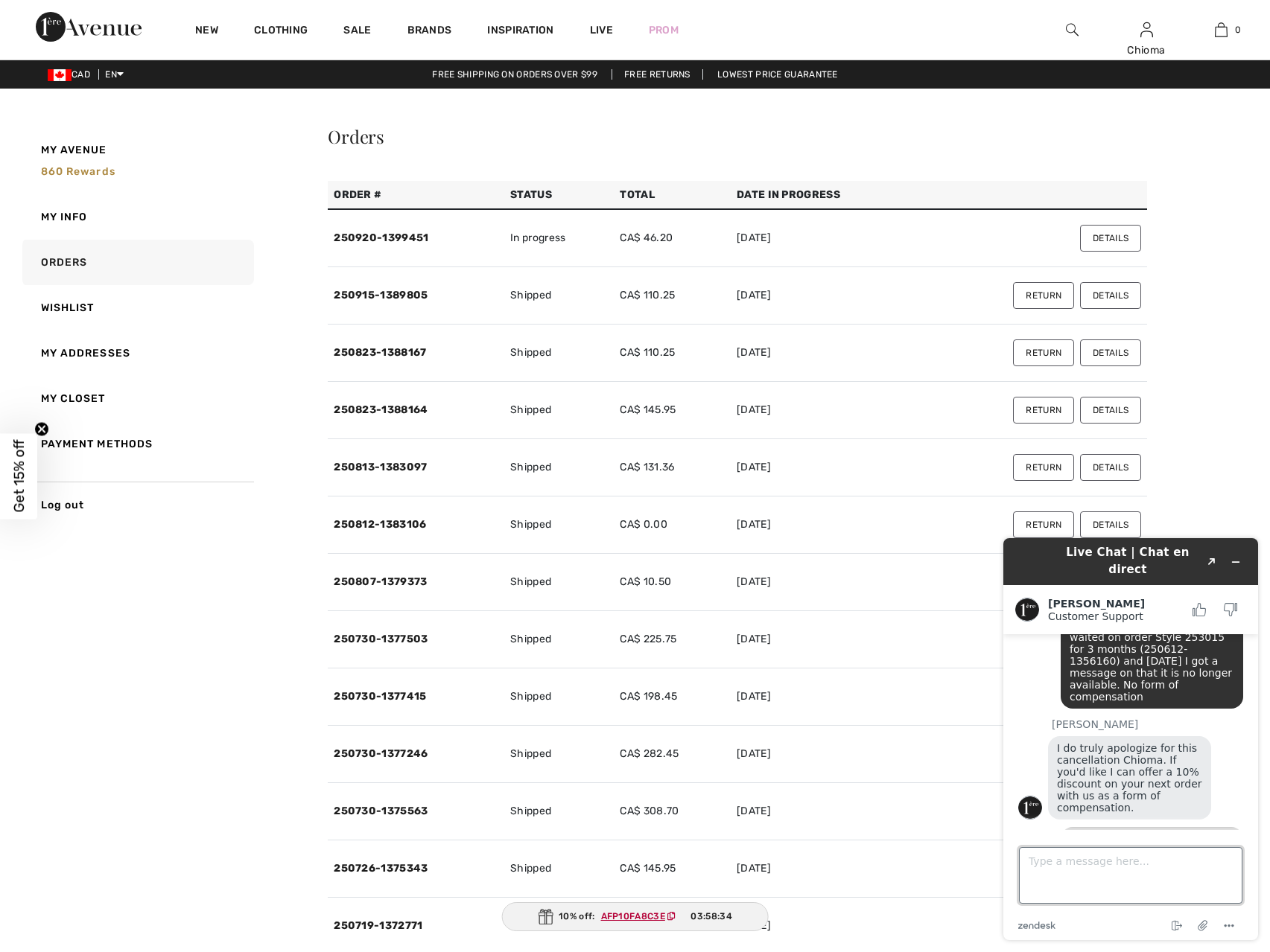
scroll to position [832, 0]
click at [72, 306] on link "Wishlist" at bounding box center [136, 308] width 235 height 45
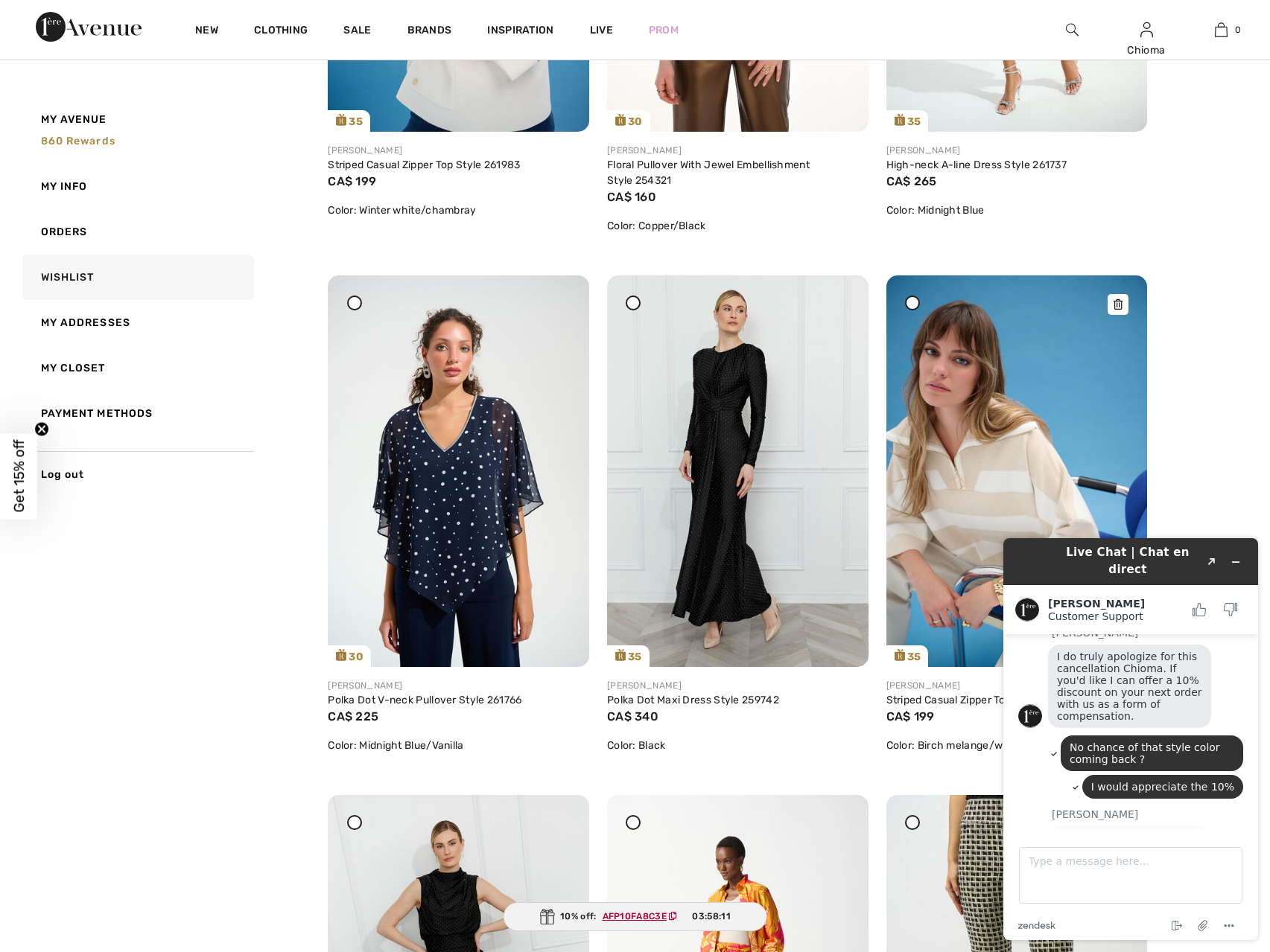
scroll to position [917, 0]
click at [1120, 300] on icon at bounding box center [1117, 305] width 9 height 10
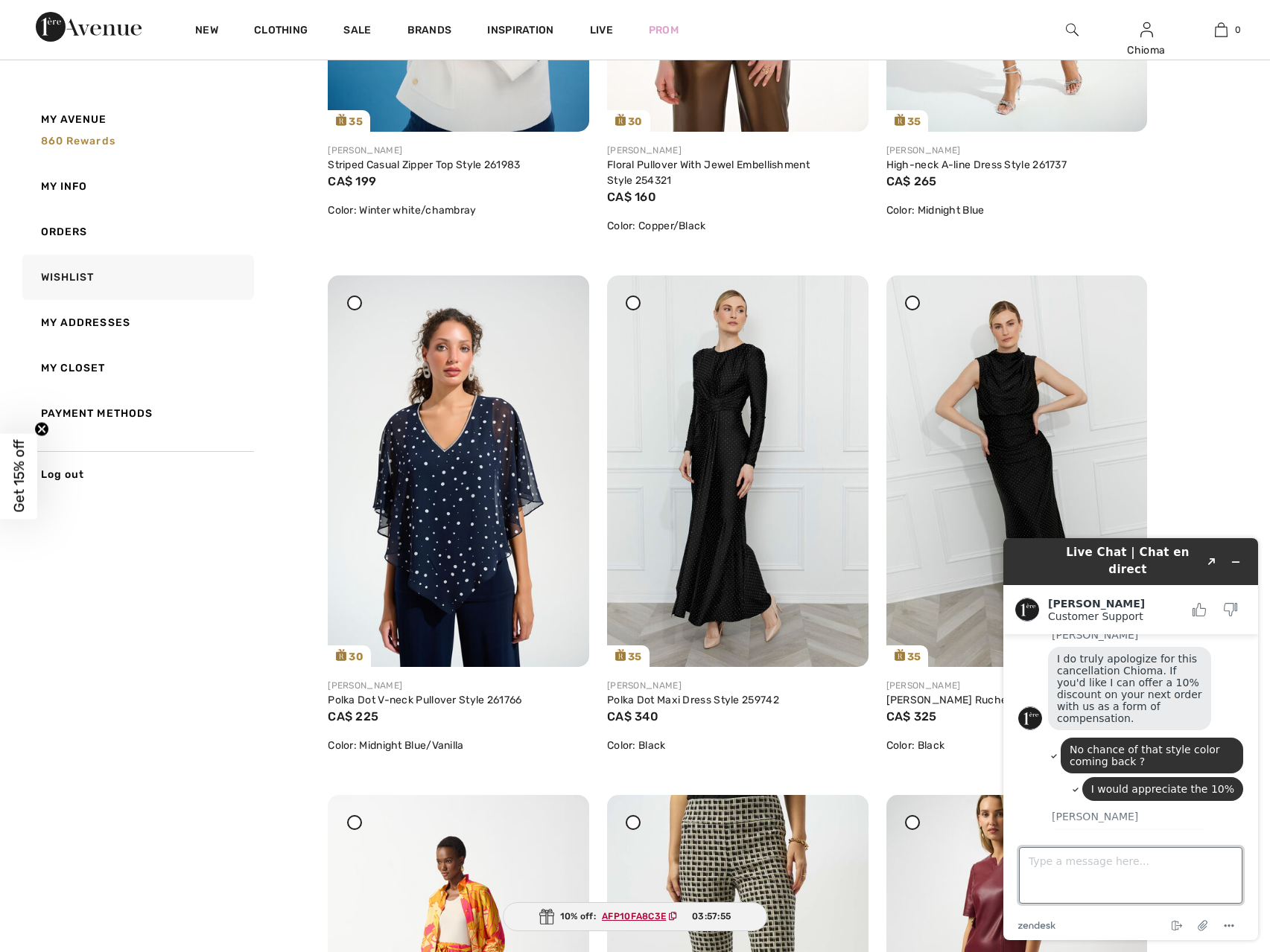
click at [1061, 864] on textarea "Type a message here..." at bounding box center [1131, 875] width 224 height 57
type textarea "Please can you see if the 16 is available"
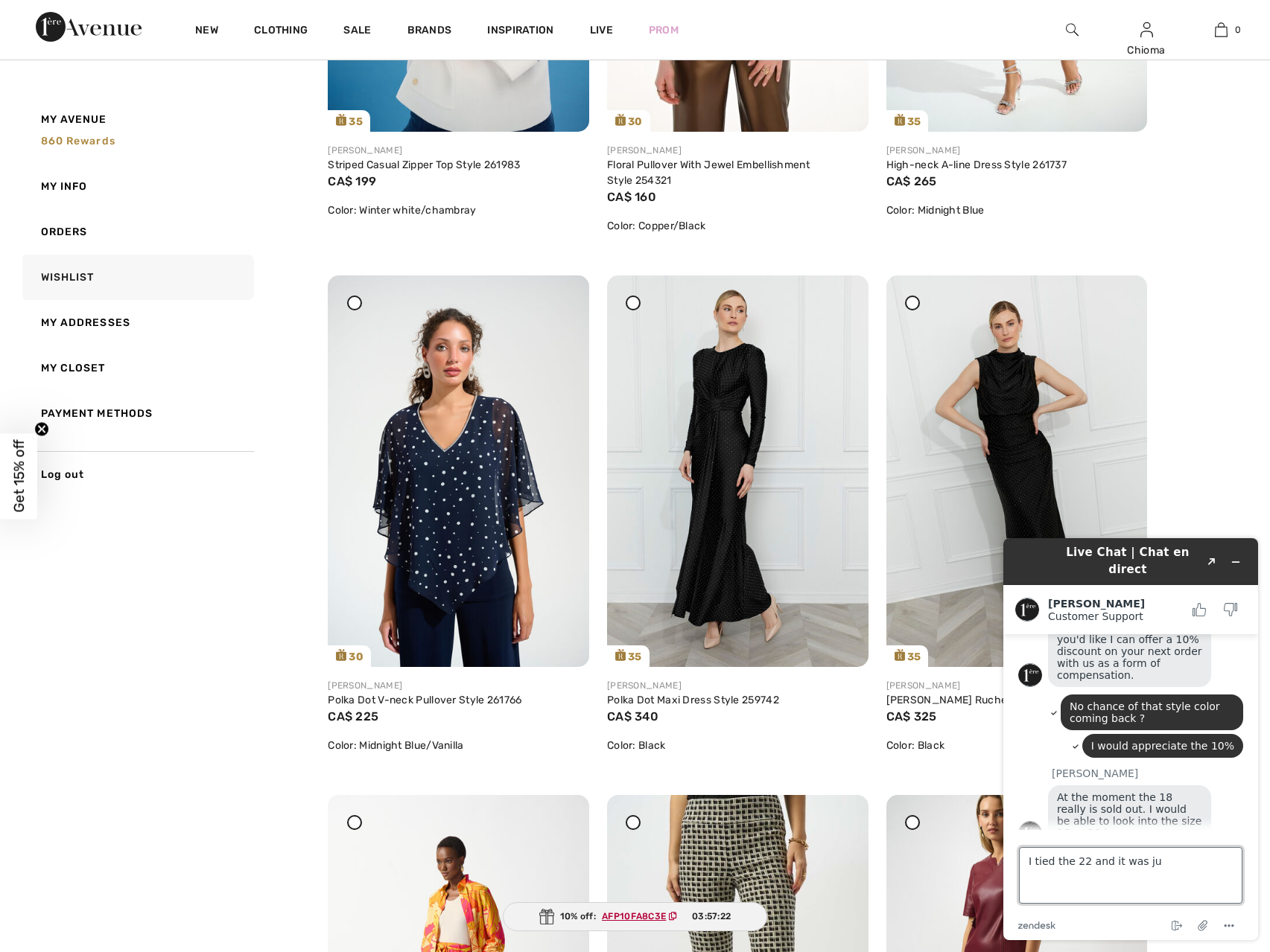
scroll to position [964, 0]
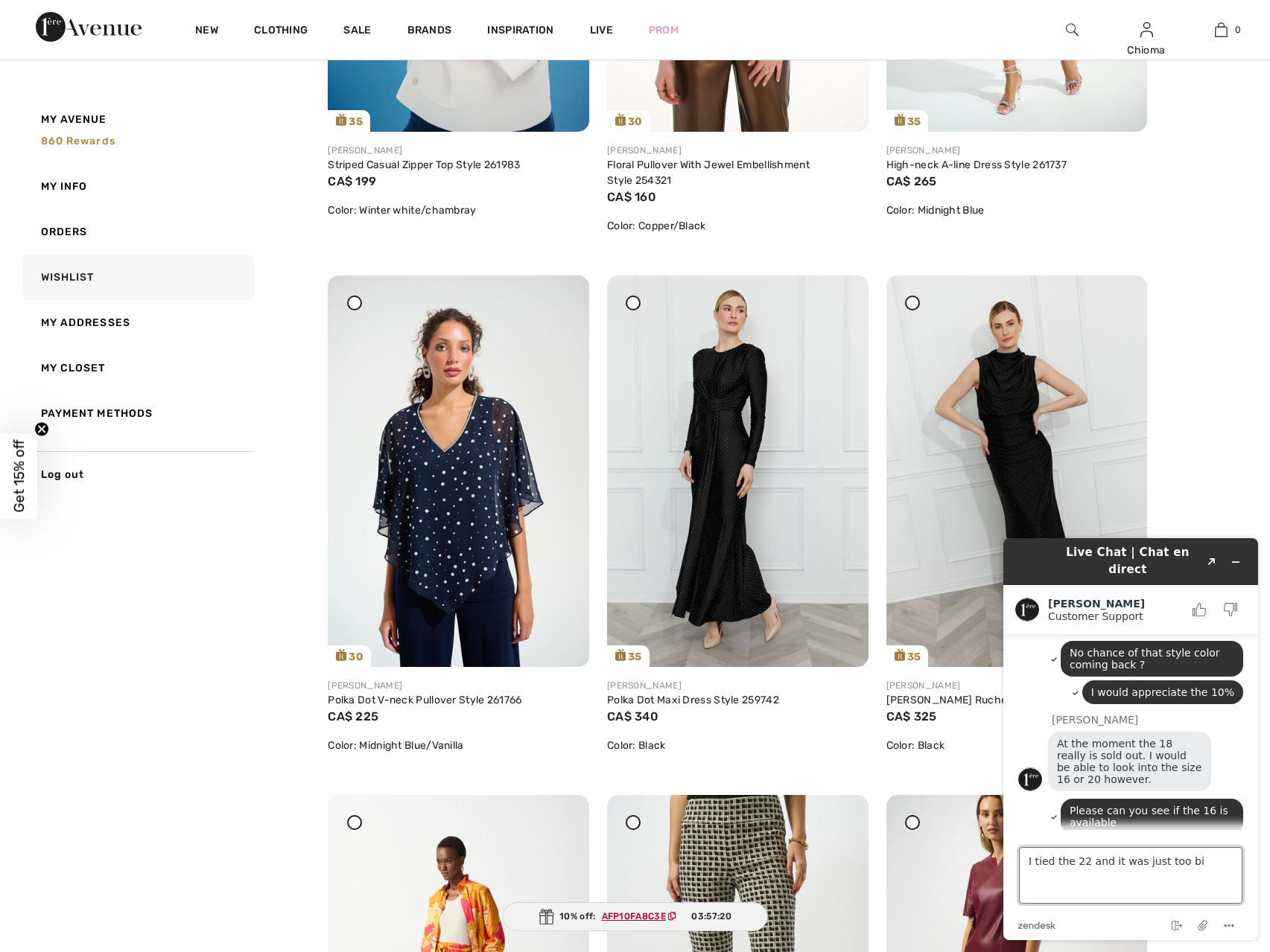
type textarea "I tied the 22 and it was just too big"
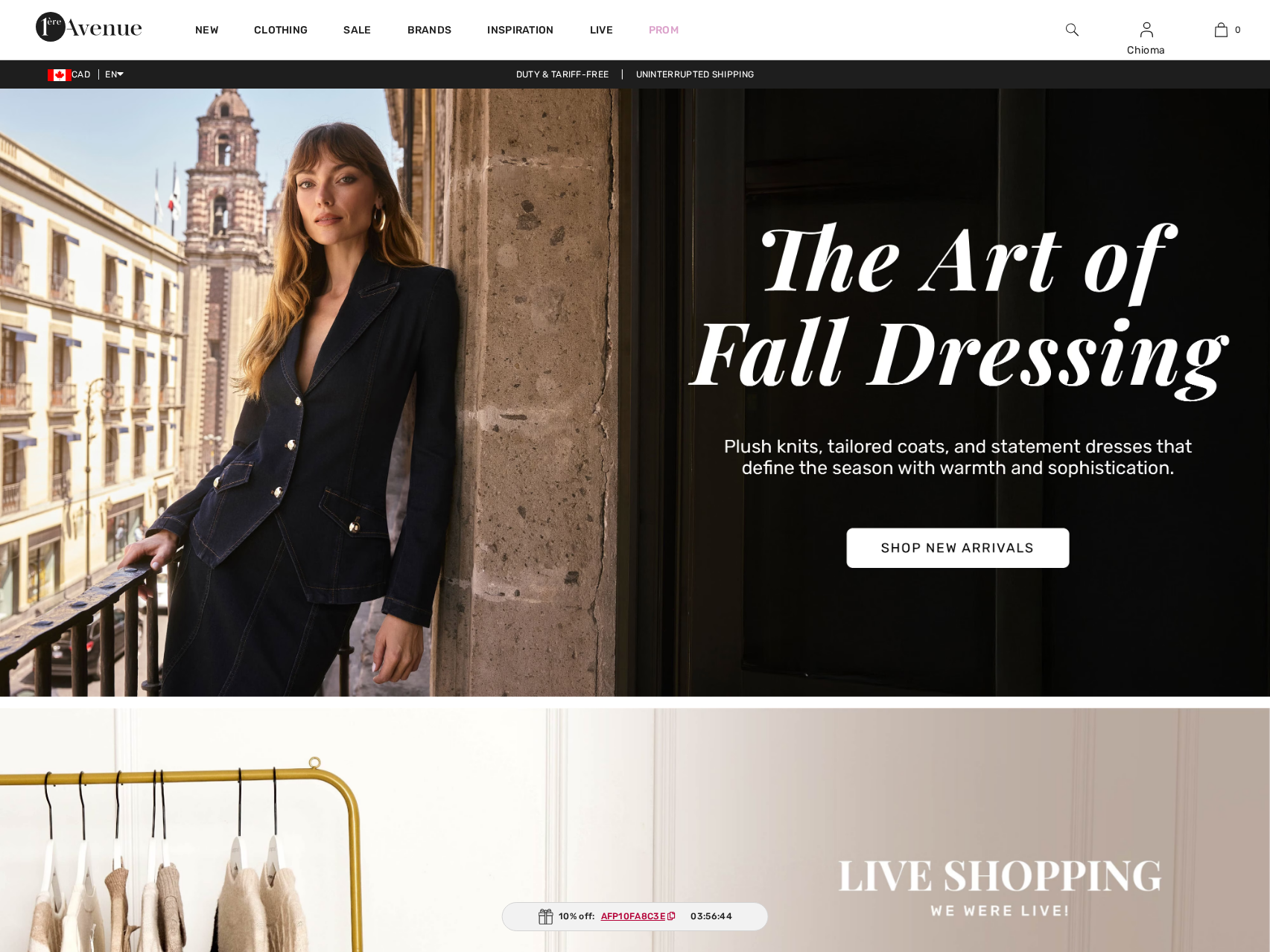
click at [1079, 31] on div at bounding box center [1071, 30] width 75 height 60
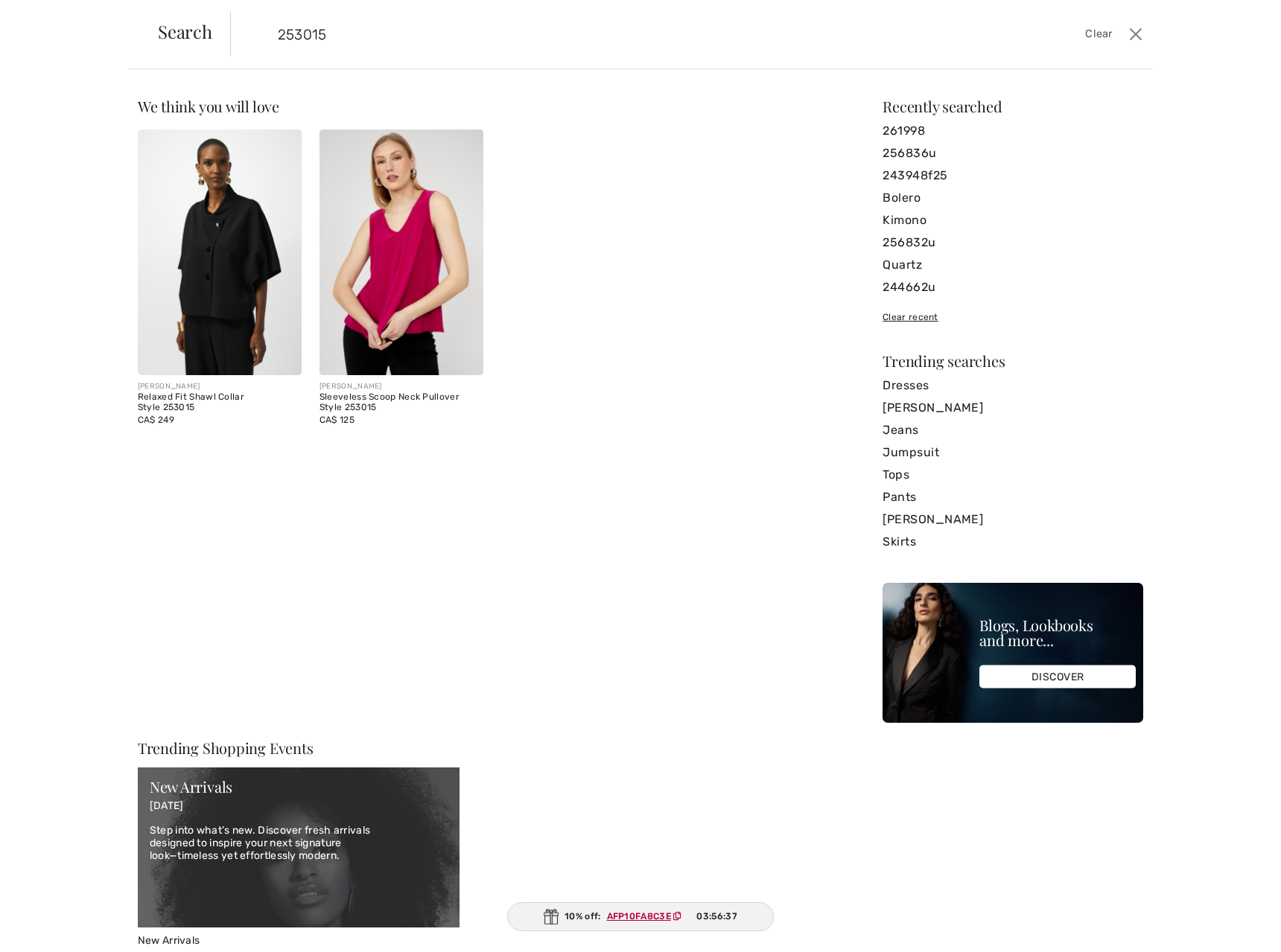
type input "253015"
click at [209, 288] on img at bounding box center [220, 253] width 164 height 246
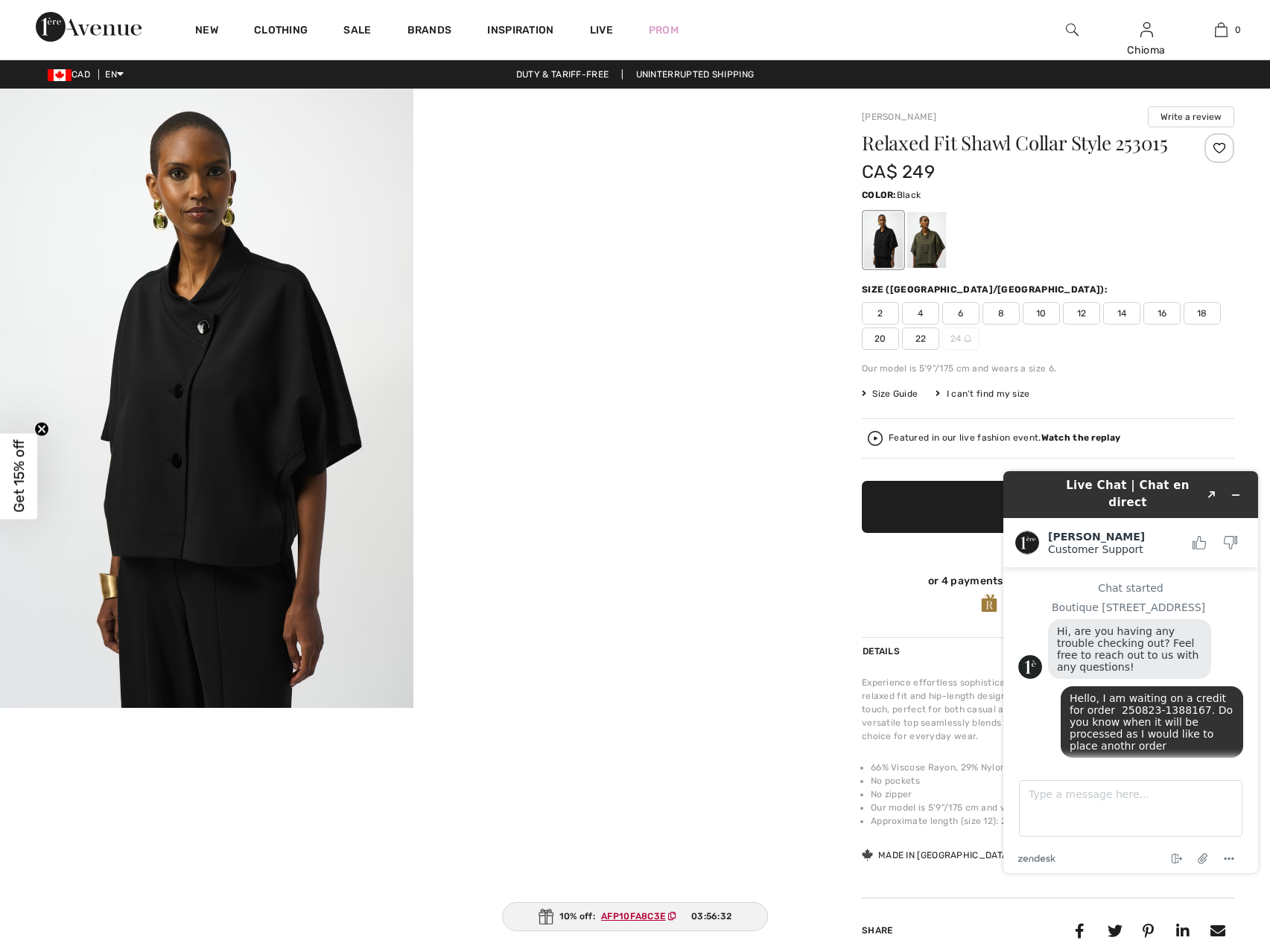
scroll to position [1046, 0]
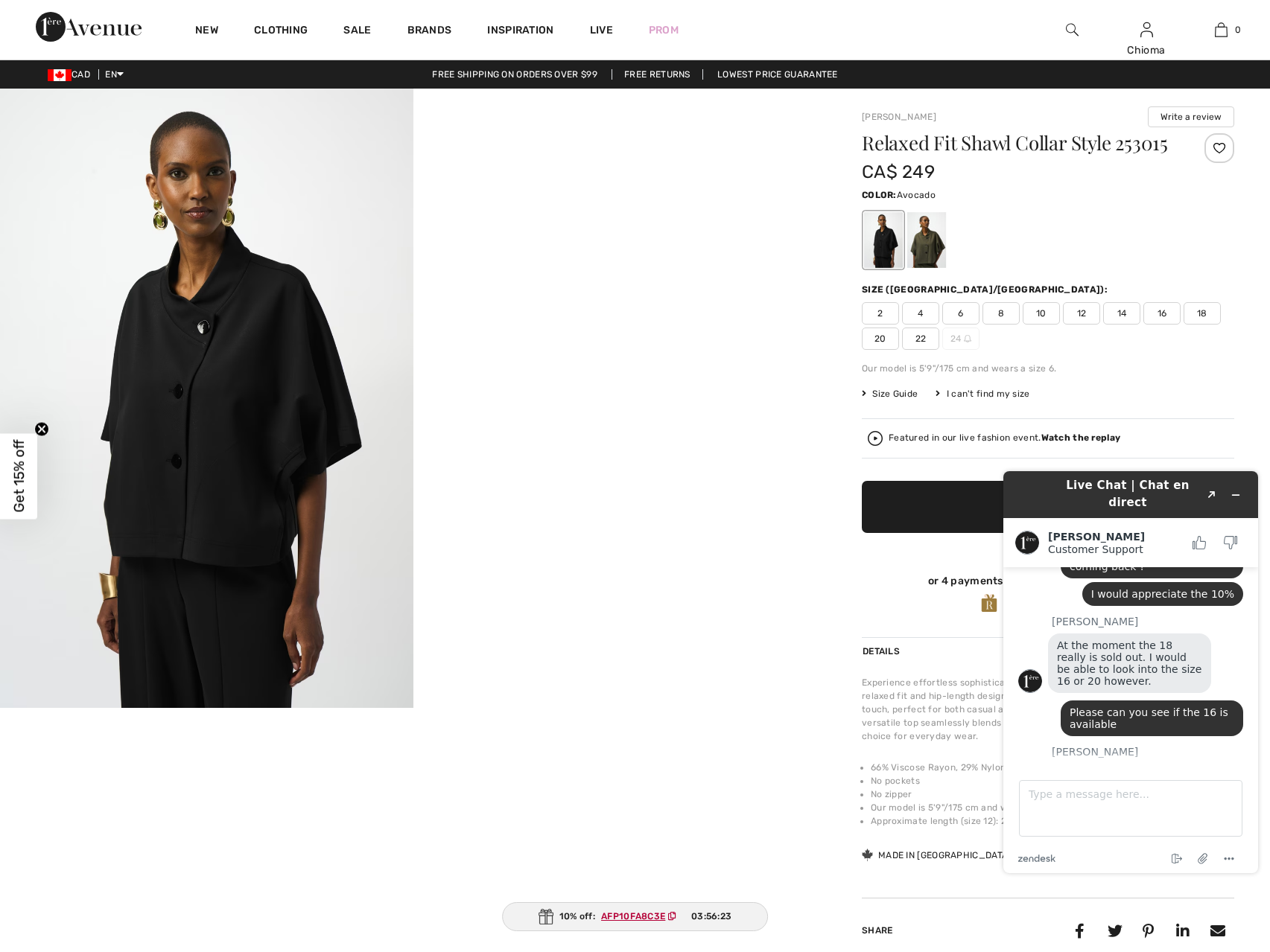
click at [914, 252] on div at bounding box center [926, 240] width 39 height 56
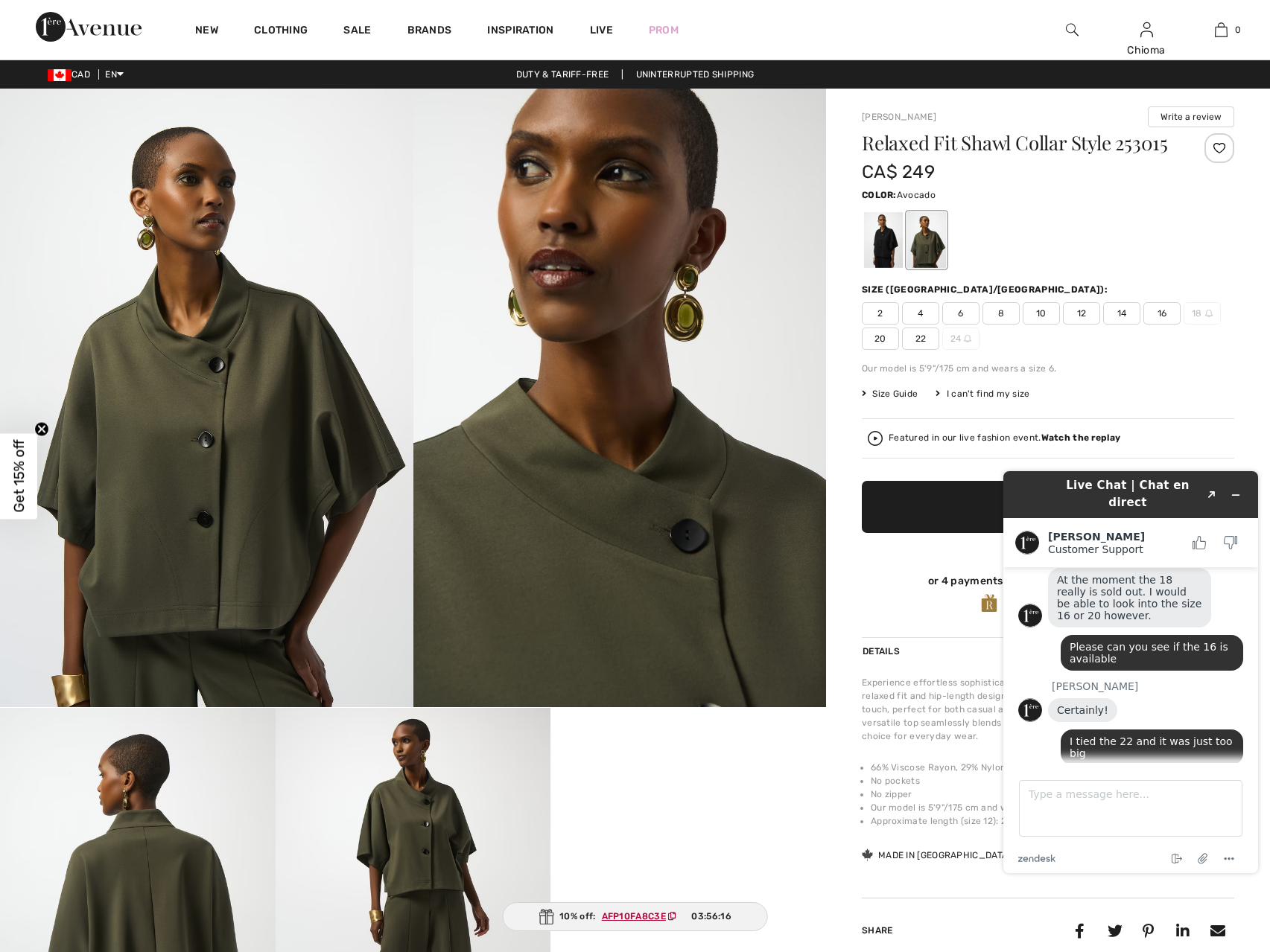
scroll to position [1115, 0]
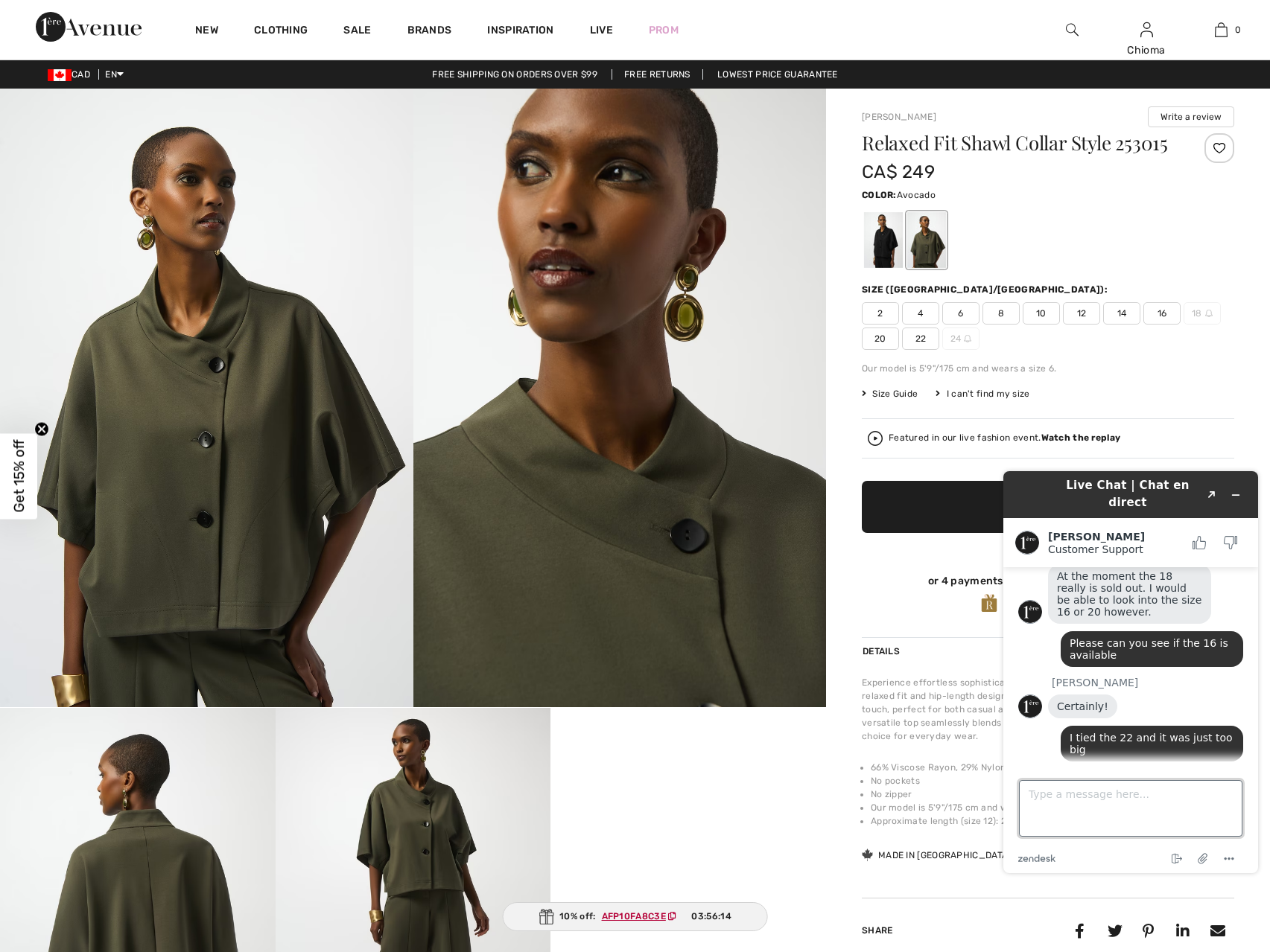
click at [1087, 797] on textarea "Type a message here..." at bounding box center [1131, 808] width 224 height 57
type textarea "Thank you [PERSON_NAME]"
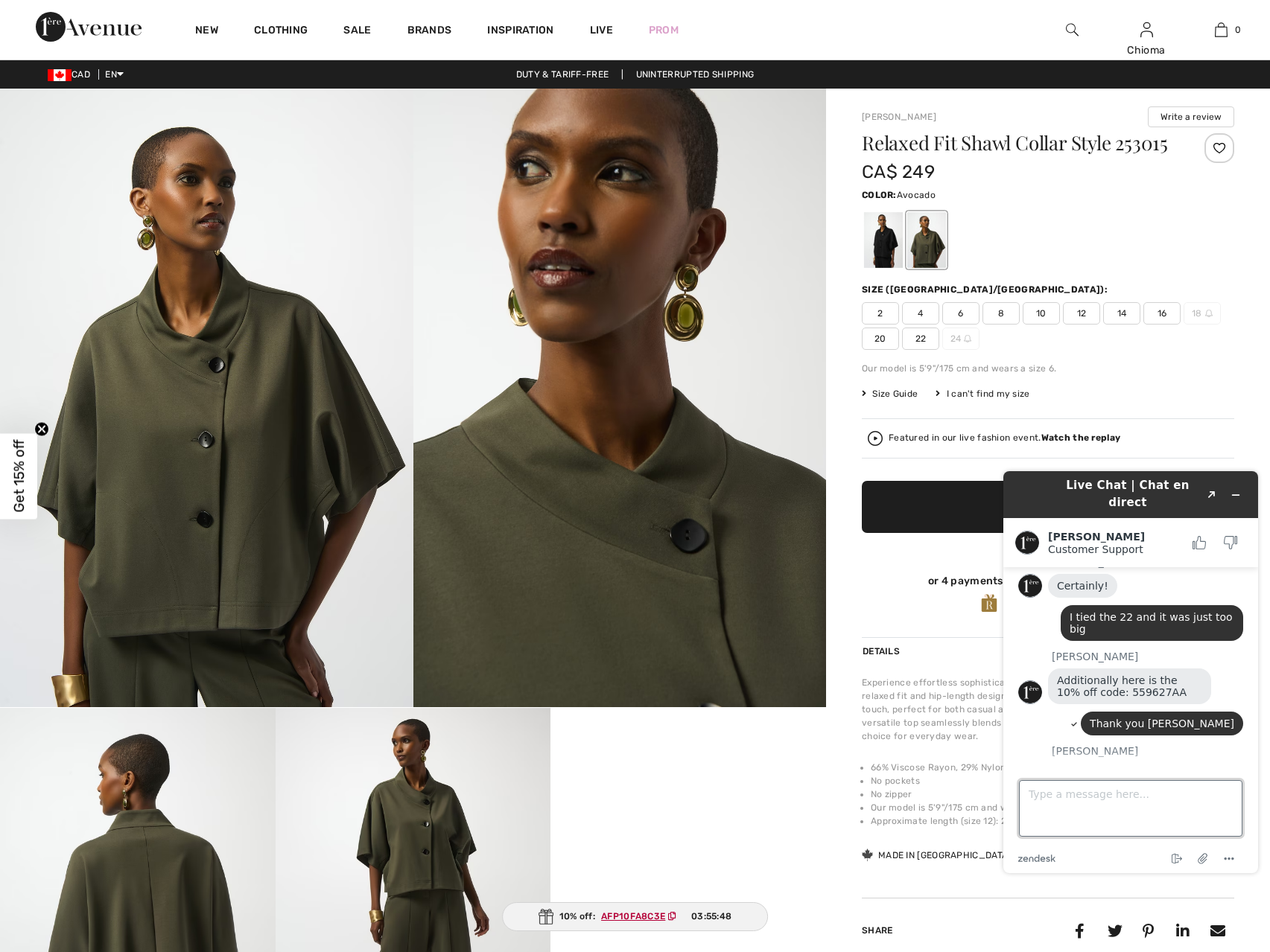
scroll to position [1232, 0]
type textarea "P"
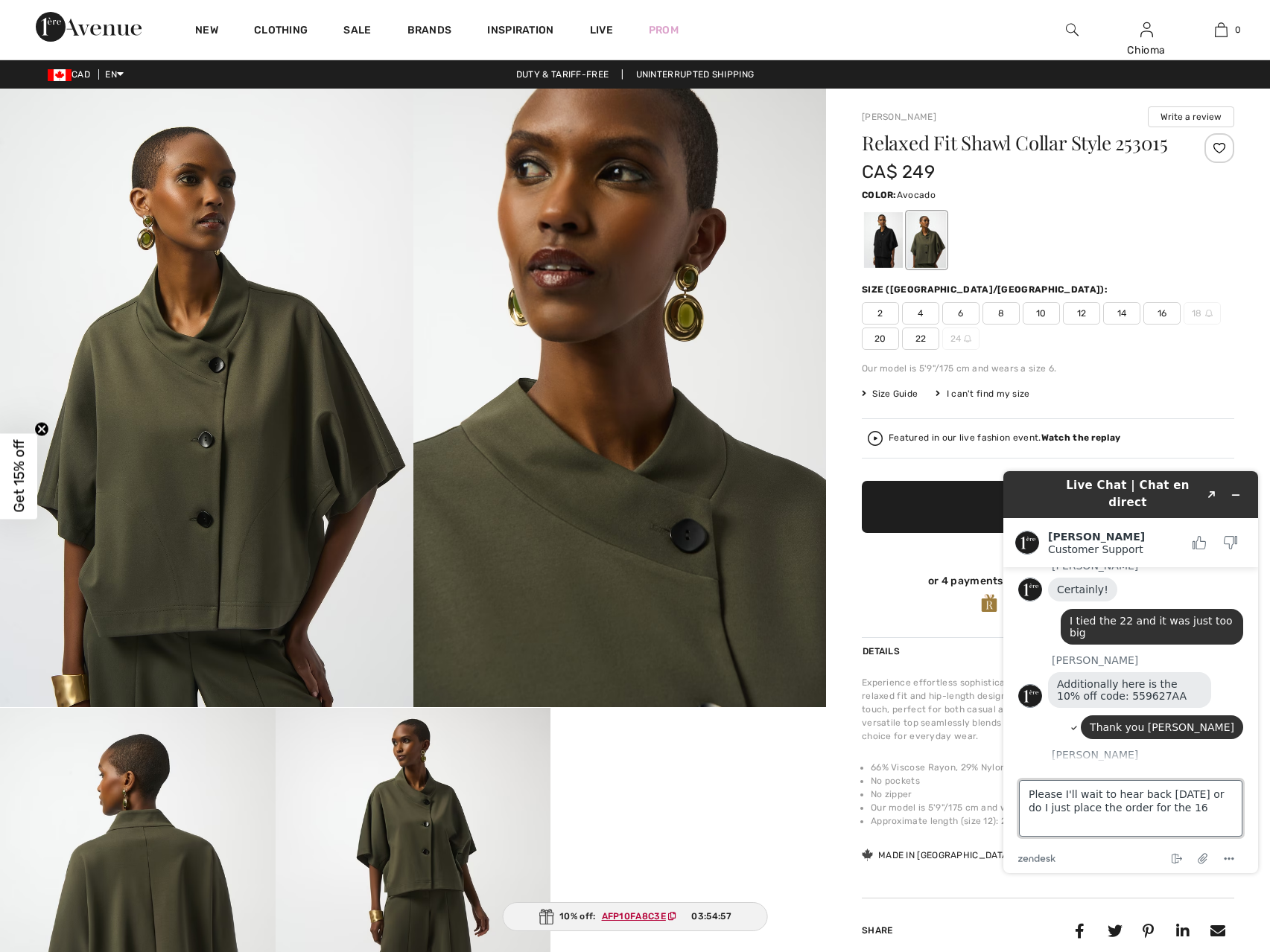
type textarea "Please I'll wait to hear back [DATE] or do I just place the order for the 16?"
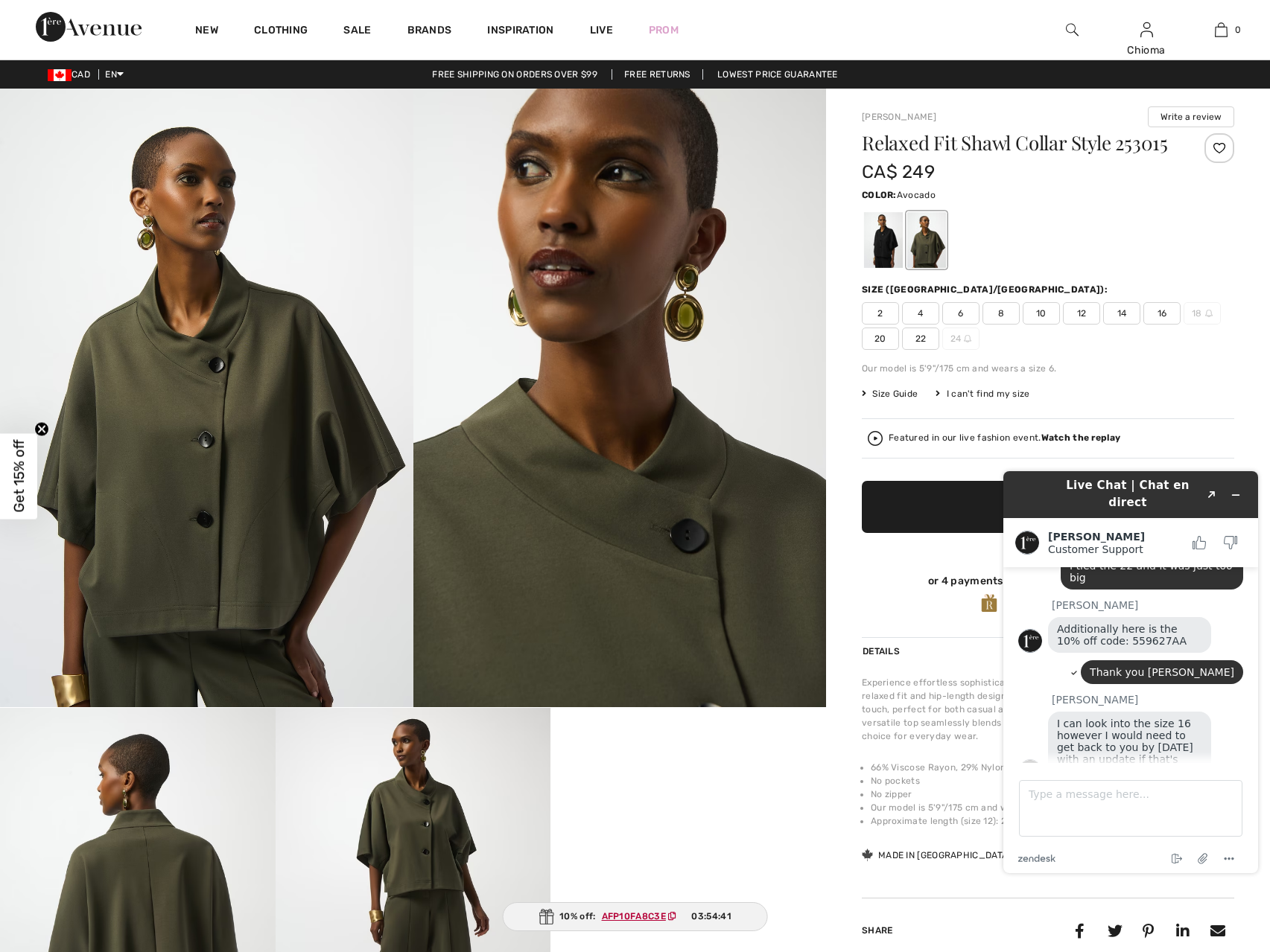
click at [1163, 314] on span "16" at bounding box center [1161, 314] width 37 height 22
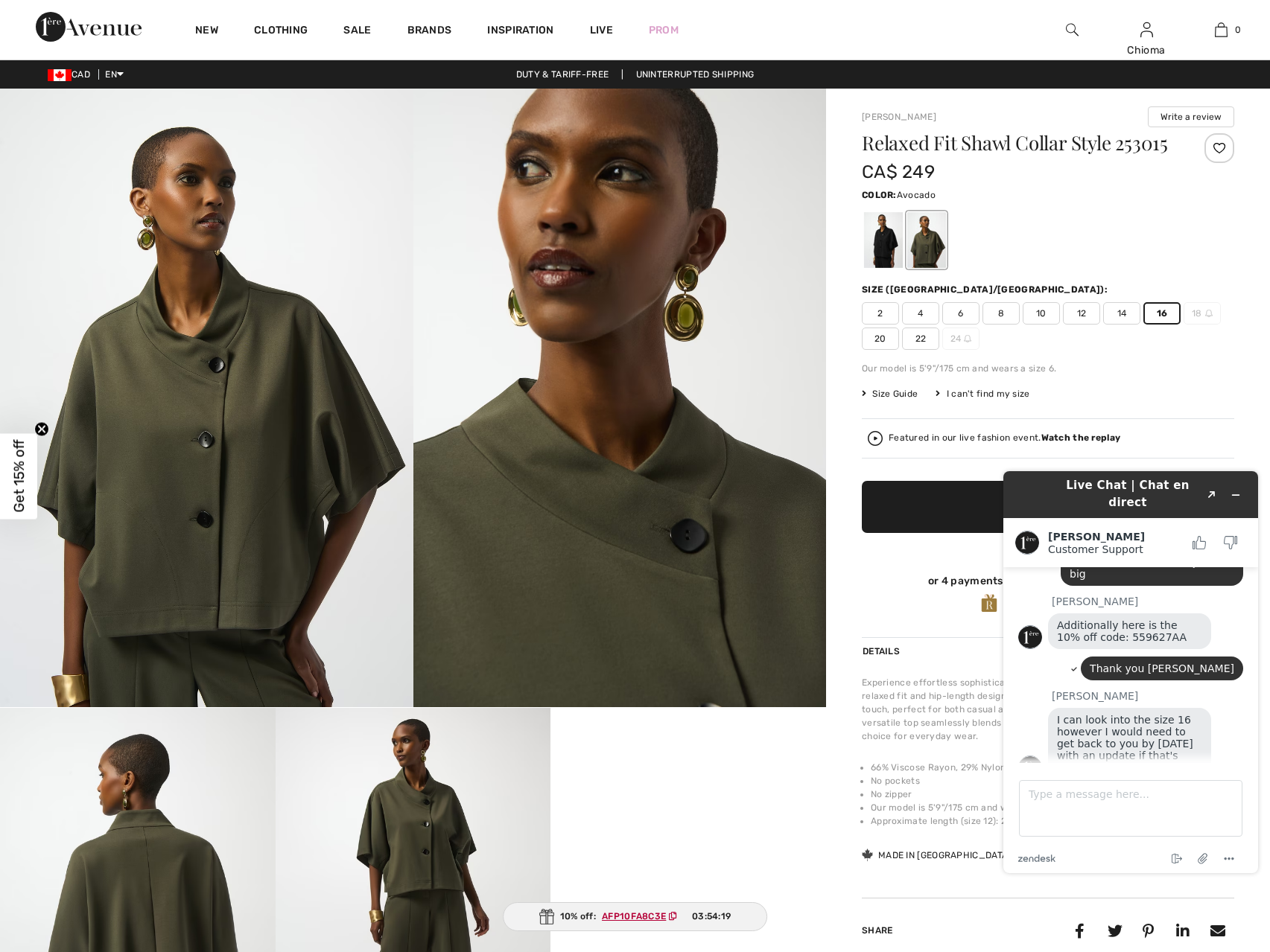
scroll to position [1377, 0]
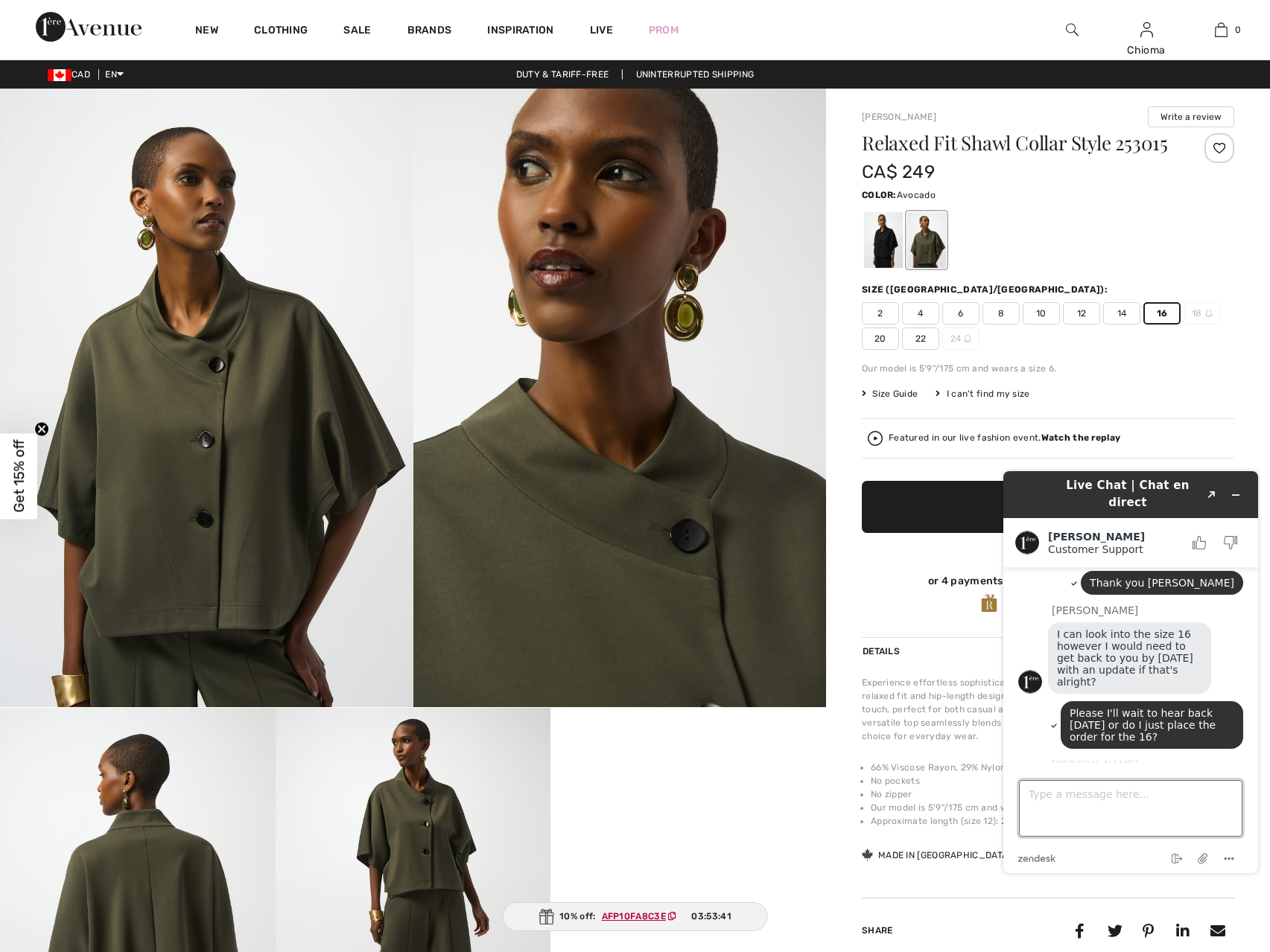
click at [1087, 791] on textarea "Type a message here..." at bounding box center [1131, 808] width 224 height 57
type textarea "Great. Thank you"
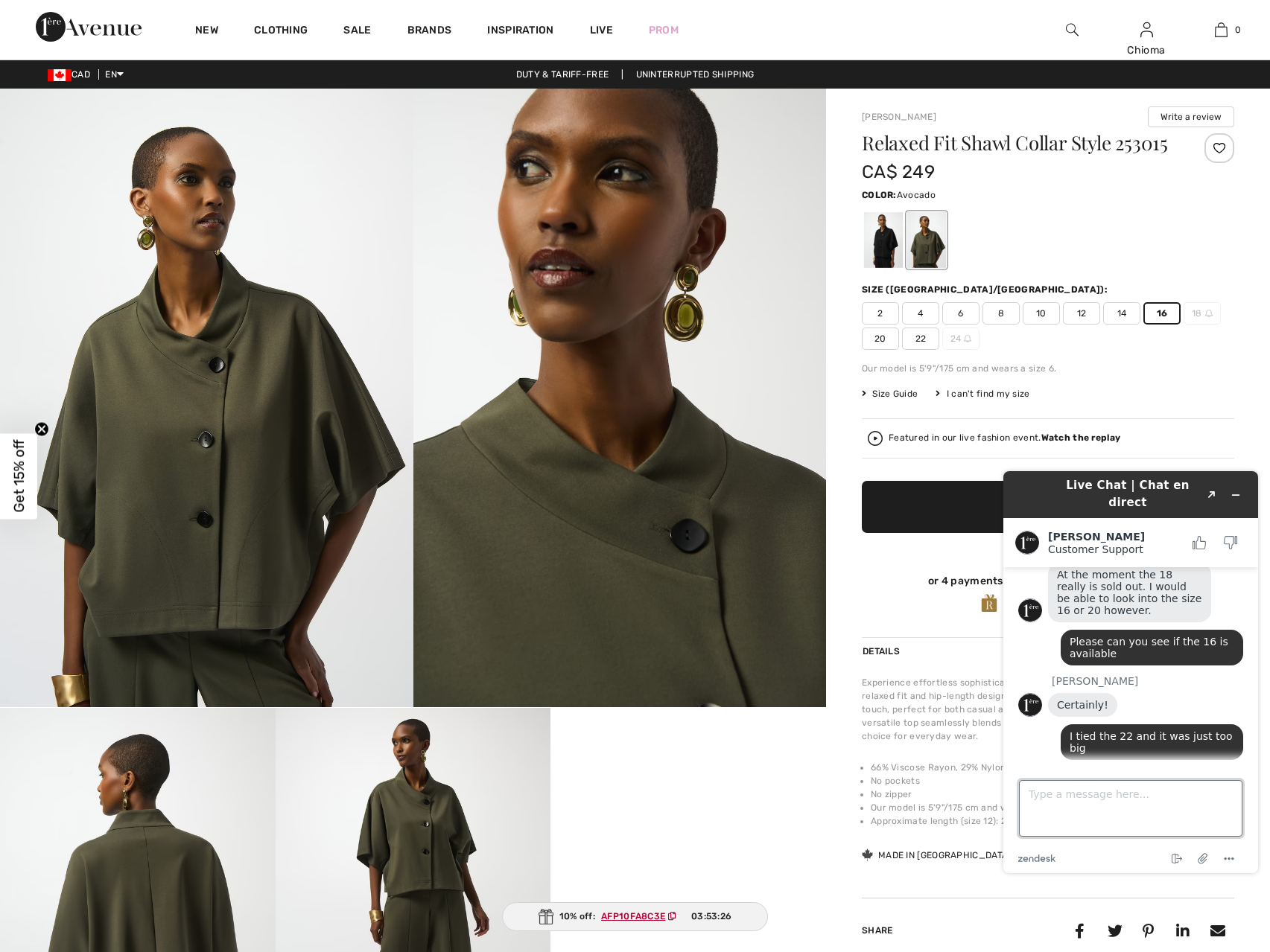
scroll to position [1113, 0]
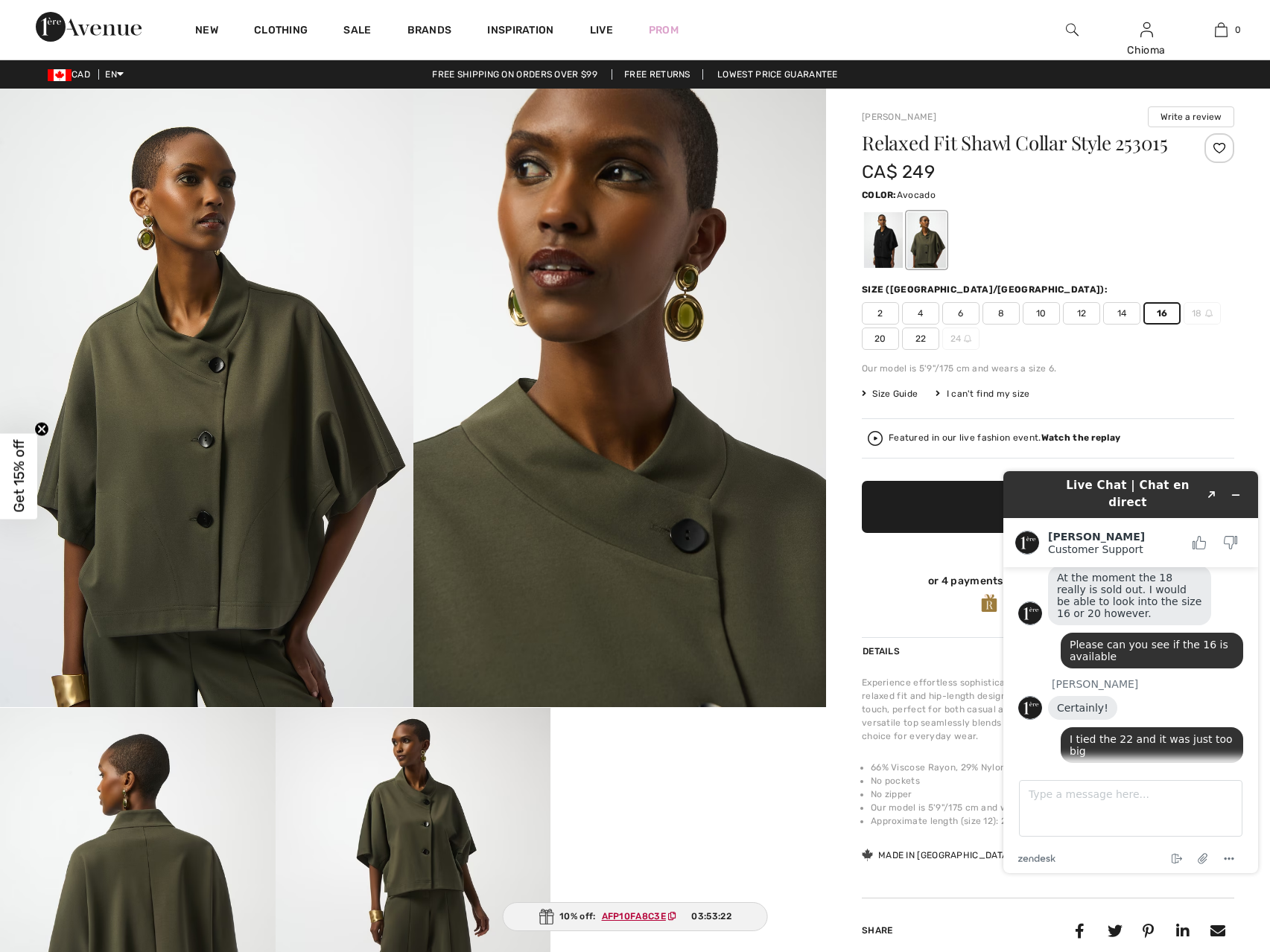
drag, startPoint x: 1084, startPoint y: 743, endPoint x: 1132, endPoint y: 739, distance: 48.2
click at [1132, 791] on div "Additionally here is the 10% off code: 559627AA" at bounding box center [1129, 809] width 163 height 36
copy span "559627AA"
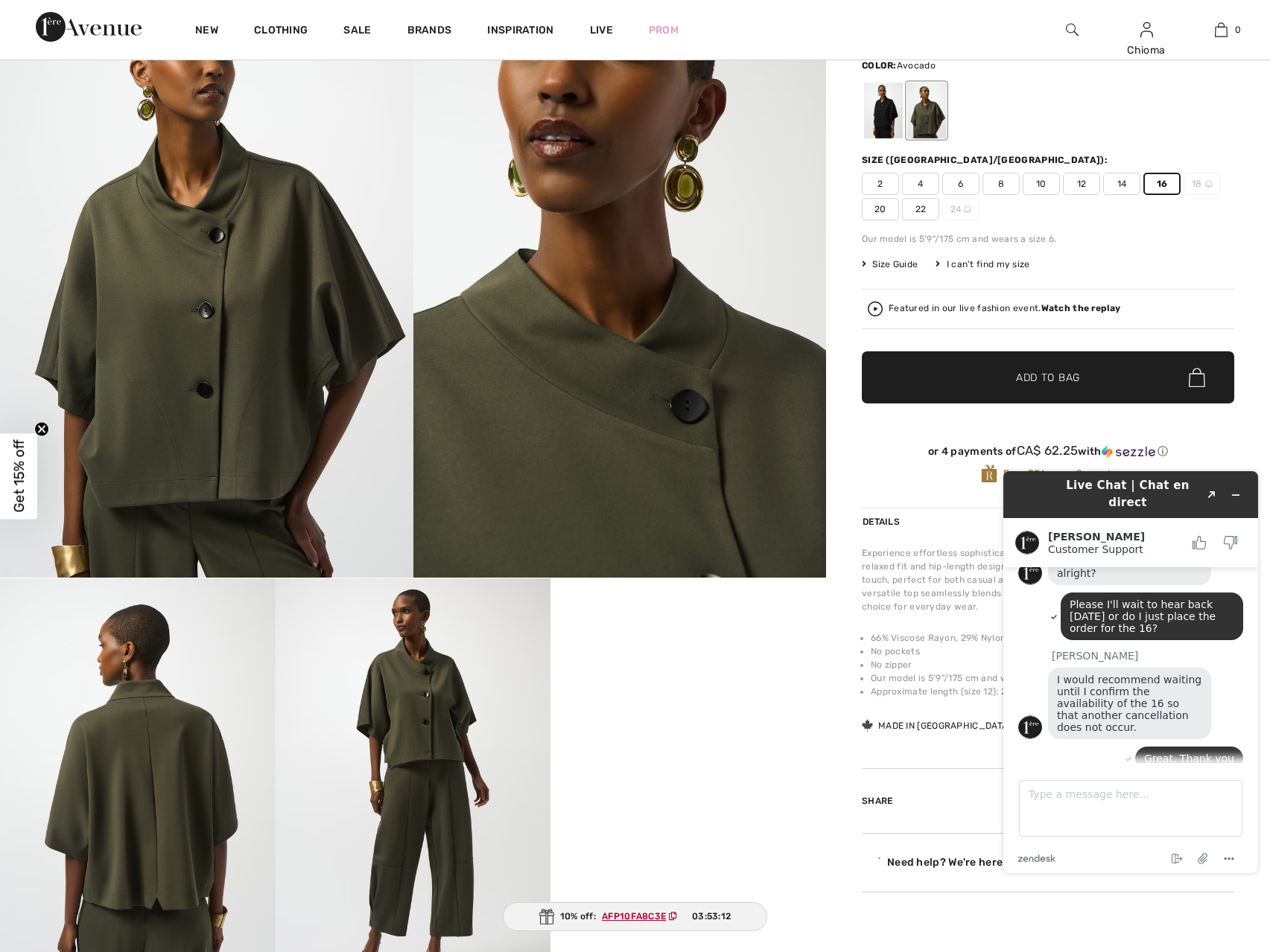
scroll to position [149, 0]
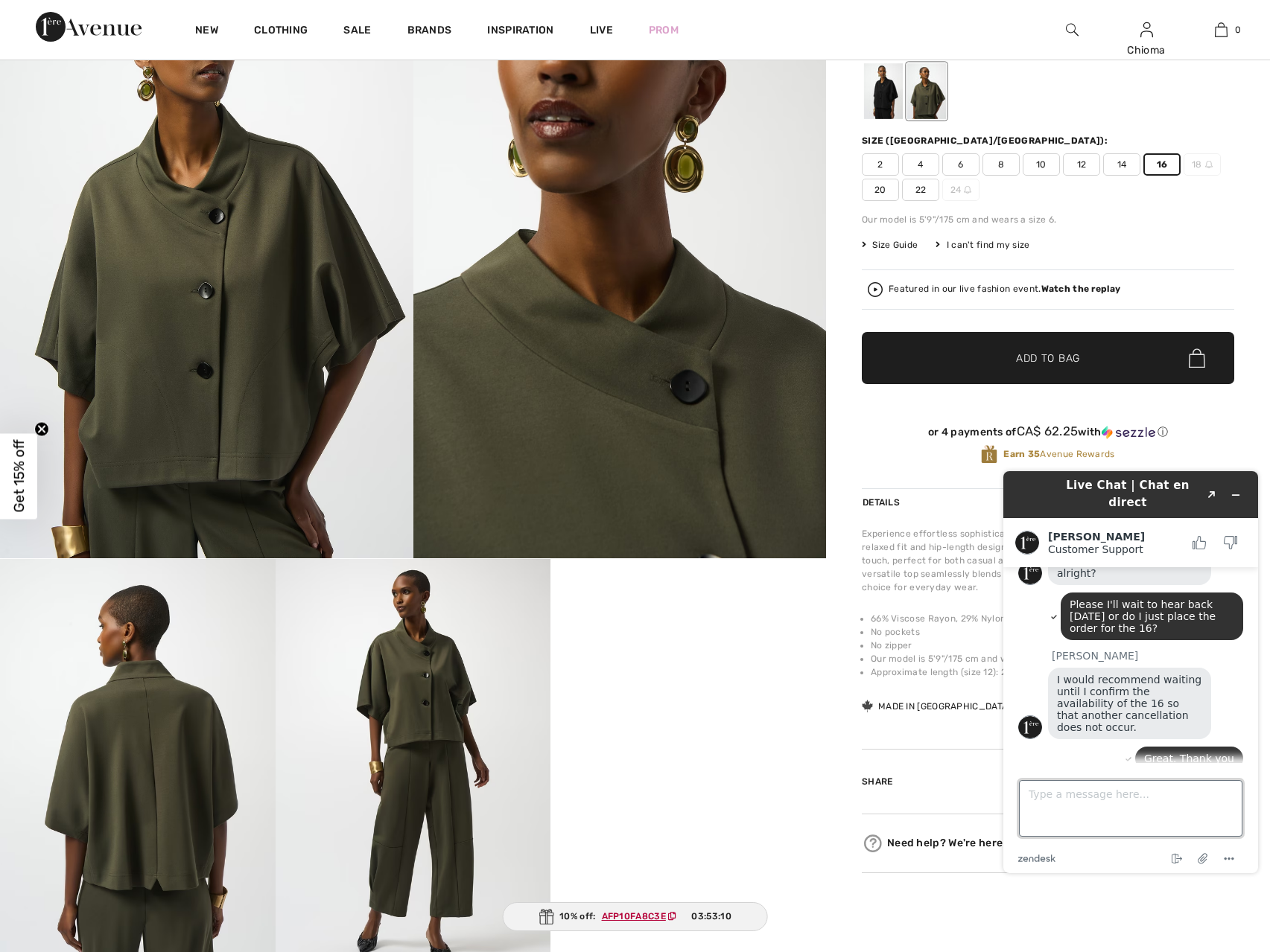
click at [1075, 797] on textarea "Type a message here..." at bounding box center [1131, 808] width 224 height 57
type textarea "H"
type textarea "One more thing. I like this new style. Wondering whatsize to buy"
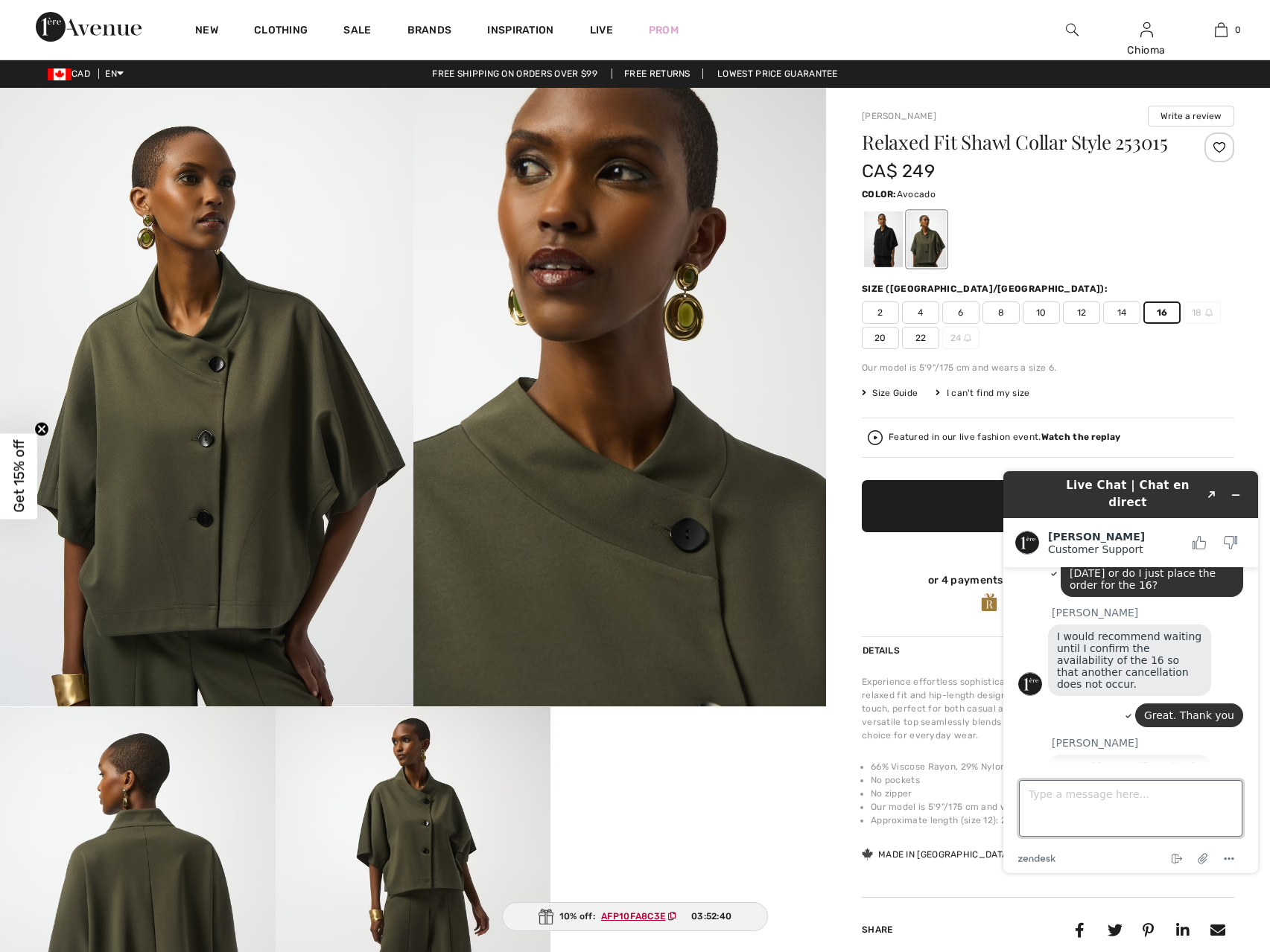
scroll to position [0, 0]
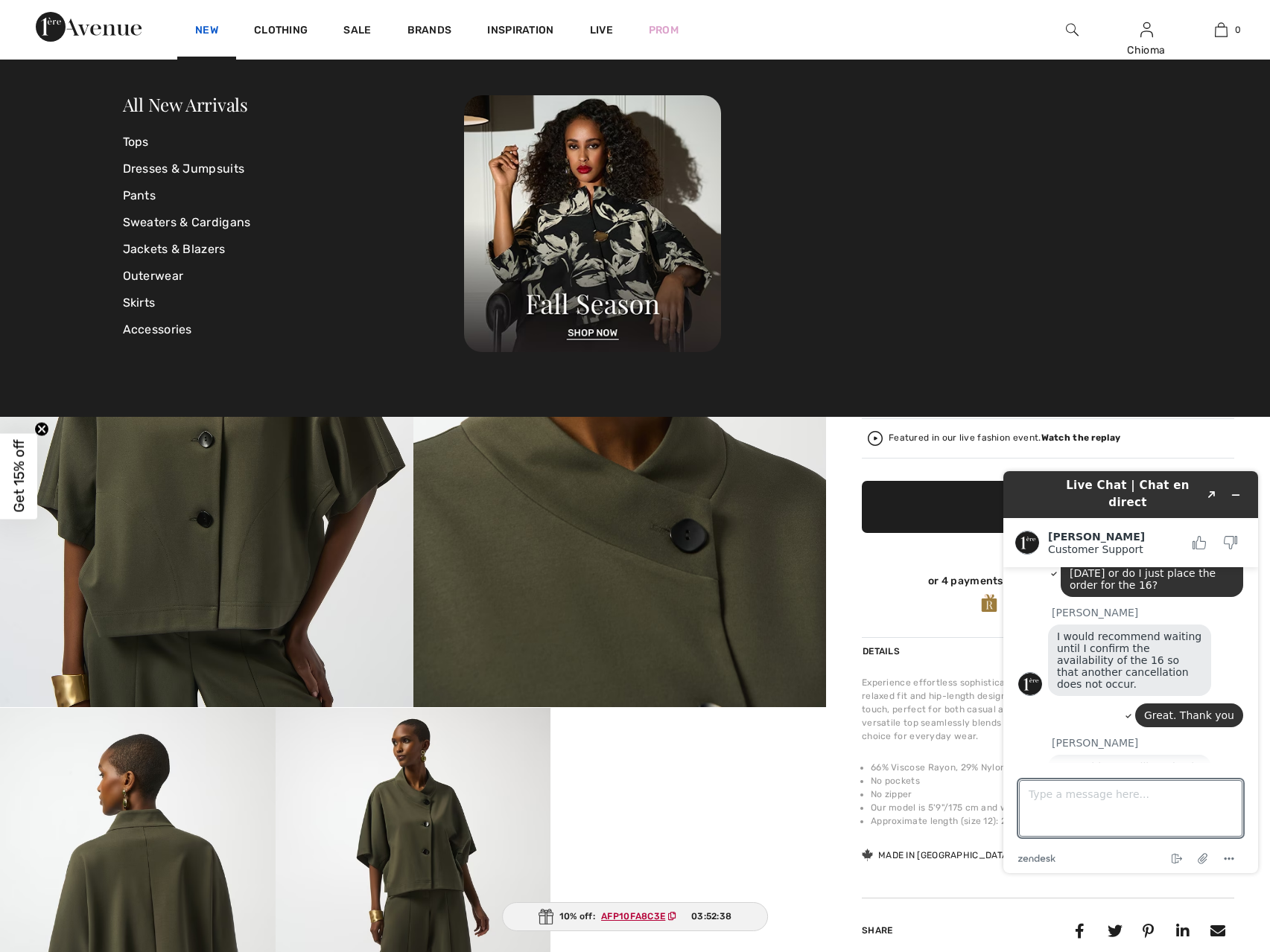
click at [207, 35] on link "New" at bounding box center [206, 32] width 23 height 16
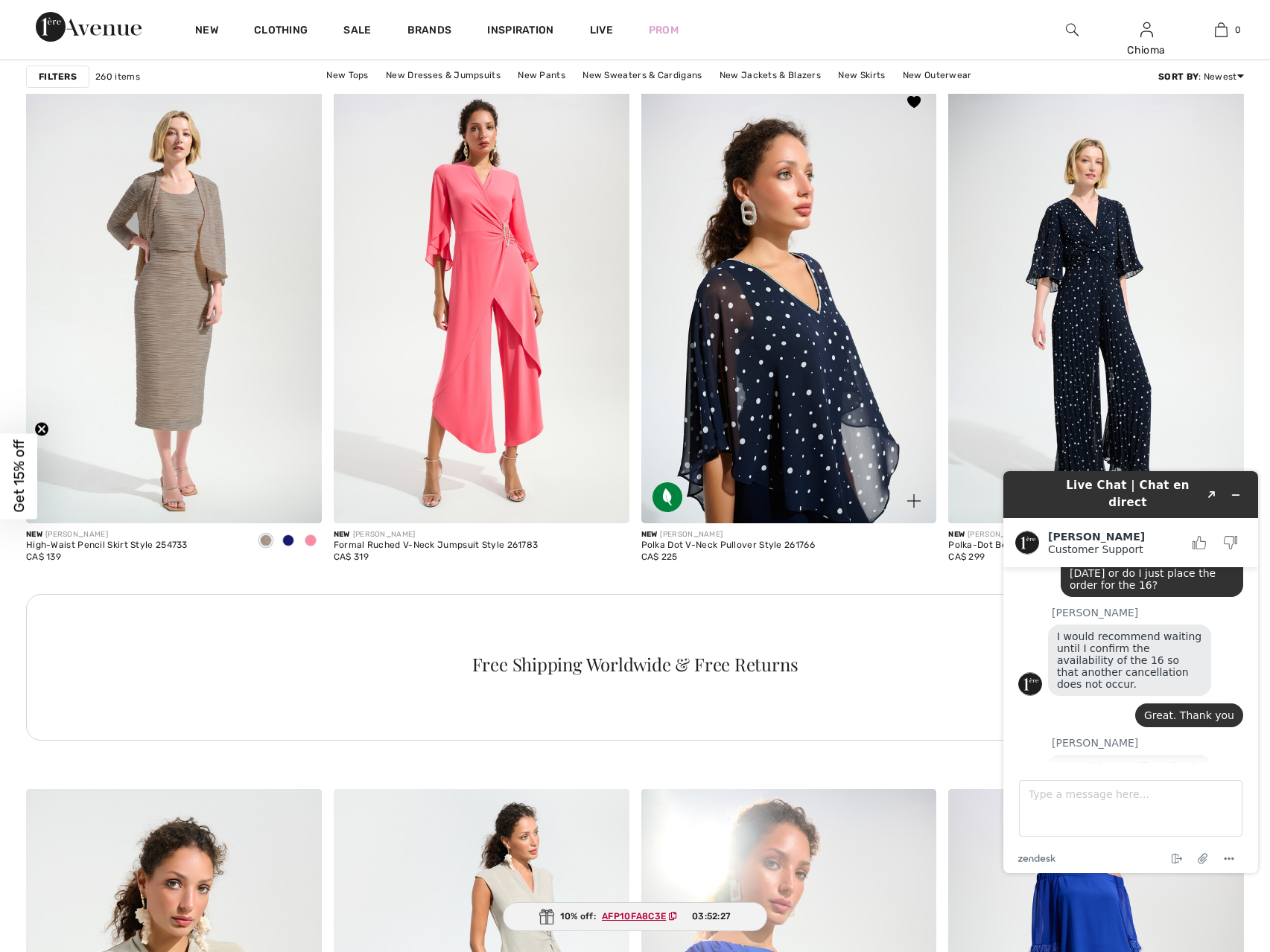
scroll to position [1713, 0]
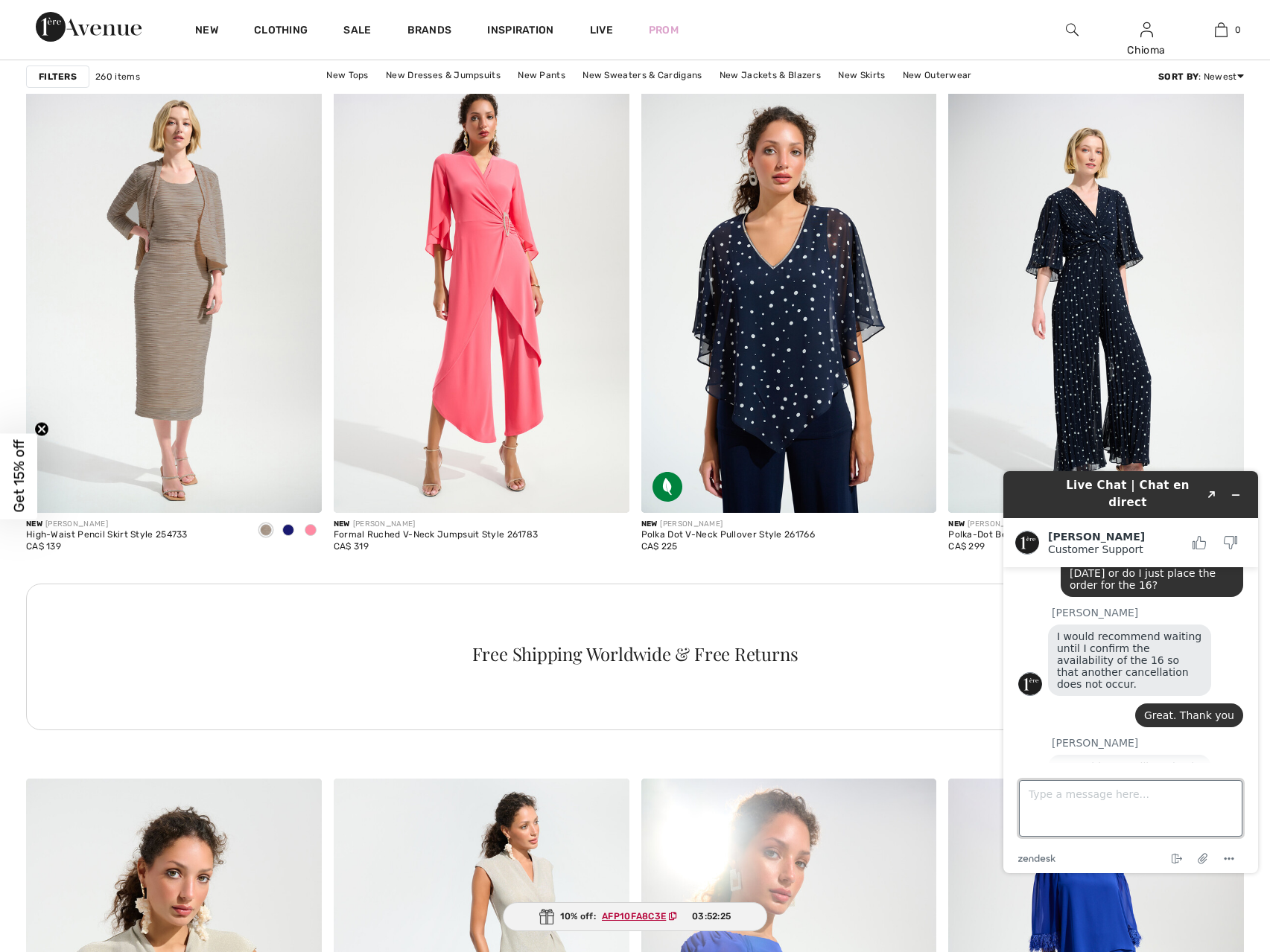
click at [1085, 796] on textarea "Type a message here..." at bounding box center [1131, 808] width 224 height 57
type textarea "261766"
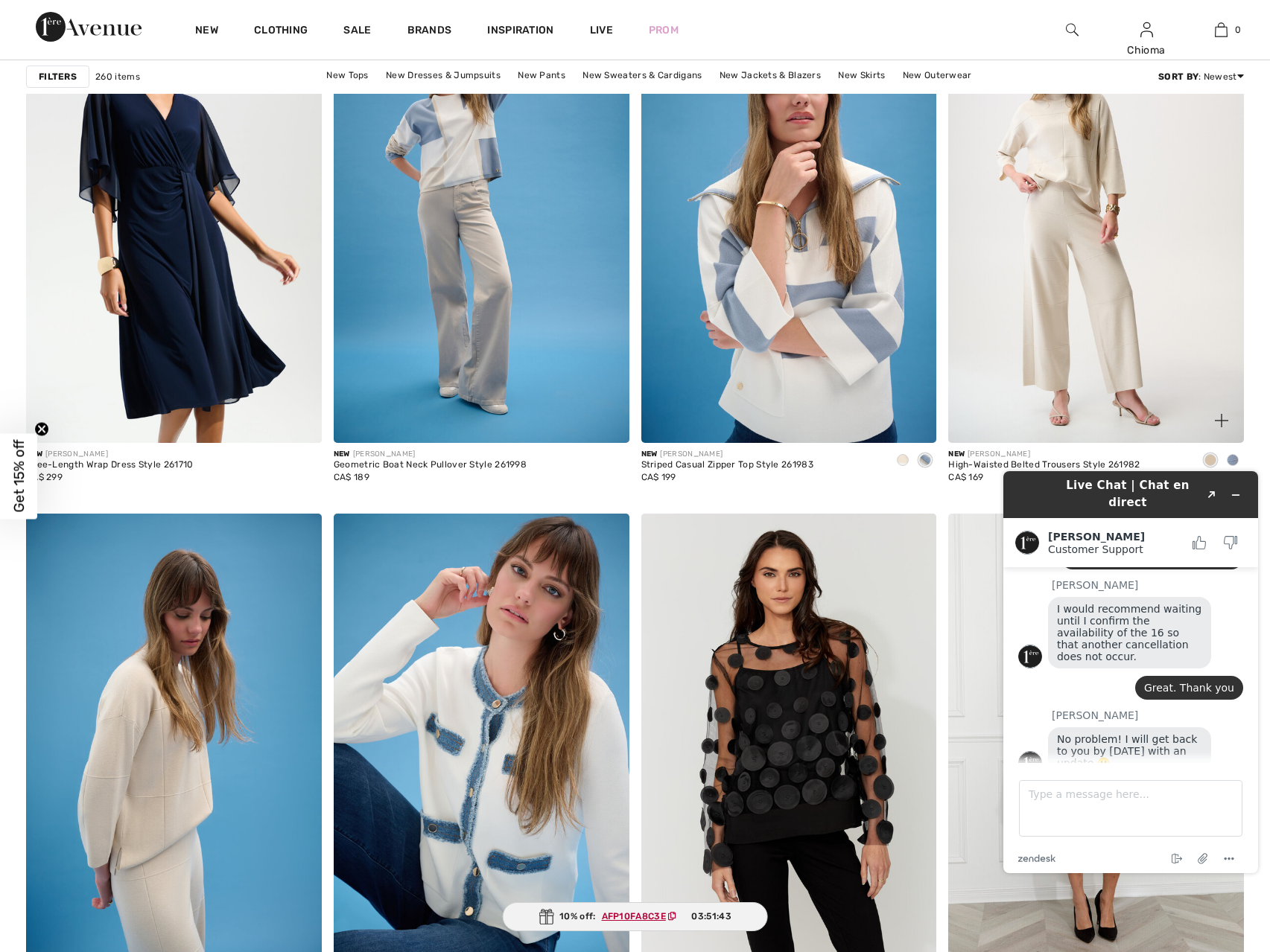
scroll to position [2979, 0]
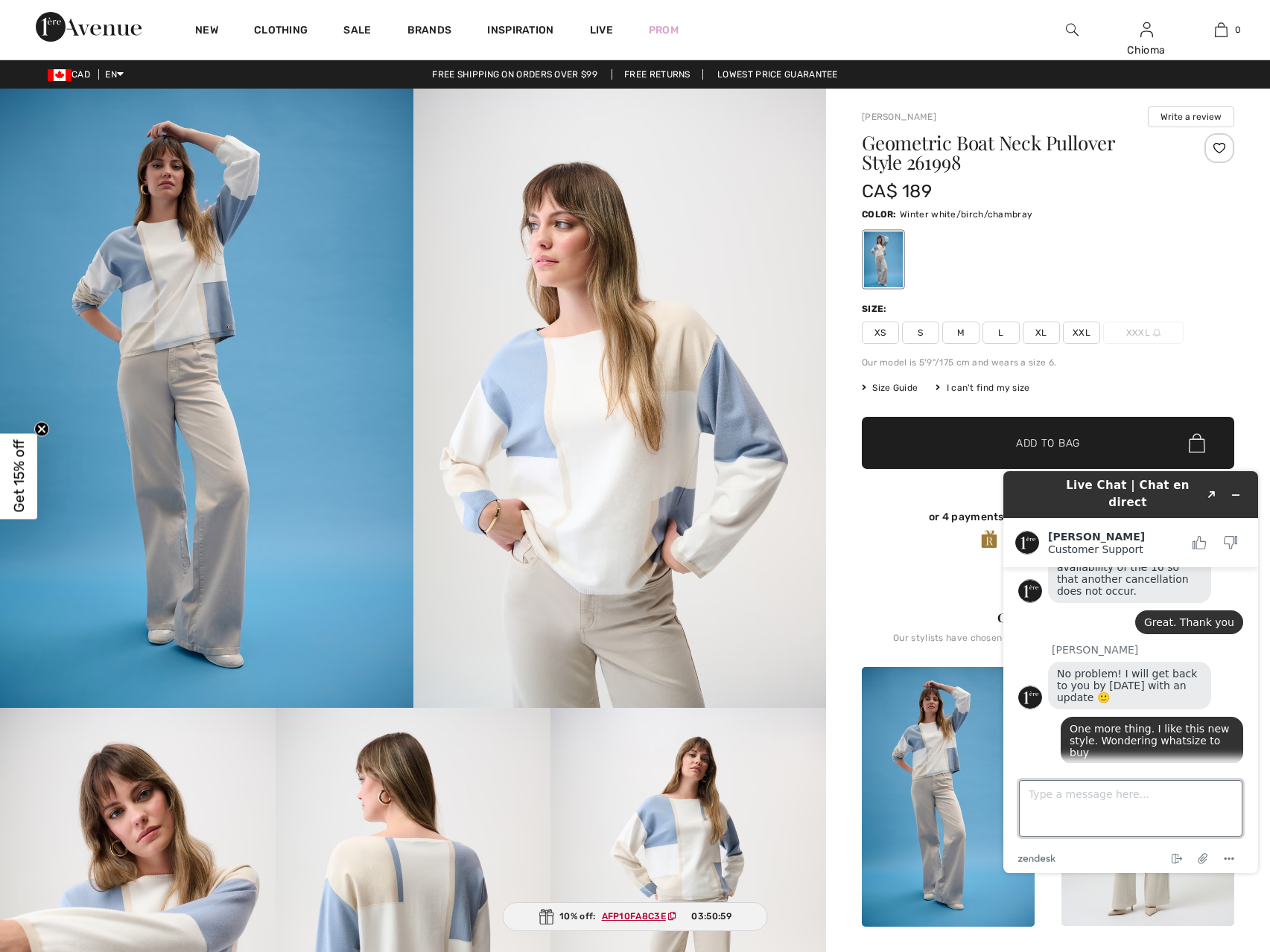
click at [1088, 823] on textarea "Type a message here..." at bounding box center [1131, 808] width 224 height 57
type textarea "Great thak you. Have a lovely weekend"
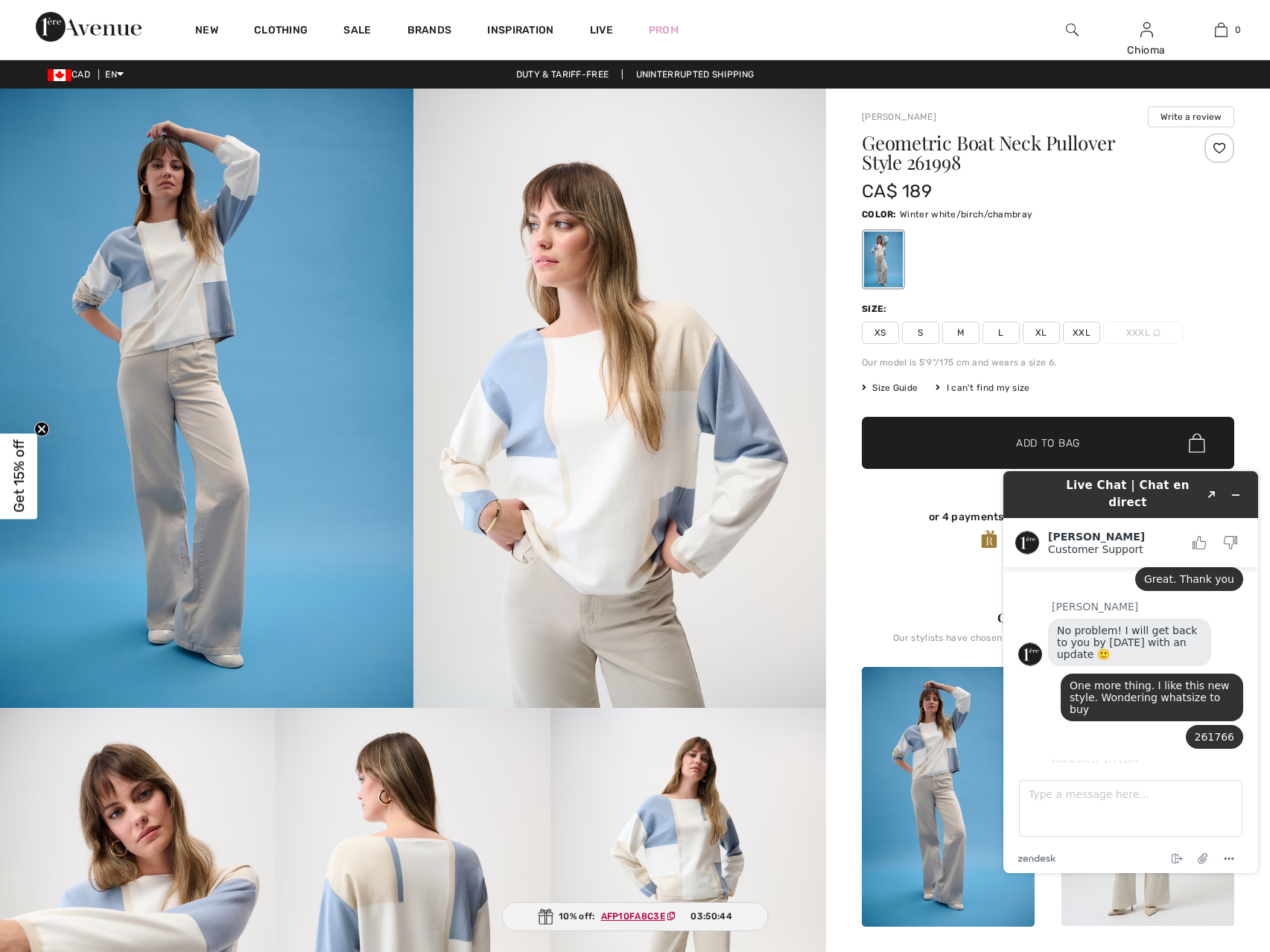
drag, startPoint x: 1105, startPoint y: 729, endPoint x: 1038, endPoint y: 765, distance: 76.1
click at [1039, 766] on footer "Type a message here... zendesk .cls-1{fill:#03363d;} End chat Attach file Optio…" at bounding box center [1130, 818] width 255 height 110
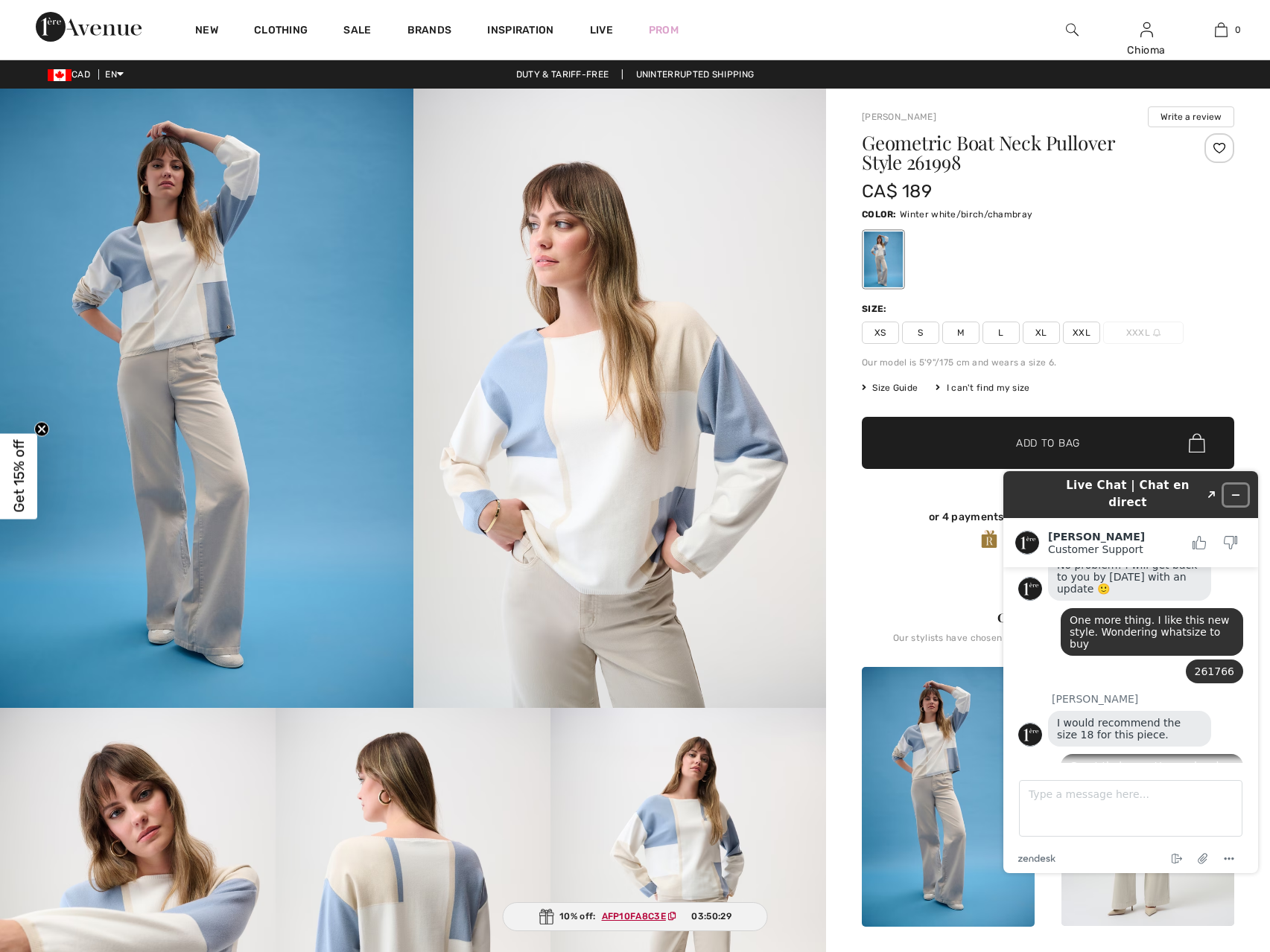
click at [1241, 484] on button "Minimize widget" at bounding box center [1236, 494] width 24 height 21
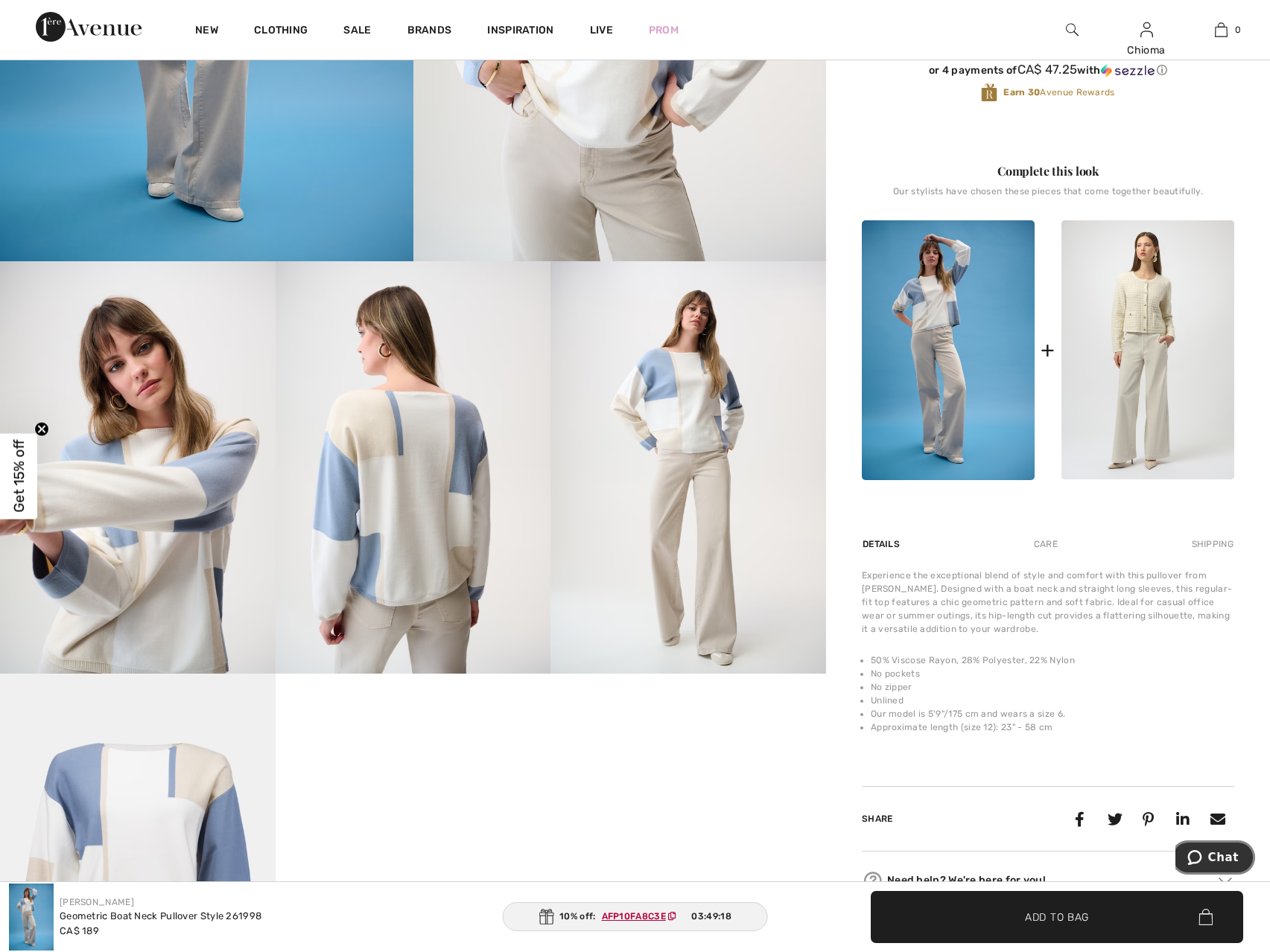
scroll to position [0, 0]
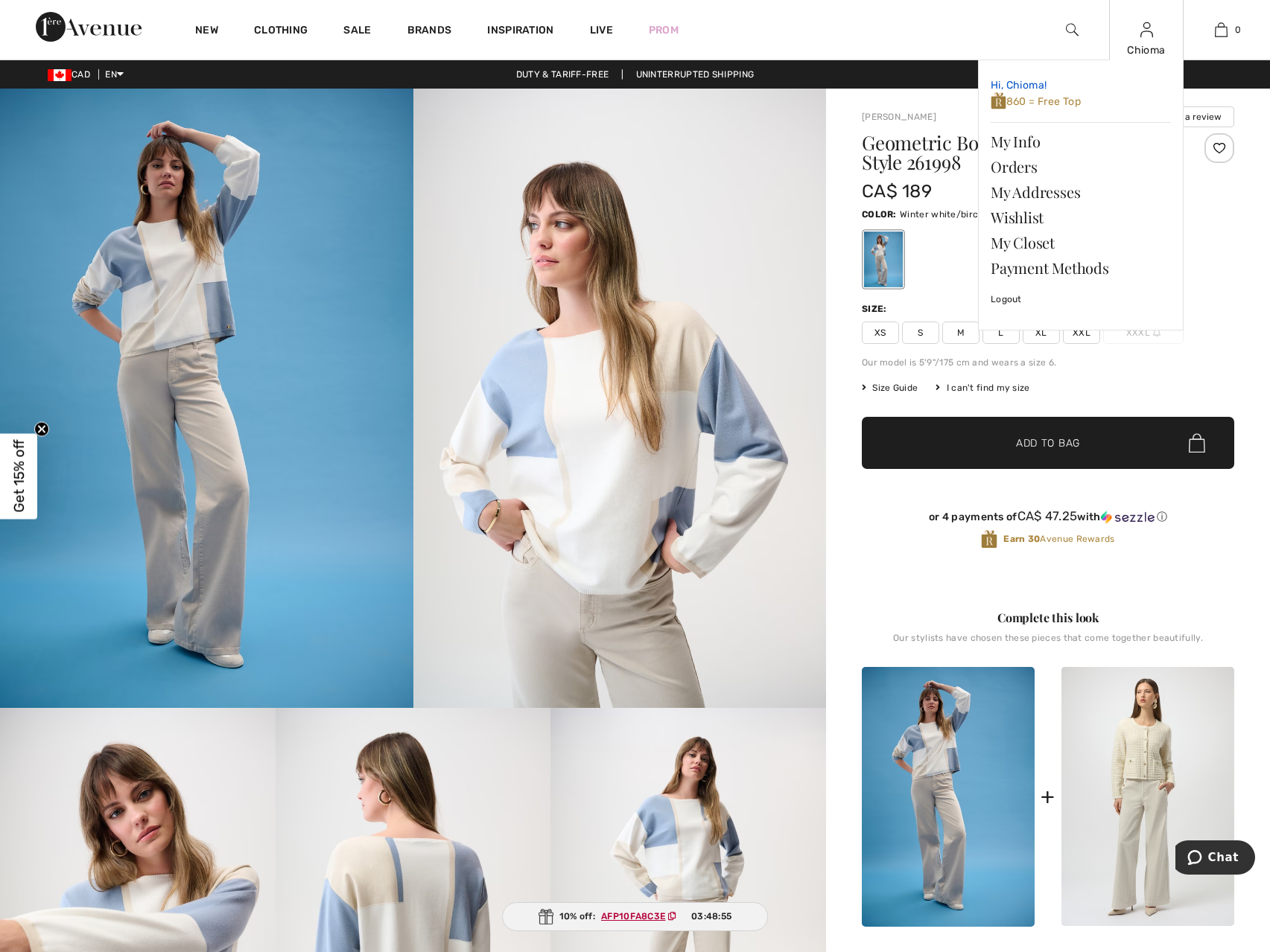
click at [1060, 100] on span "860 = Free Top" at bounding box center [1035, 101] width 90 height 13
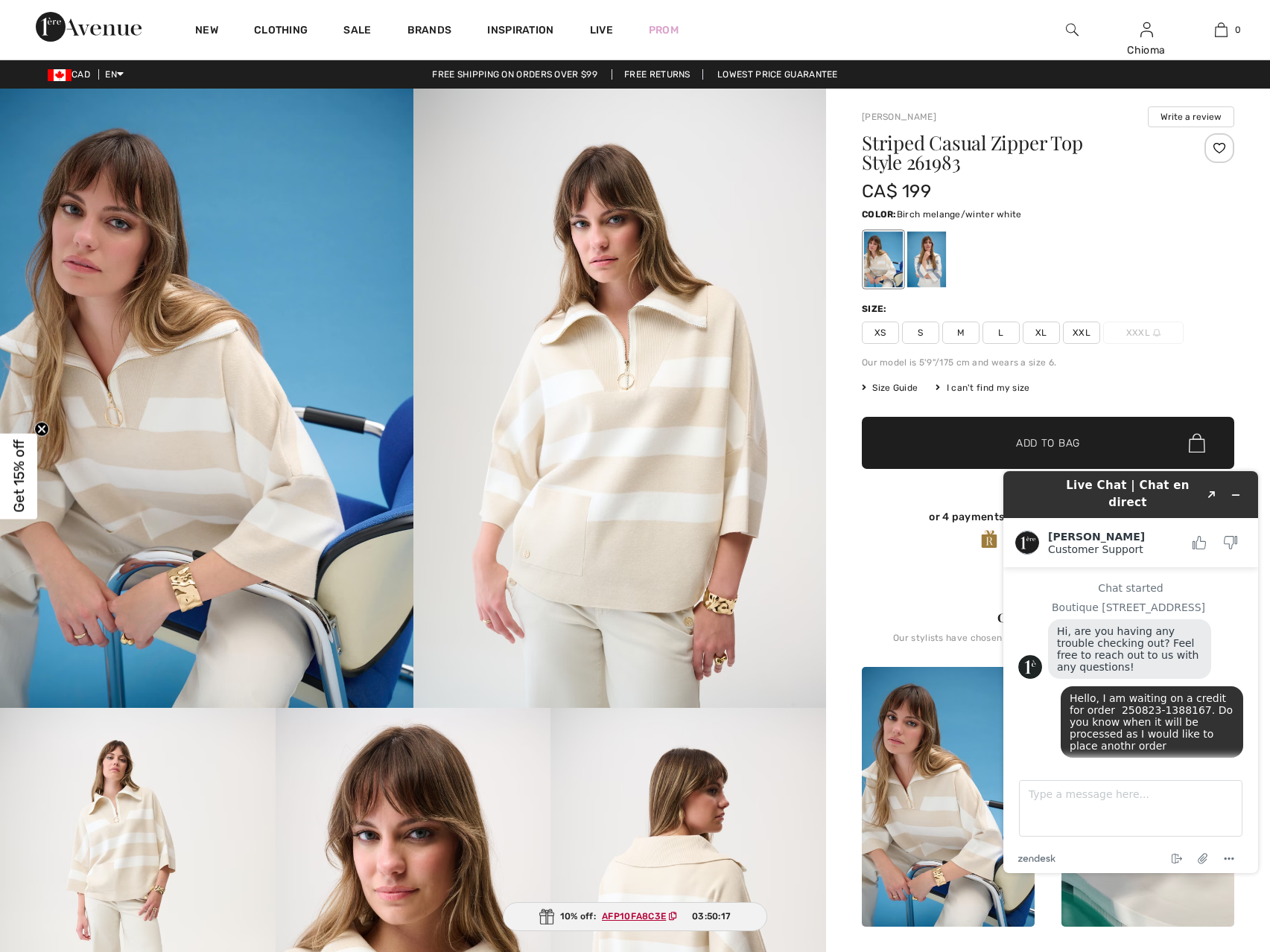
scroll to position [1730, 0]
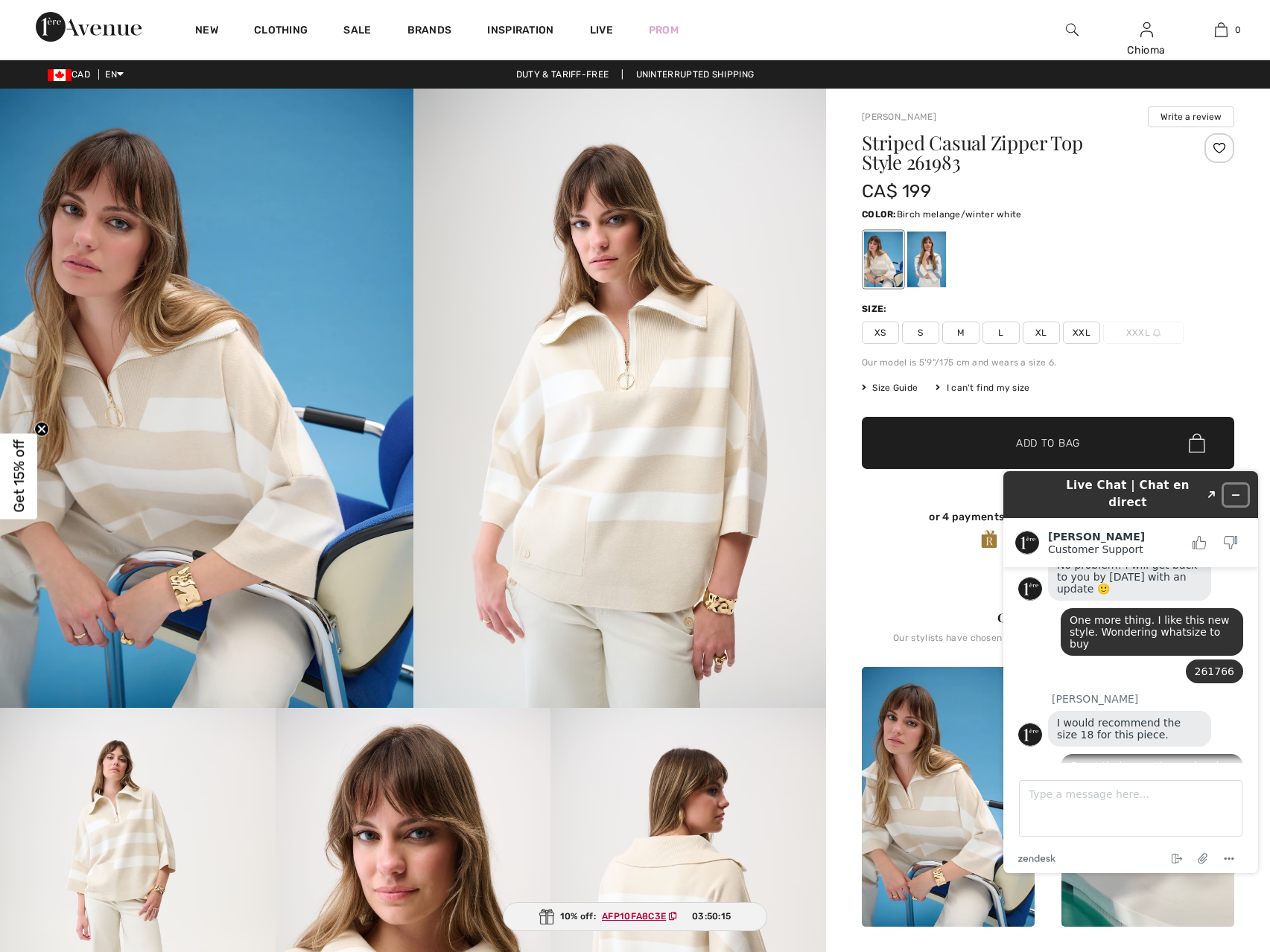
click at [1236, 490] on icon "Minimize widget" at bounding box center [1235, 495] width 10 height 10
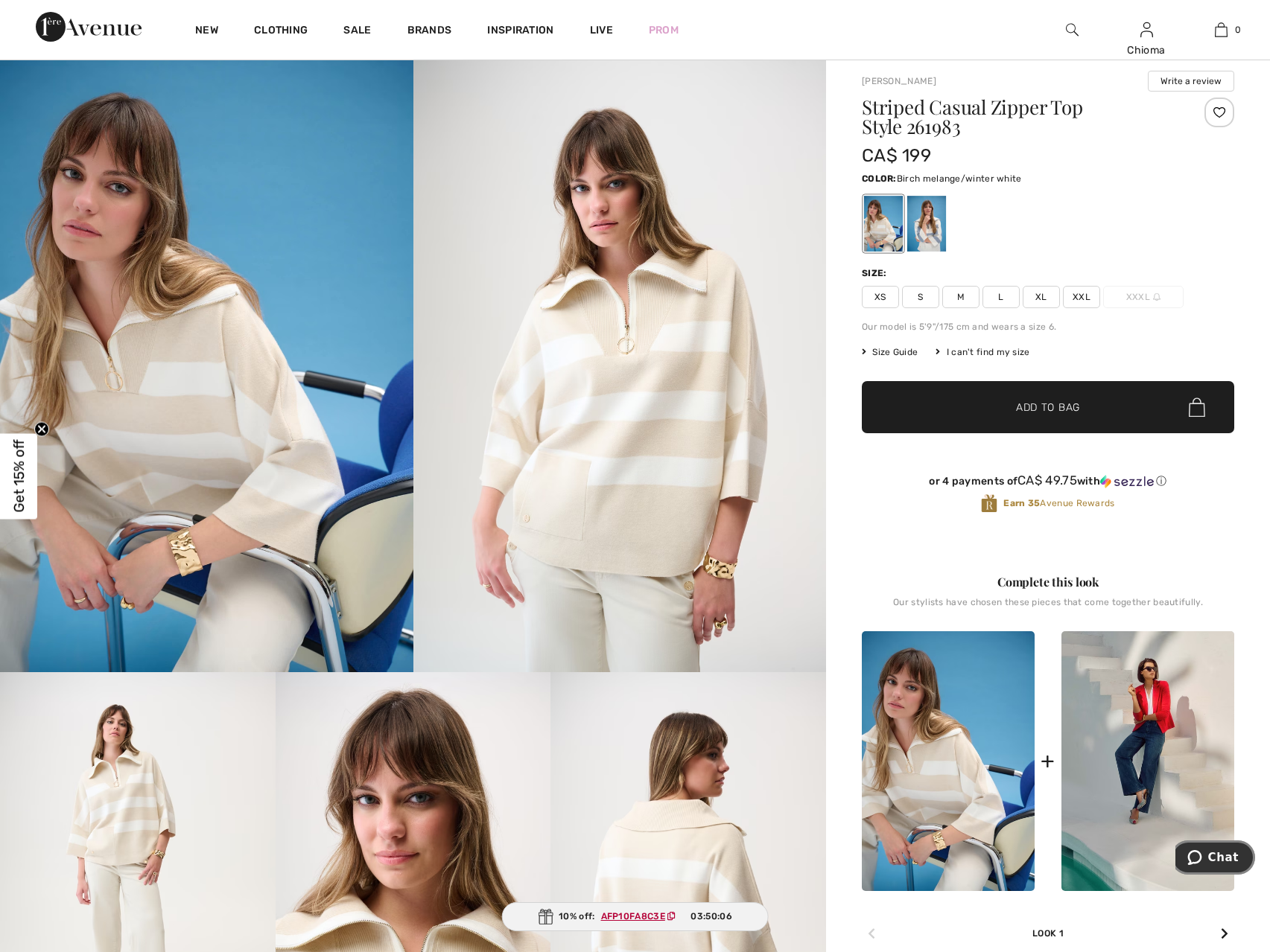
scroll to position [0, 0]
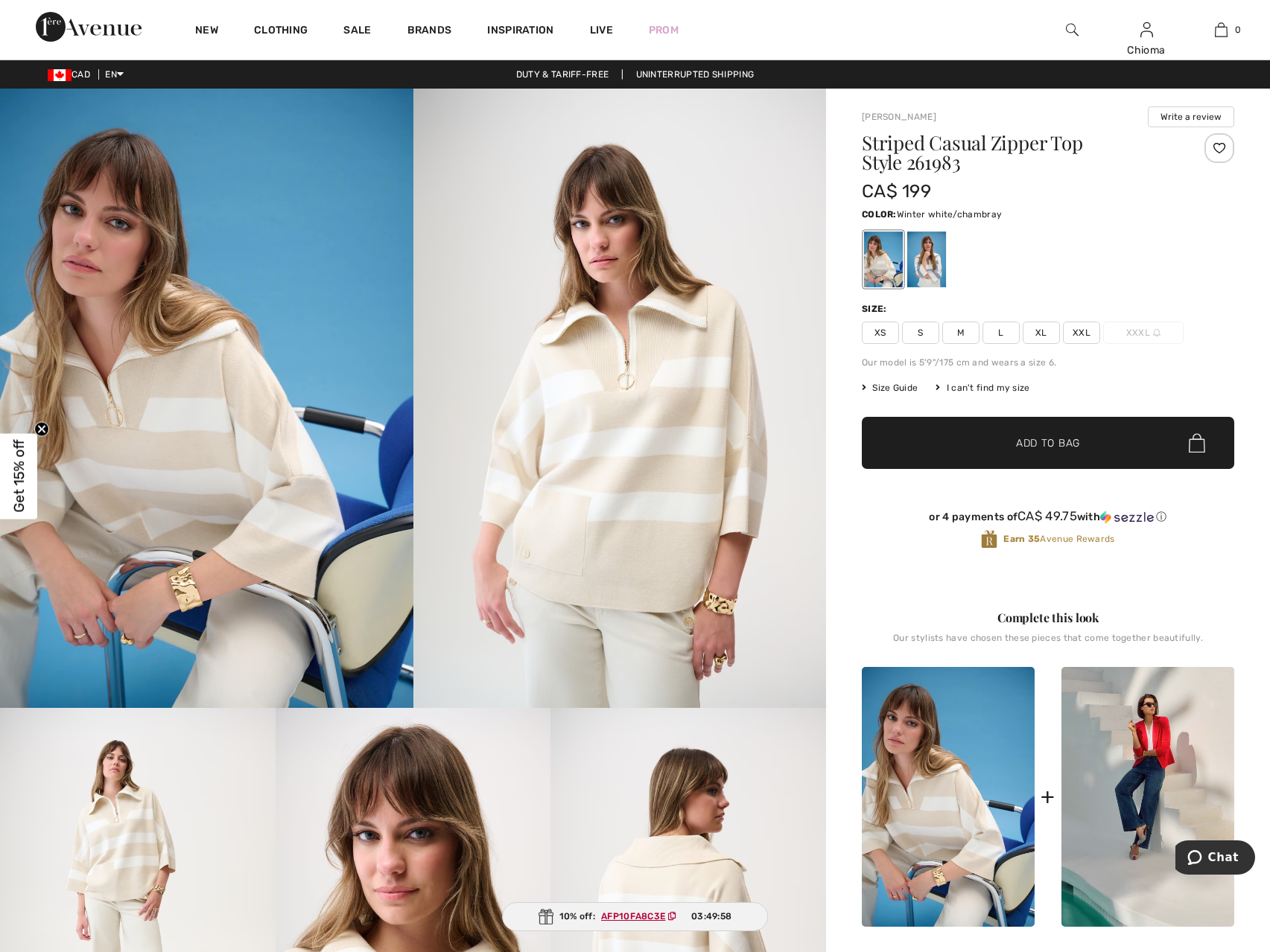
click at [927, 272] on div at bounding box center [926, 260] width 39 height 56
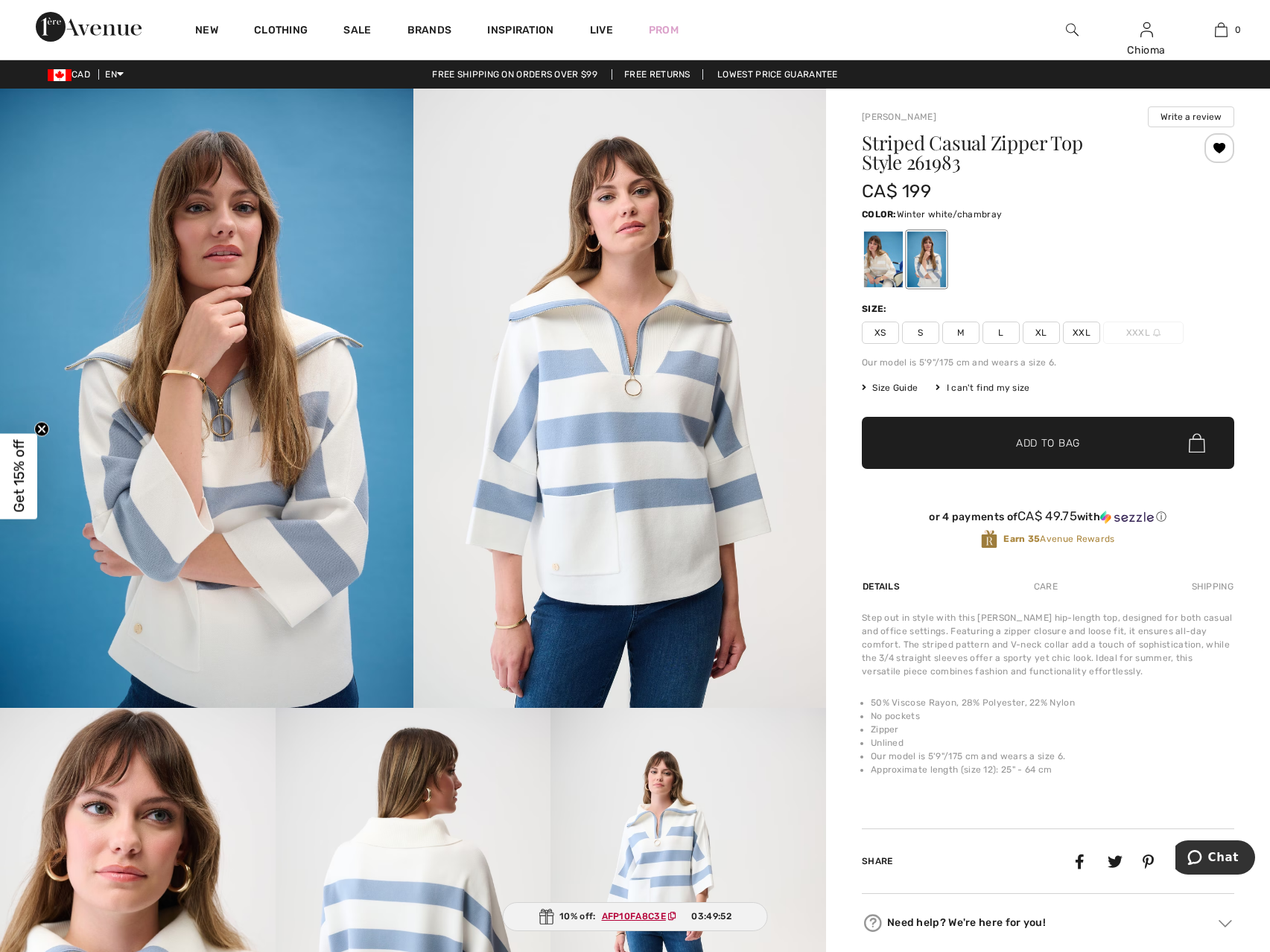
click at [1032, 338] on span "XL" at bounding box center [1041, 333] width 37 height 22
click at [1093, 452] on span "✔ Added to Bag Add to Bag" at bounding box center [1047, 443] width 373 height 52
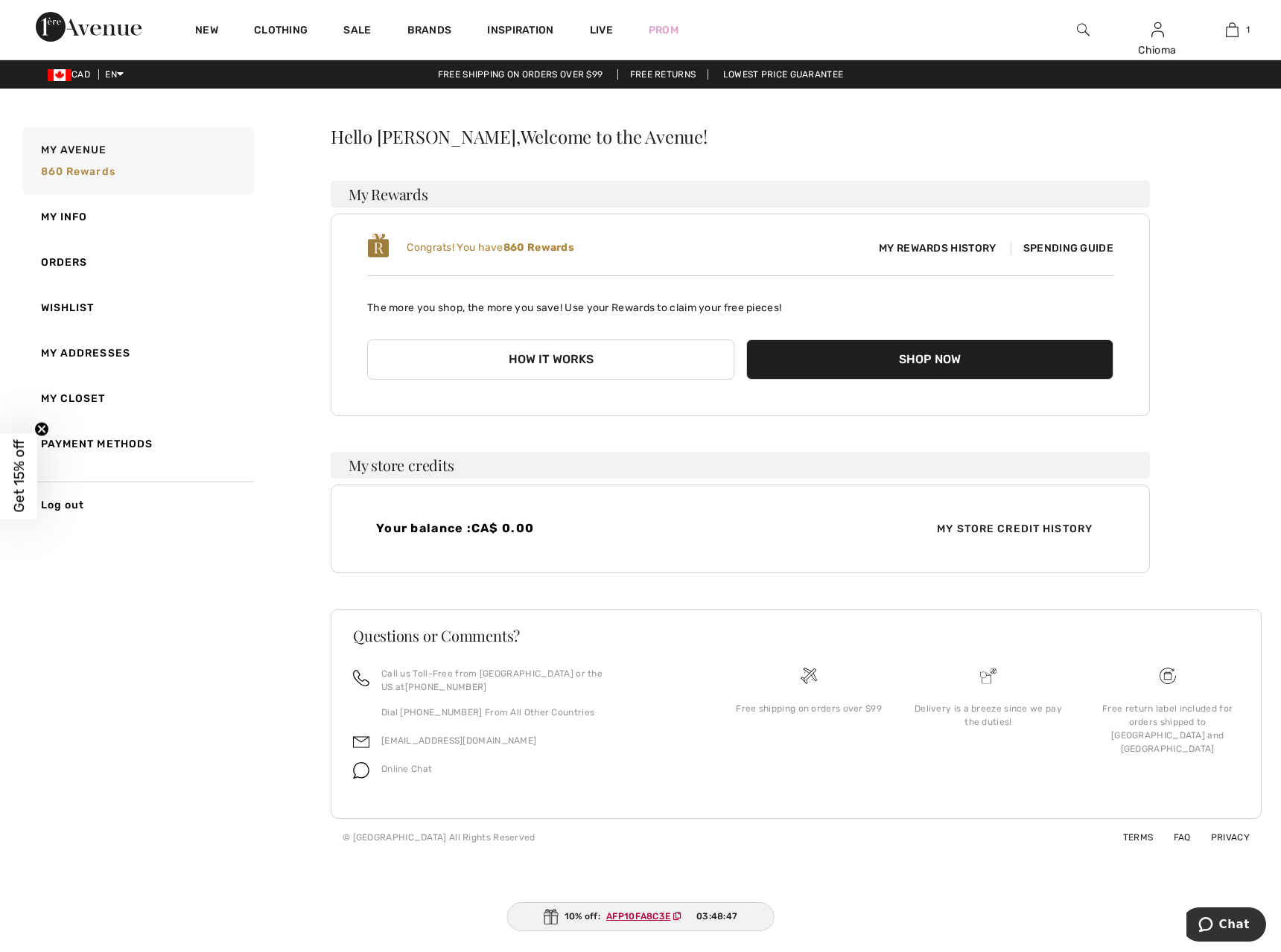
click at [1025, 530] on span "My Store Credit History" at bounding box center [1015, 529] width 180 height 16
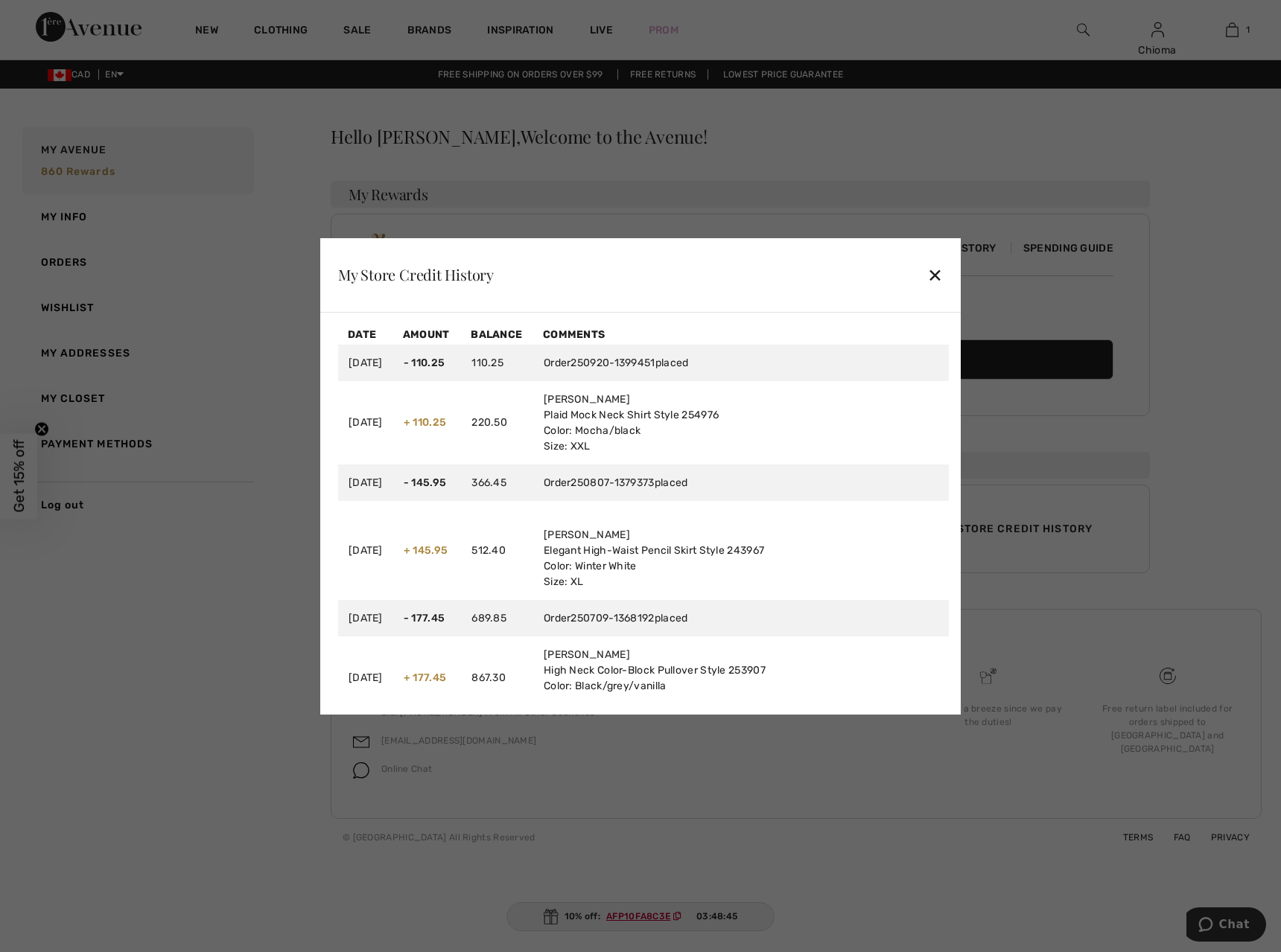
click at [926, 271] on div "My Store Credit History ✕" at bounding box center [640, 276] width 640 height 75
click at [940, 280] on div "✕" at bounding box center [935, 274] width 16 height 31
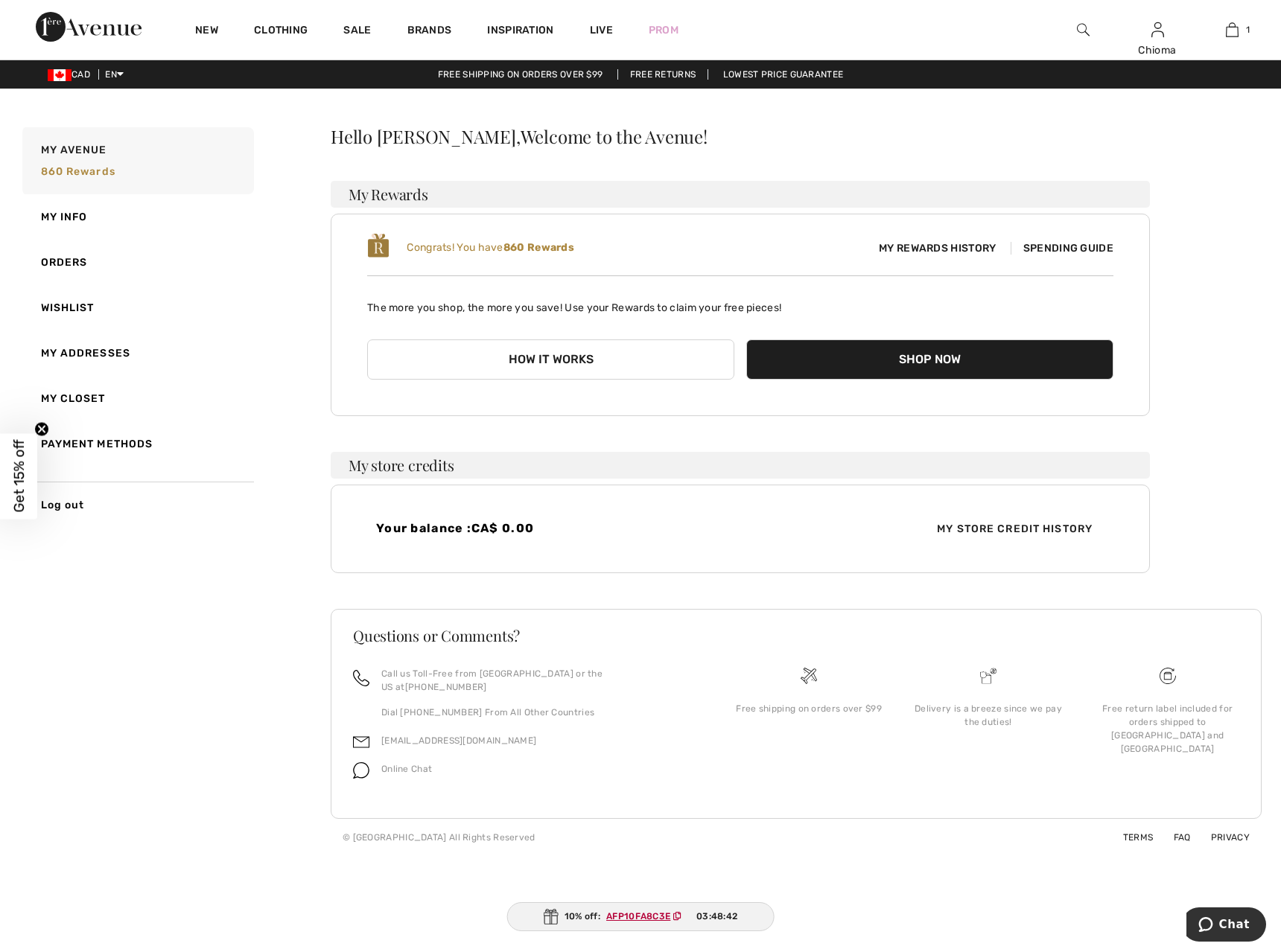
click at [644, 379] on button "How it works" at bounding box center [552, 360] width 368 height 40
click at [630, 369] on button "How it works" at bounding box center [552, 360] width 368 height 40
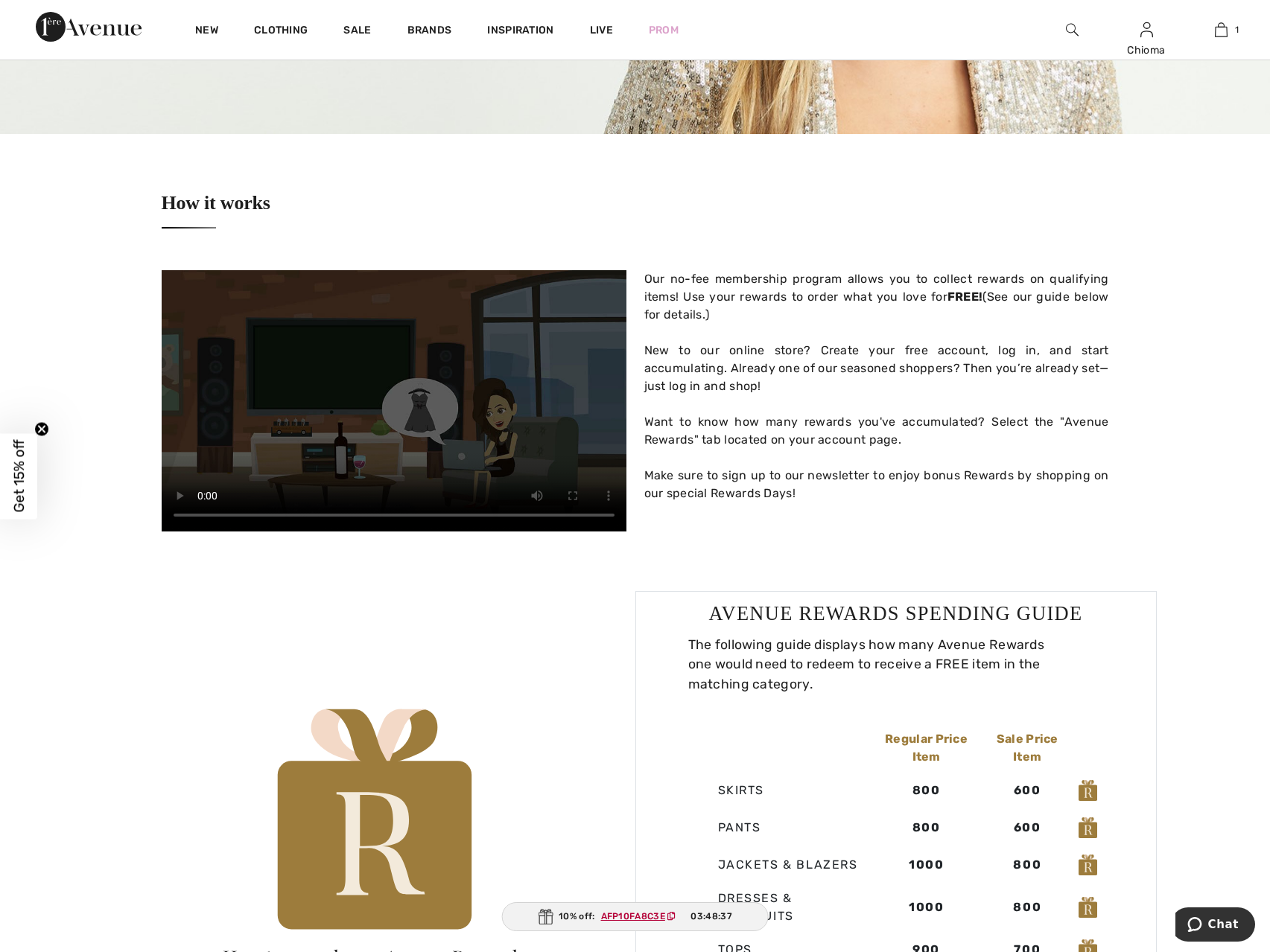
scroll to position [595, 0]
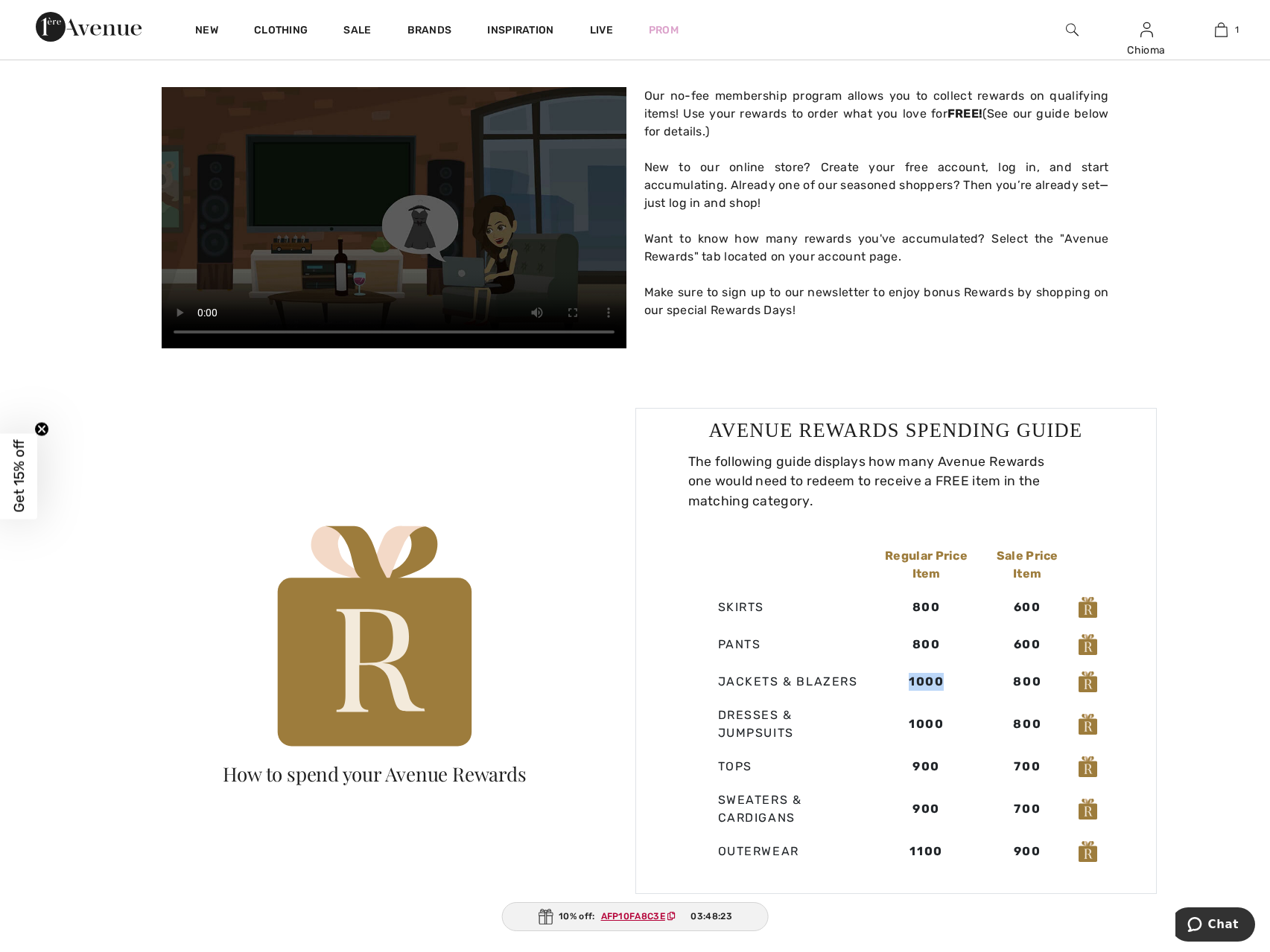
drag, startPoint x: 907, startPoint y: 680, endPoint x: 949, endPoint y: 674, distance: 42.4
click at [949, 674] on td "1000" at bounding box center [925, 681] width 111 height 37
drag, startPoint x: 910, startPoint y: 724, endPoint x: 952, endPoint y: 714, distance: 43.2
click at [952, 714] on td "1000" at bounding box center [925, 724] width 111 height 48
drag, startPoint x: 915, startPoint y: 767, endPoint x: 942, endPoint y: 763, distance: 27.3
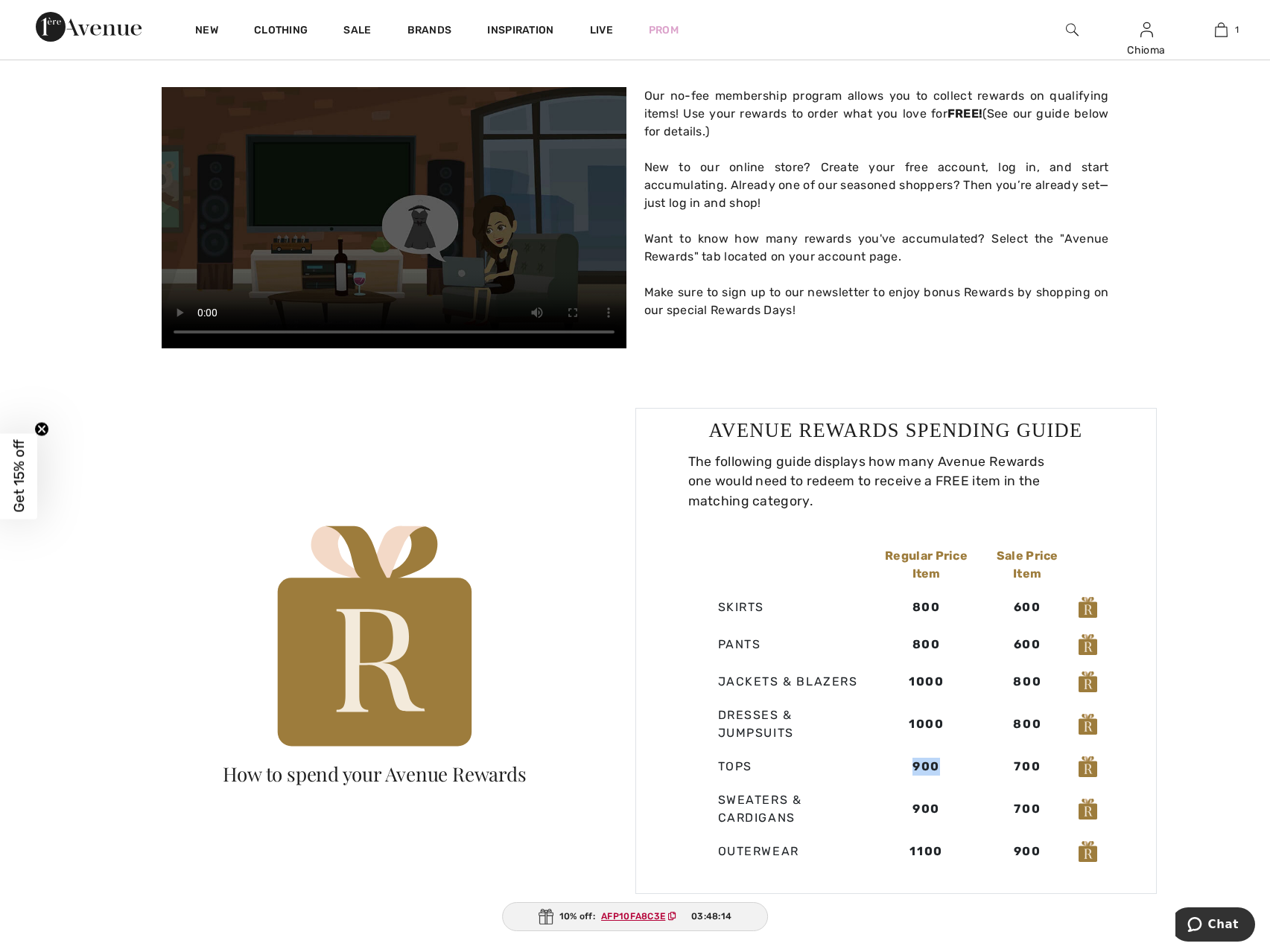
click at [942, 763] on td "900" at bounding box center [925, 766] width 111 height 37
drag, startPoint x: 909, startPoint y: 808, endPoint x: 947, endPoint y: 807, distance: 38.0
click at [947, 807] on td "900" at bounding box center [925, 809] width 111 height 48
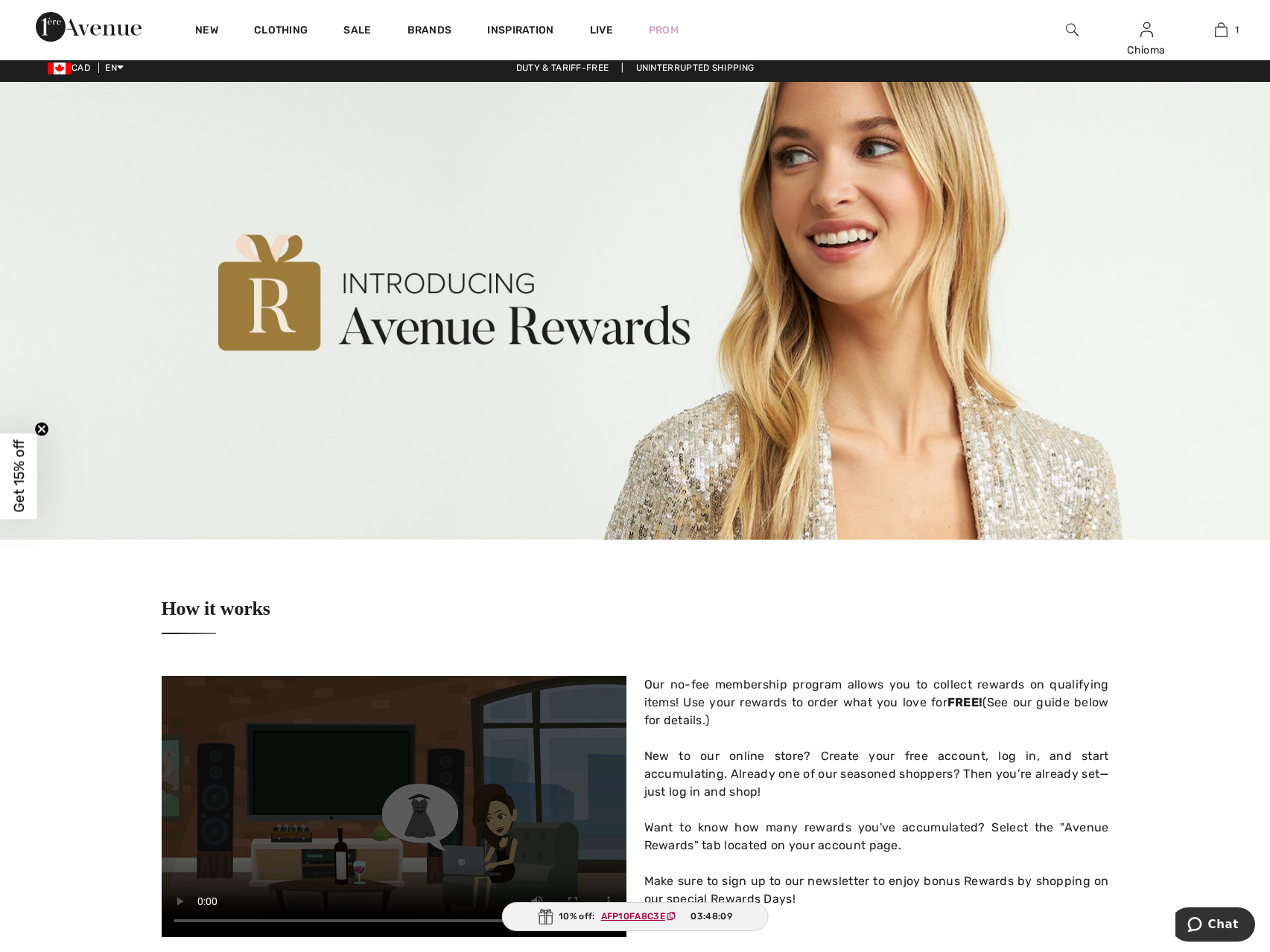
scroll to position [0, 0]
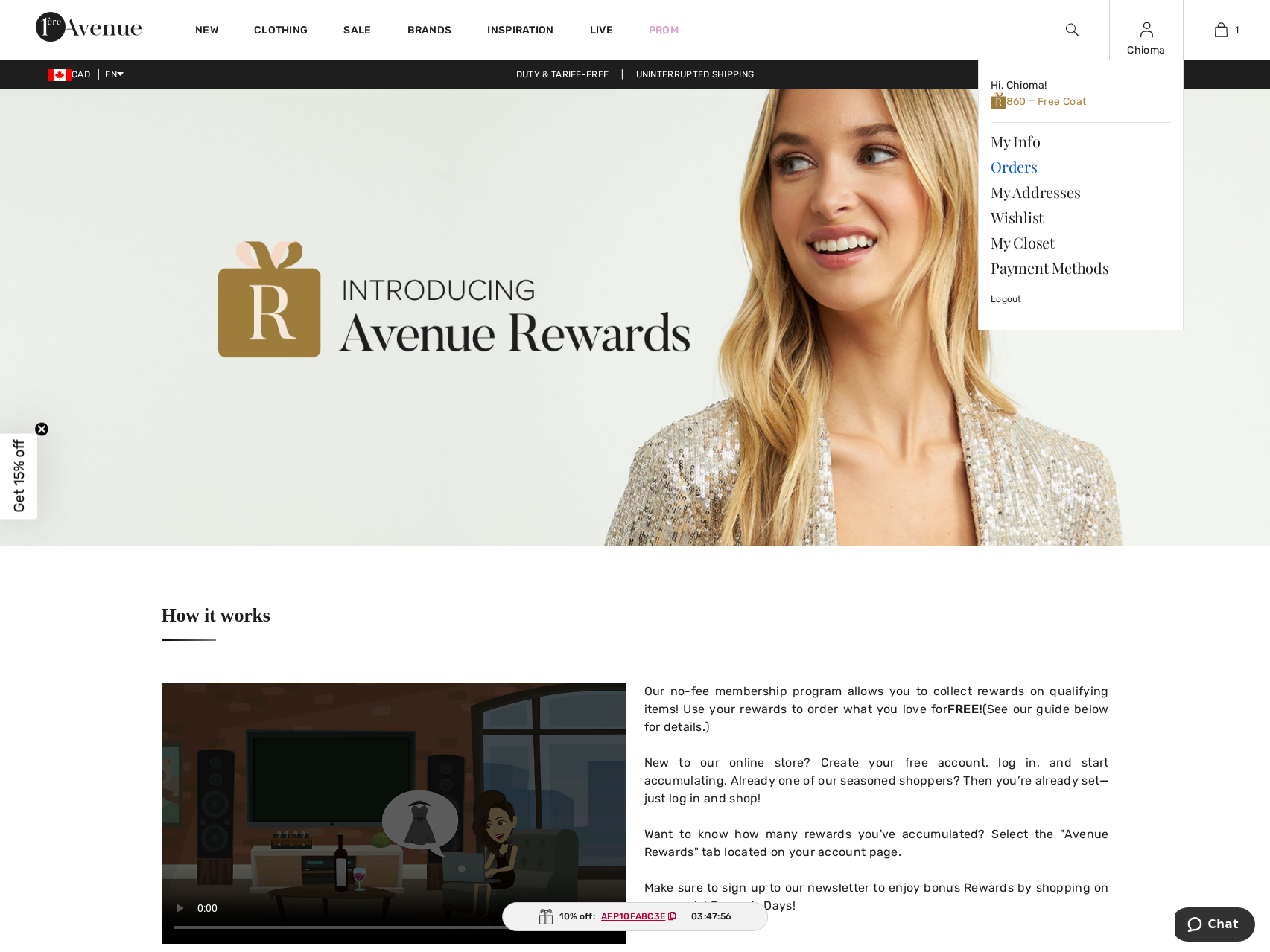
click at [1021, 171] on link "Orders" at bounding box center [1080, 166] width 180 height 25
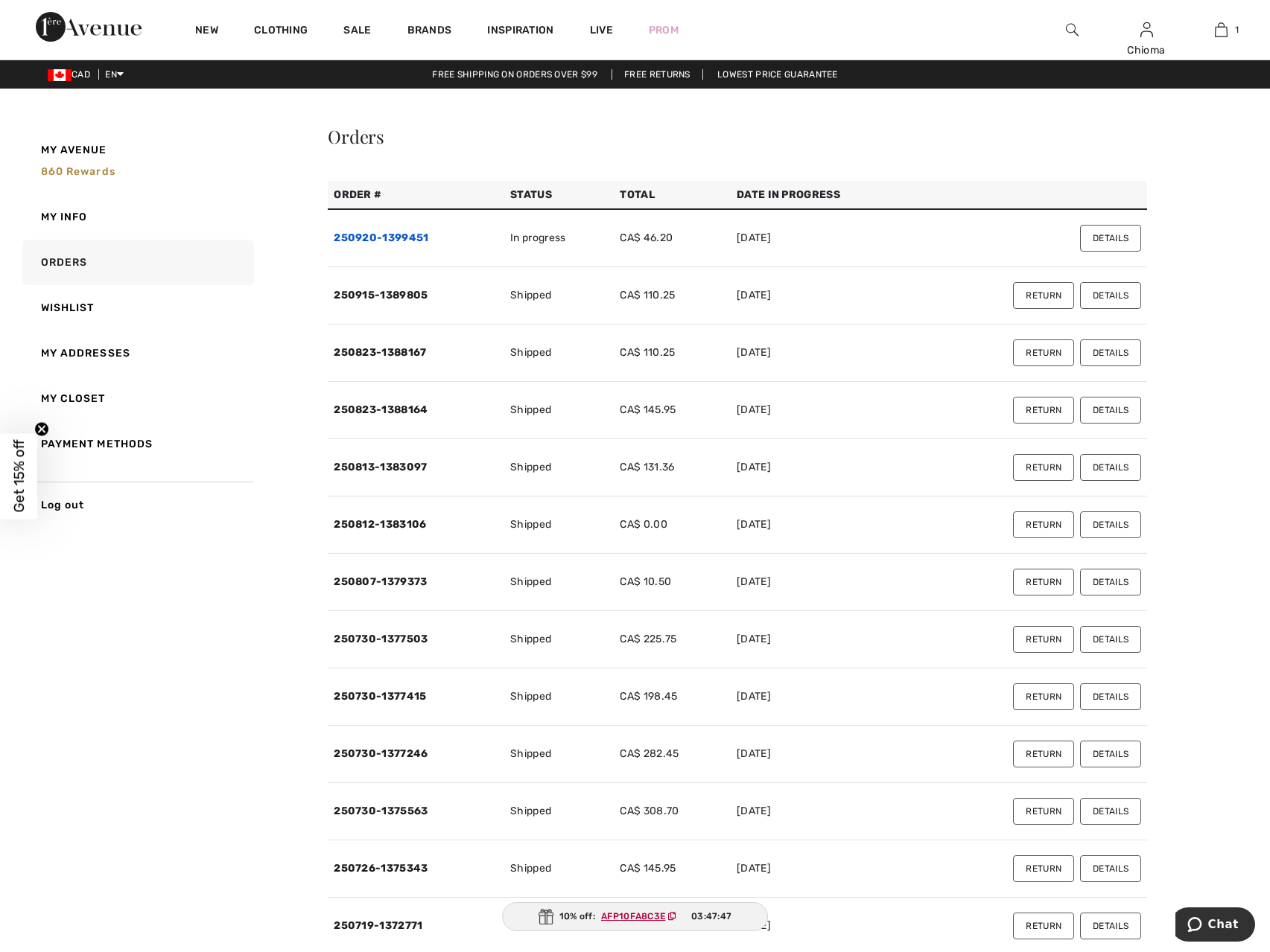
click at [393, 236] on link "250920-1399451" at bounding box center [381, 238] width 95 height 13
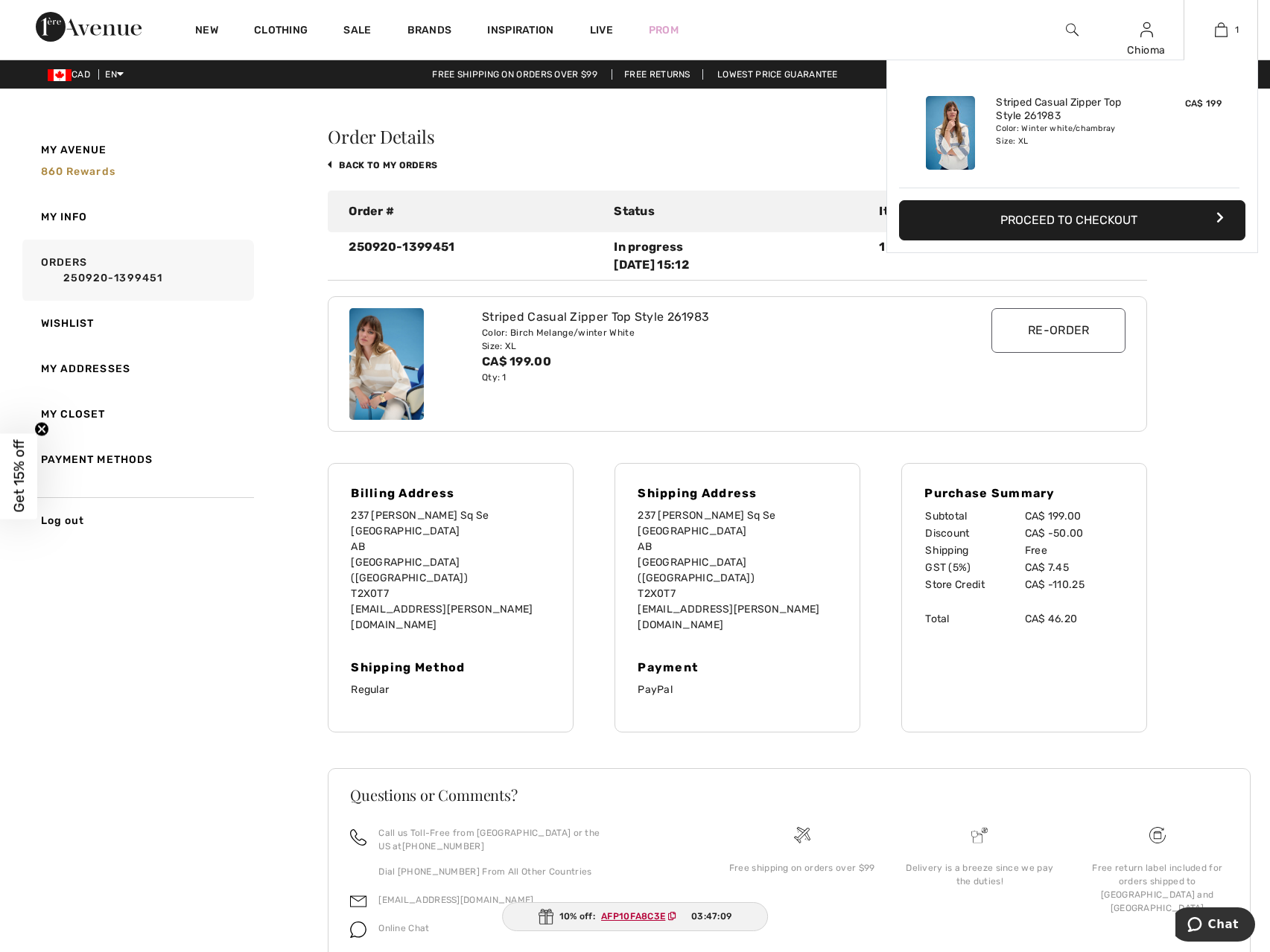
click at [1123, 215] on button "Proceed to Checkout" at bounding box center [1072, 221] width 347 height 40
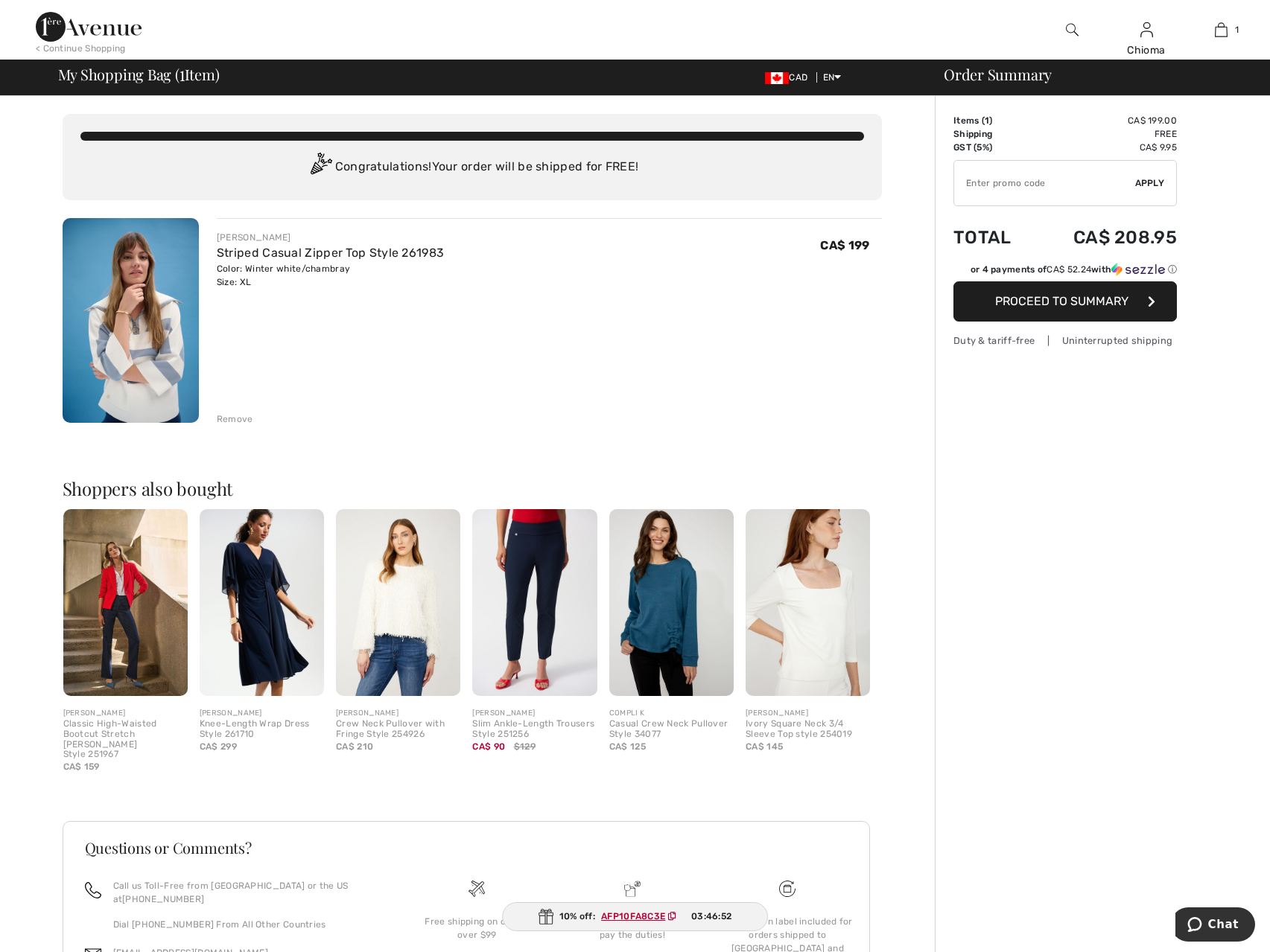
click at [1056, 186] on input "TEXT" at bounding box center [1044, 183] width 181 height 45
paste input "559627AA"
type input "559627AA"
drag, startPoint x: 1023, startPoint y: 180, endPoint x: 929, endPoint y: 186, distance: 94.2
click at [929, 186] on div "You are only CA$ 0.00 away from FREE SHIPPING! Continue Shopping > Congratulati…" at bounding box center [639, 582] width 1261 height 973
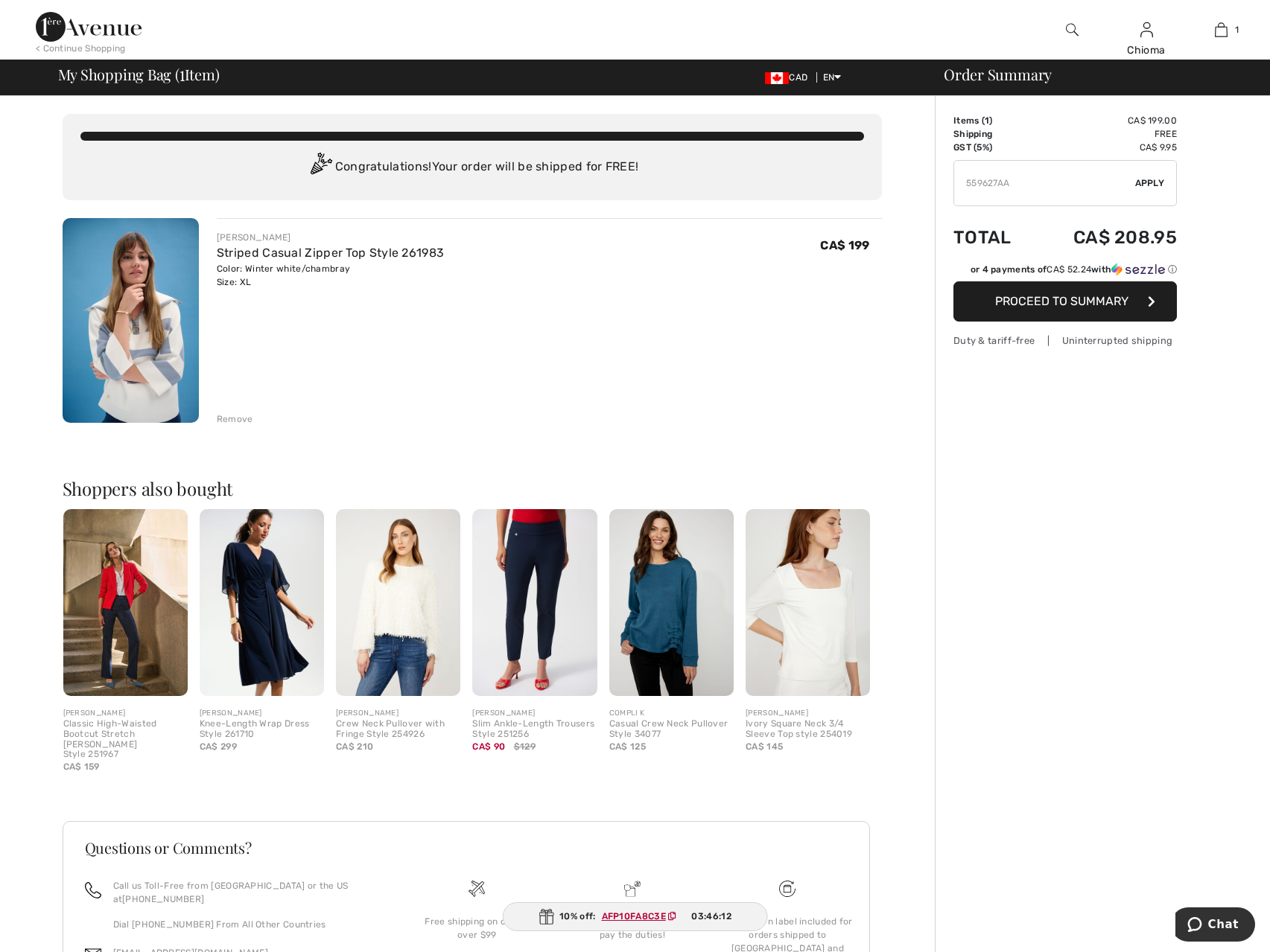
paste input "TEXT"
paste input "GC005051480"
drag, startPoint x: 1002, startPoint y: 180, endPoint x: 1011, endPoint y: 183, distance: 9.5
click at [1011, 183] on input "TEXT" at bounding box center [1044, 183] width 181 height 45
click at [1002, 183] on input "TEXT" at bounding box center [1044, 183] width 181 height 45
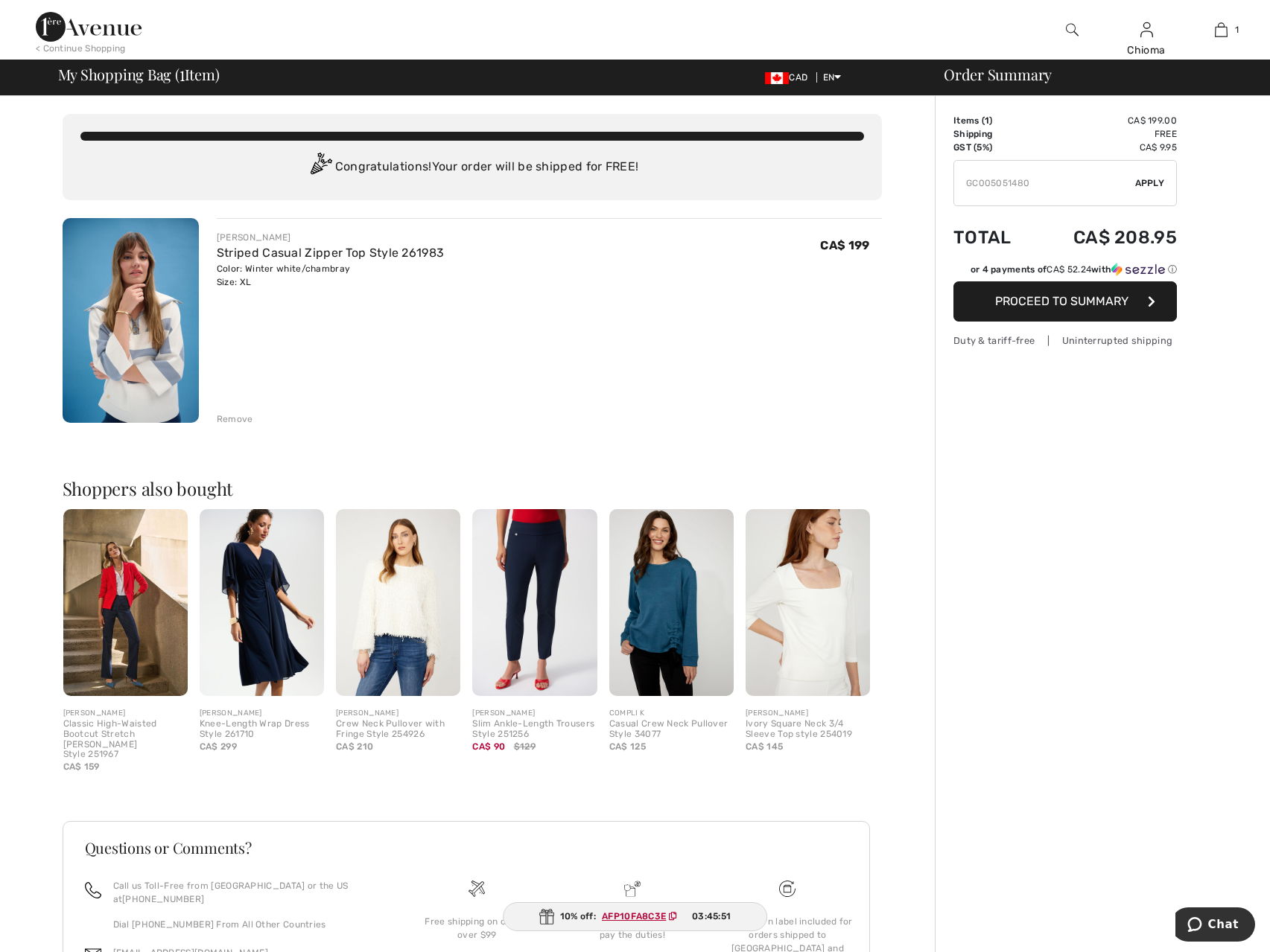
click at [1007, 181] on input "TEXT" at bounding box center [1044, 183] width 181 height 45
type input "GC005061480"
click at [1144, 182] on span "Apply" at bounding box center [1150, 183] width 30 height 13
